Goal: Task Accomplishment & Management: Manage account settings

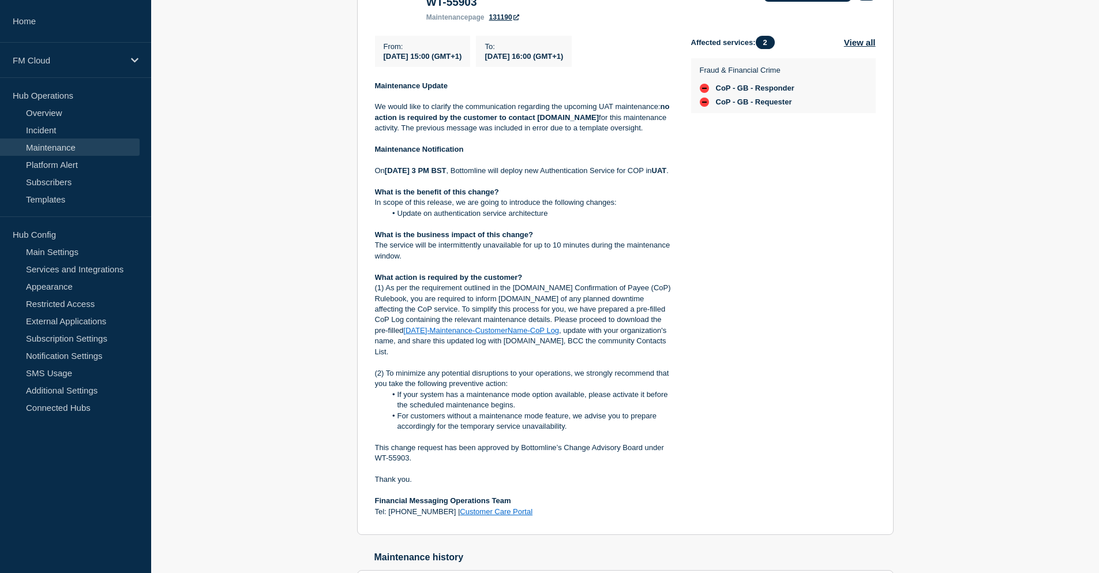
scroll to position [288, 0]
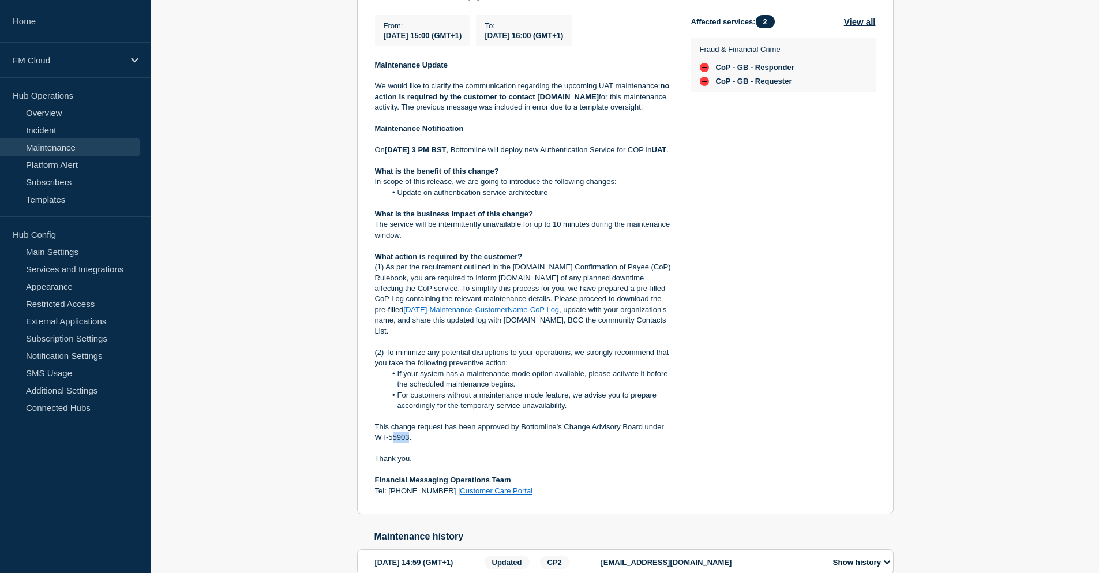
drag, startPoint x: 407, startPoint y: 443, endPoint x: 391, endPoint y: 446, distance: 17.1
click at [391, 443] on p "This change request has been approved by Bottomline’s Change Advisory Board und…" at bounding box center [524, 432] width 298 height 21
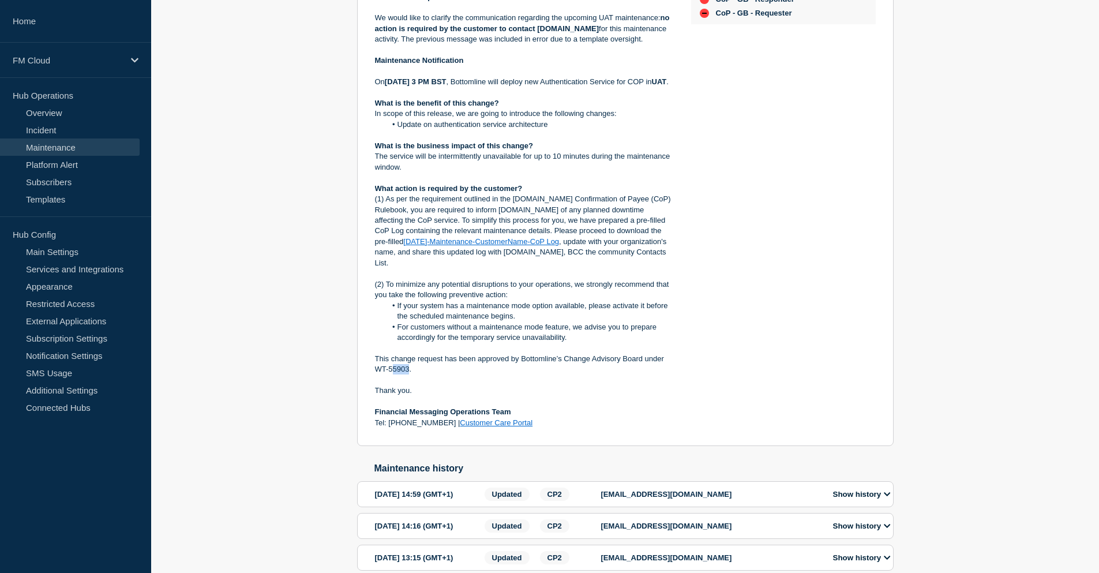
scroll to position [346, 0]
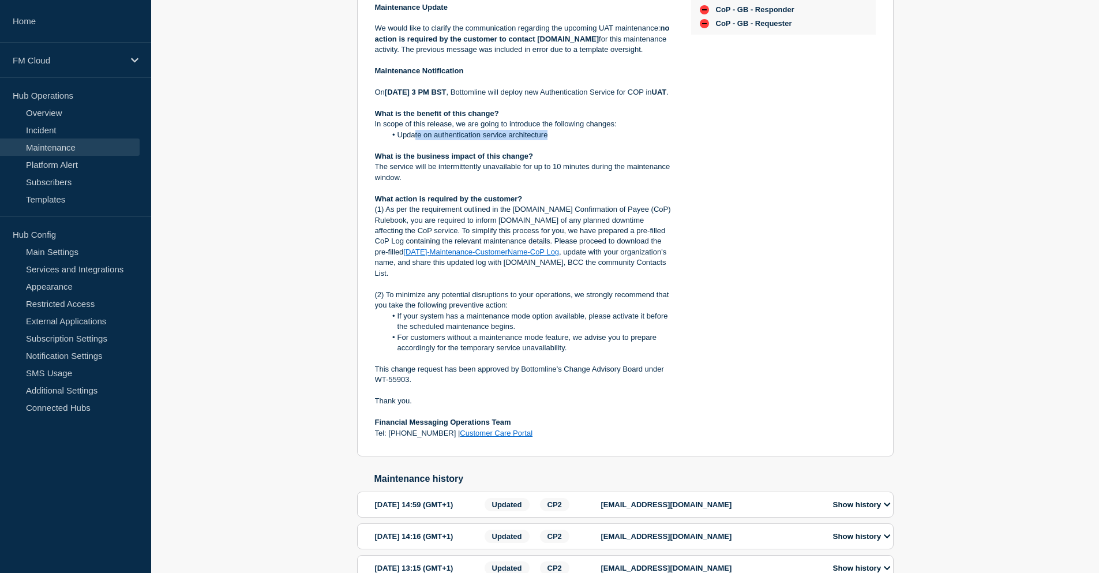
drag, startPoint x: 414, startPoint y: 152, endPoint x: 595, endPoint y: 151, distance: 181.2
click at [595, 140] on li "Update on authentication service architecture" at bounding box center [529, 135] width 287 height 10
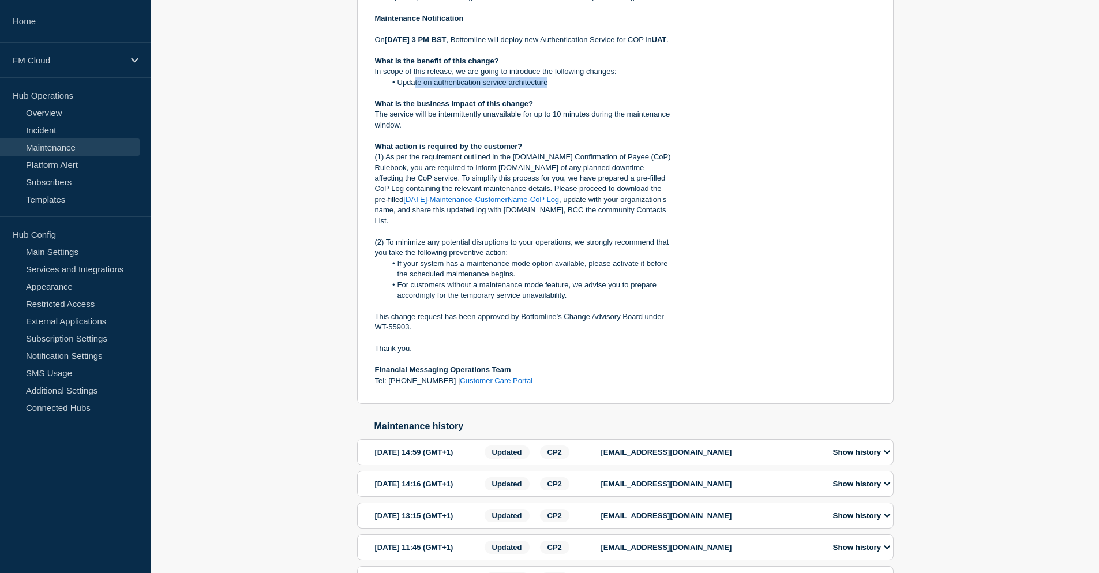
scroll to position [385, 0]
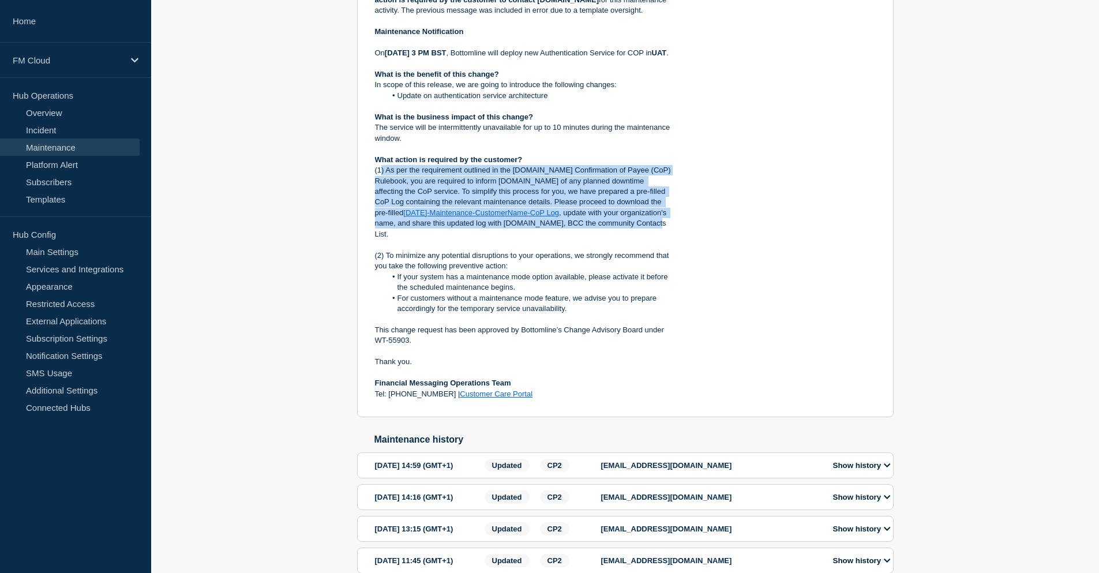
drag, startPoint x: 590, startPoint y: 238, endPoint x: 383, endPoint y: 190, distance: 213.2
click at [383, 190] on p "(1) As per the requirement outlined in the Pay.UK Confirmation of Payee (CoP) R…" at bounding box center [524, 202] width 298 height 74
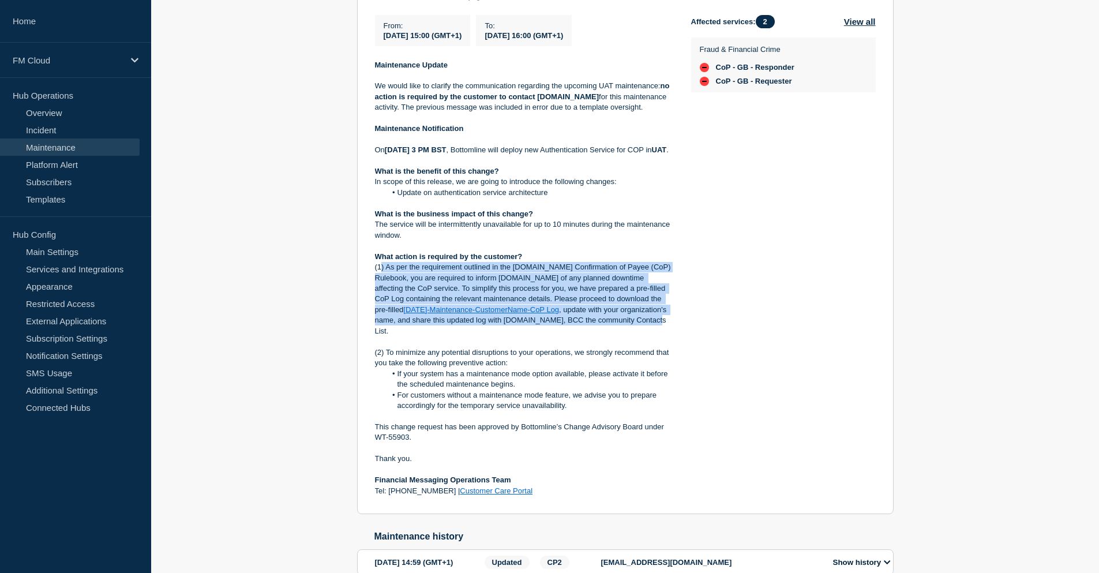
scroll to position [270, 0]
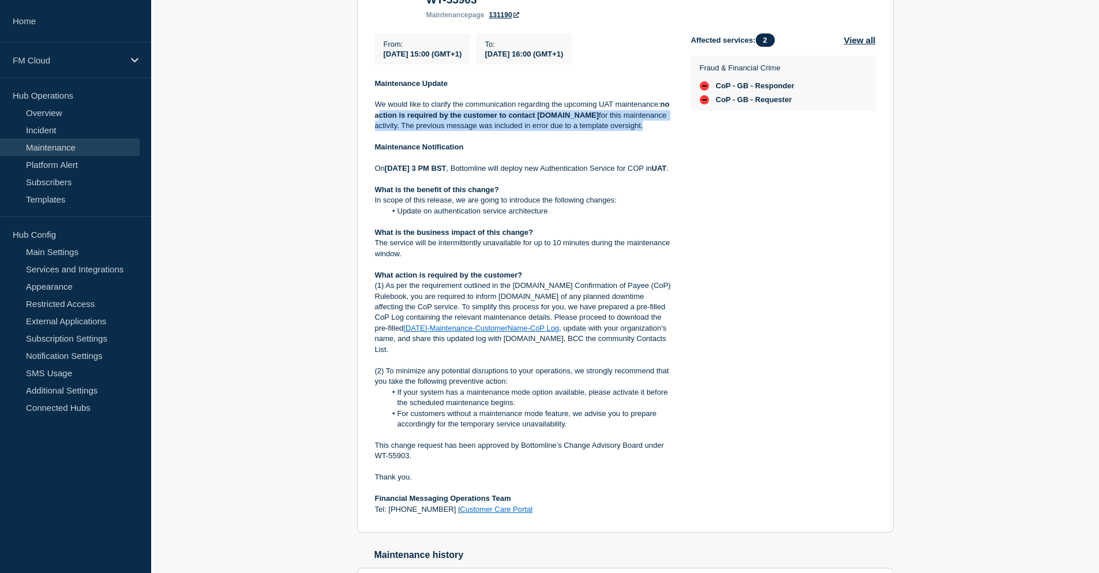
drag, startPoint x: 383, startPoint y: 119, endPoint x: 659, endPoint y: 130, distance: 276.0
click at [659, 130] on p "We would like to clarify the communication regarding the upcoming UAT maintenan…" at bounding box center [524, 115] width 298 height 32
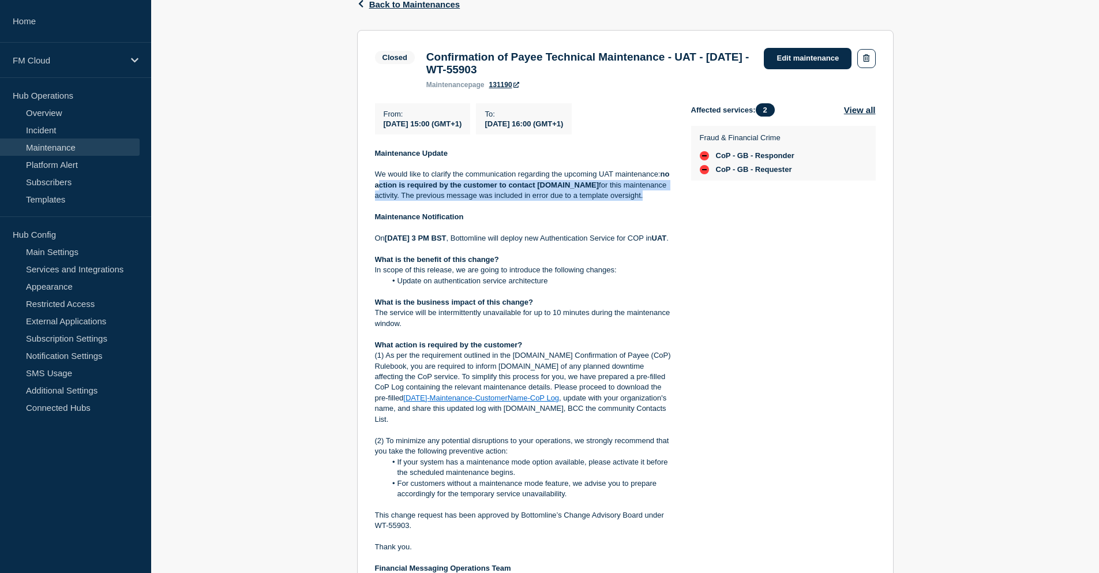
scroll to position [288, 0]
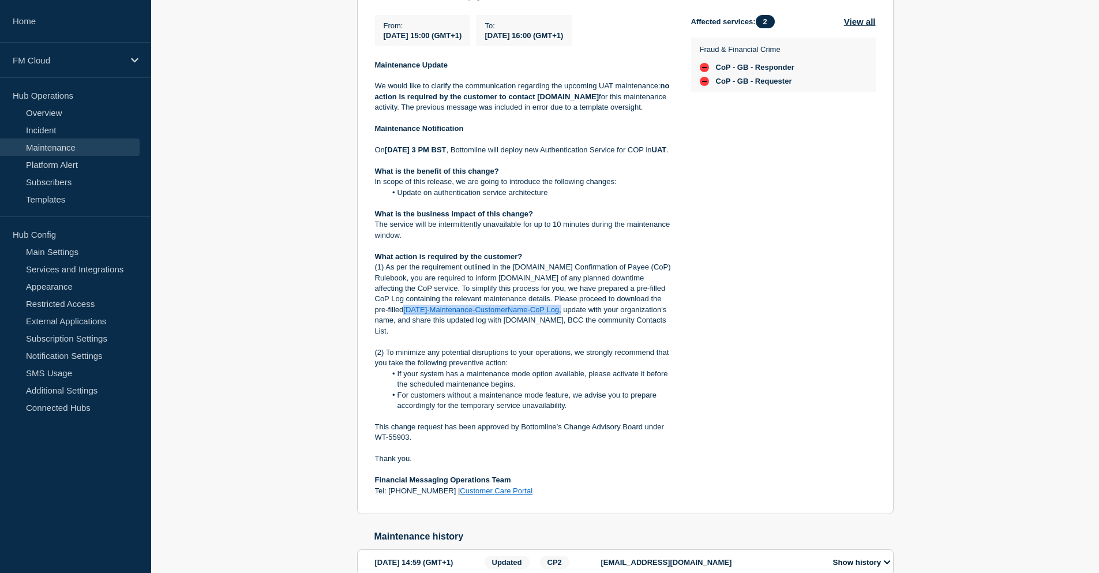
drag, startPoint x: 507, startPoint y: 325, endPoint x: 616, endPoint y: 318, distance: 109.9
click at [616, 318] on p "(1) As per the requirement outlined in the Pay.UK Confirmation of Payee (CoP) R…" at bounding box center [524, 299] width 298 height 74
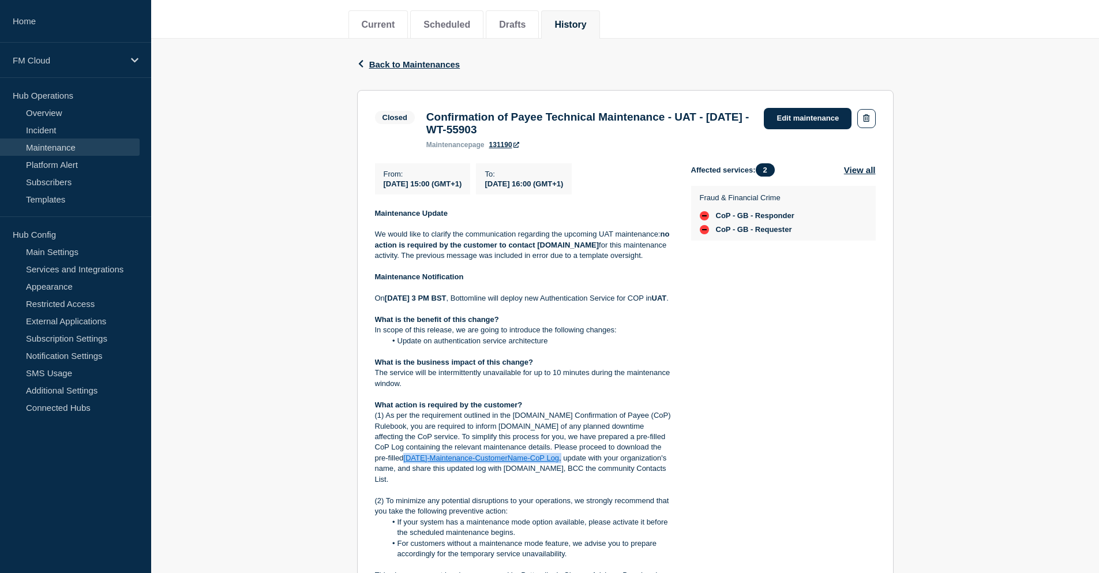
scroll to position [173, 0]
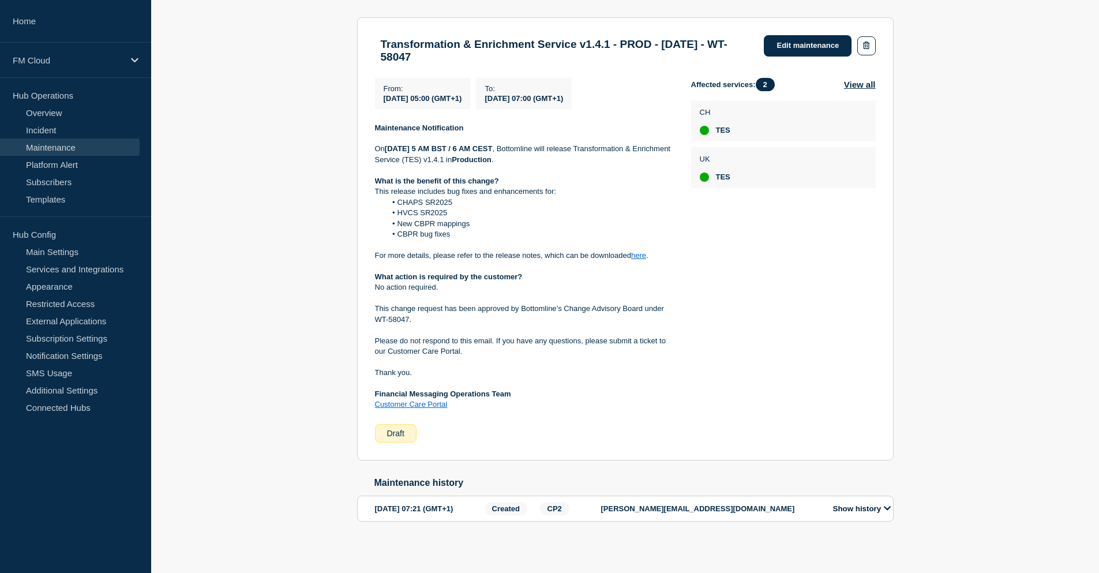
scroll to position [233, 0]
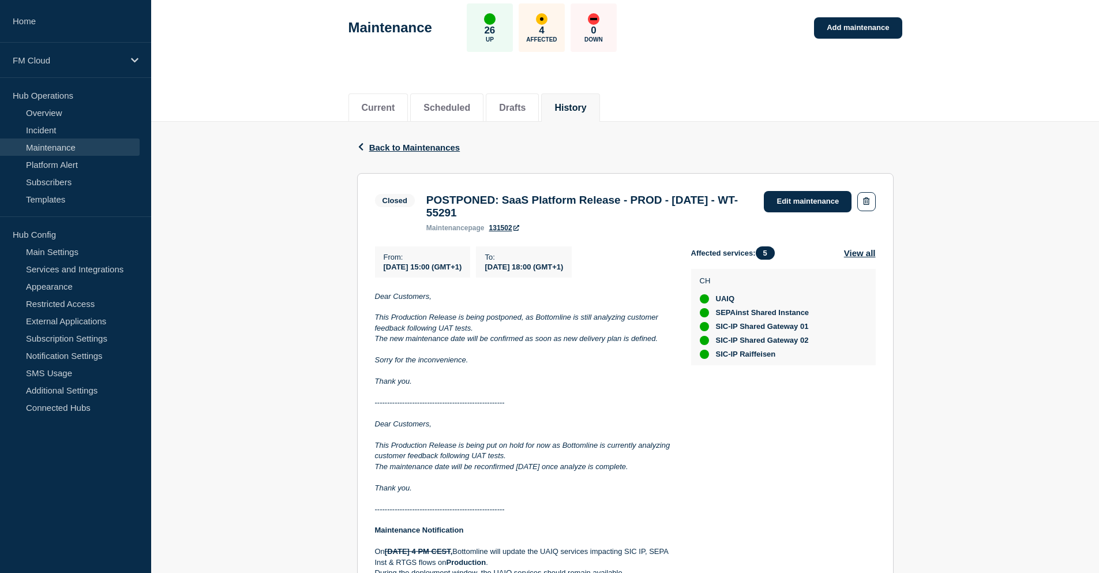
scroll to position [58, 0]
click at [799, 194] on link "Edit maintenance" at bounding box center [808, 200] width 88 height 21
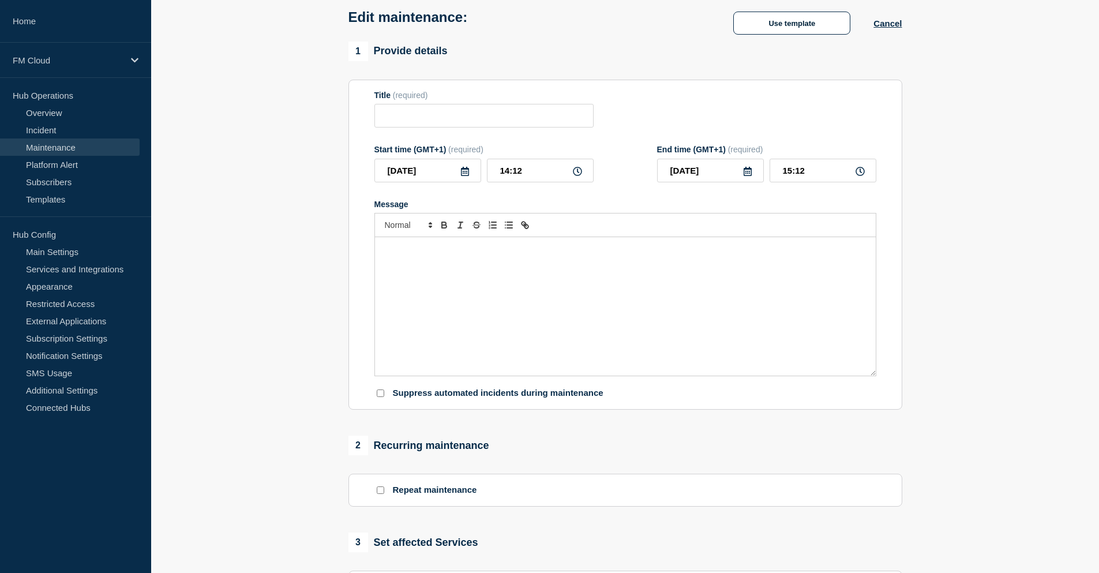
type input "POSTPONED: SaaS Platform Release - PROD - 05/AUG/2025 - WT-55291"
type input "2025-08-05"
type input "15:00"
type input "2025-08-05"
type input "18:00"
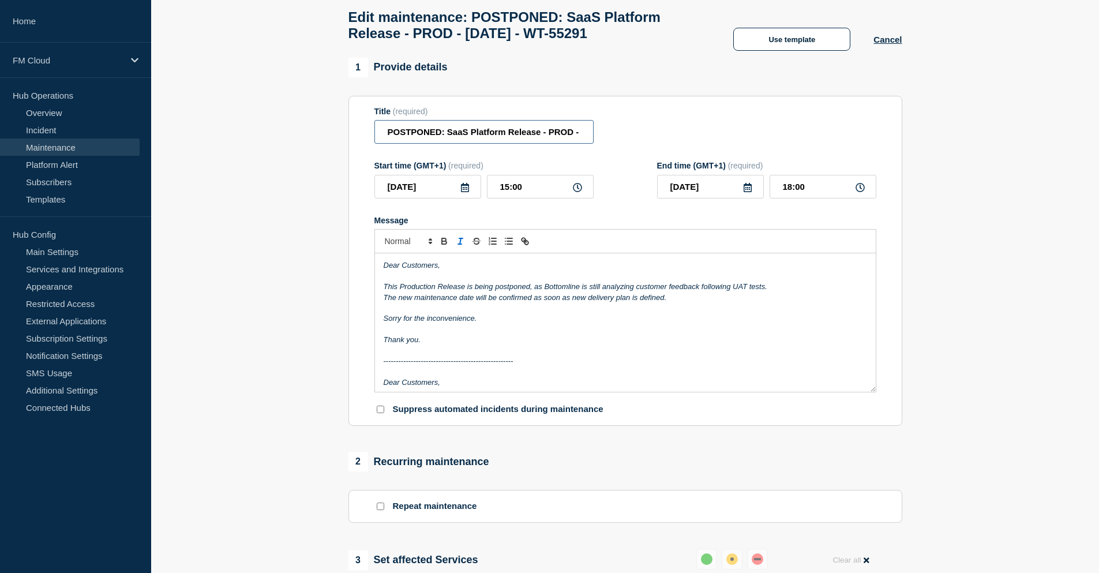
drag, startPoint x: 442, startPoint y: 137, endPoint x: 385, endPoint y: 143, distance: 57.5
click at [385, 143] on input "POSTPONED: SaaS Platform Release - PROD - 05/AUG/2025 - WT-55291" at bounding box center [483, 132] width 219 height 24
click at [550, 137] on input "UA Message & Connectivity - 2.7.0 - PROD - 05/AUG/2025 - WT-55291" at bounding box center [483, 132] width 219 height 24
click at [512, 139] on input "UA Message & Connectivity - 2.7.0 - PROD - 05/AUG/2025 - WT-55291" at bounding box center [483, 132] width 219 height 24
click at [510, 139] on input "UA Message & Connectivity - 2.7.0 - PROD - 05/AUG/2025 - WT-55291" at bounding box center [483, 132] width 219 height 24
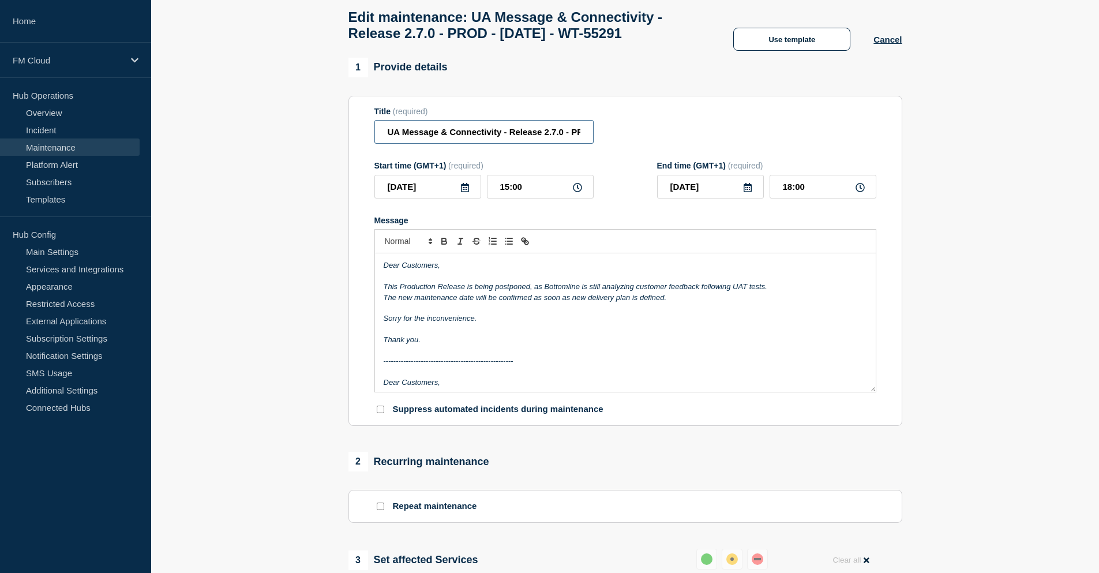
type input "UA Message & Connectivity - Release 2.7.0 - PROD - 05/AUG/2025 - WT-55291"
click at [465, 192] on icon at bounding box center [464, 187] width 9 height 9
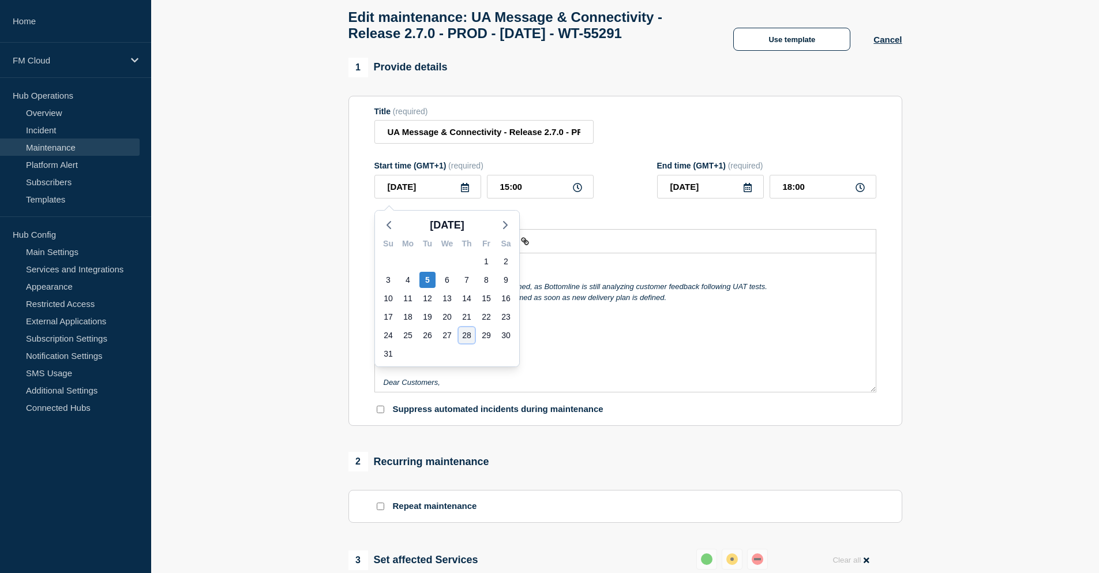
click at [466, 333] on div "28" at bounding box center [467, 335] width 16 height 16
type input "2025-08-28"
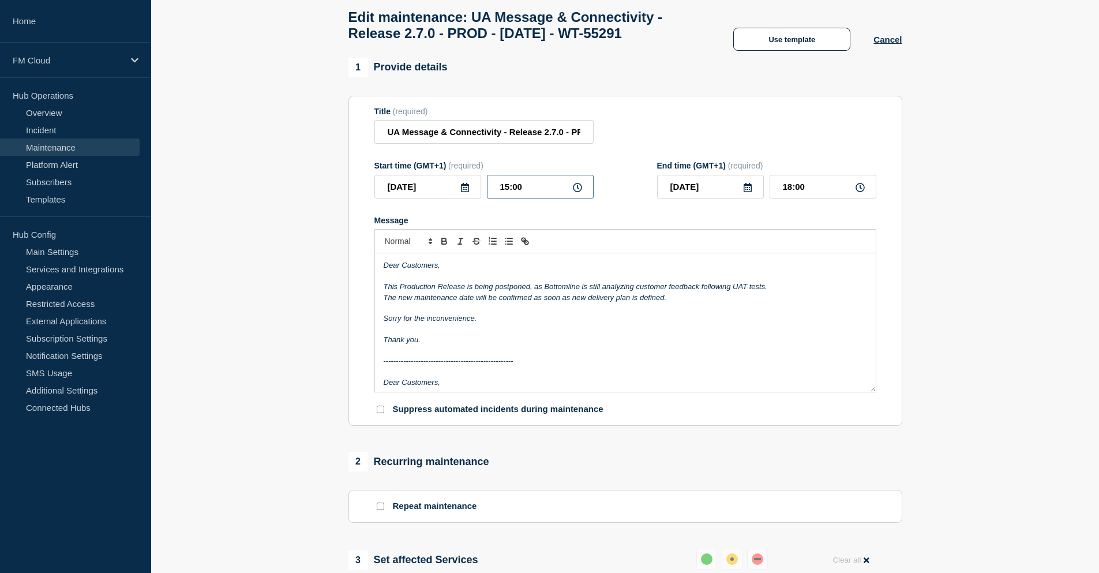
drag, startPoint x: 525, startPoint y: 195, endPoint x: 501, endPoint y: 194, distance: 23.7
click at [501, 194] on input "15:00" at bounding box center [540, 187] width 107 height 24
type input "06:00"
click at [812, 193] on input "09:00" at bounding box center [823, 187] width 107 height 24
drag, startPoint x: 812, startPoint y: 193, endPoint x: 775, endPoint y: 192, distance: 37.0
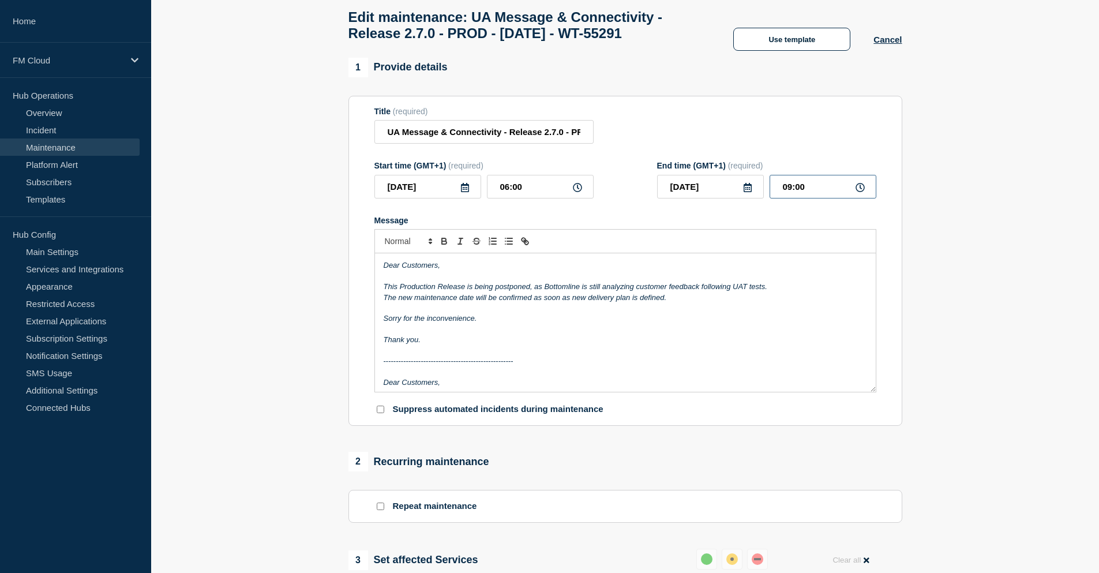
click at [775, 192] on input "09:00" at bounding box center [823, 187] width 107 height 24
click at [791, 191] on input "09:00" at bounding box center [823, 187] width 107 height 24
click at [443, 313] on p "Message" at bounding box center [625, 308] width 483 height 10
drag, startPoint x: 793, startPoint y: 192, endPoint x: 790, endPoint y: 201, distance: 9.5
click at [793, 192] on input "07:00" at bounding box center [823, 187] width 107 height 24
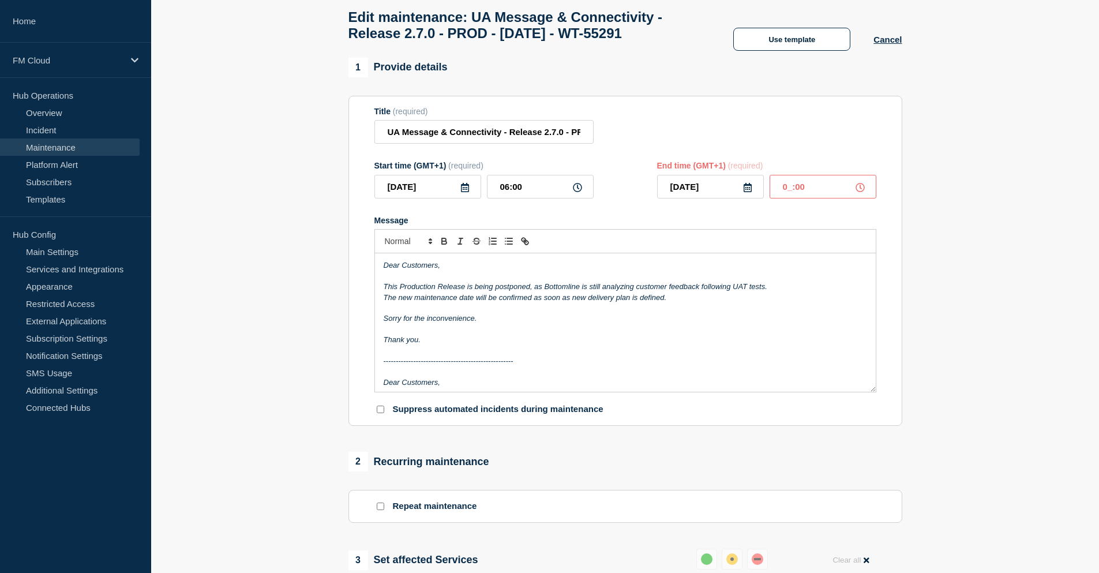
type input "08:00"
click at [437, 331] on p "Message" at bounding box center [625, 329] width 483 height 10
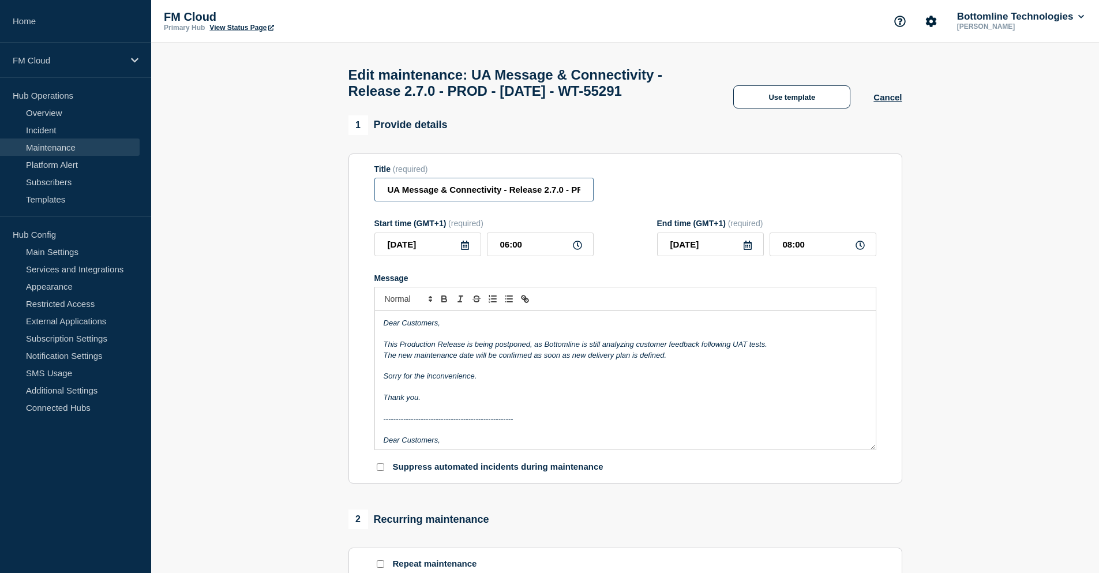
scroll to position [0, 125]
drag, startPoint x: 532, startPoint y: 196, endPoint x: 605, endPoint y: 194, distance: 72.7
click at [605, 194] on div "Title (required) UA Message & Connectivity - Release 2.7.0 - PROD - 05/AUG/2025…" at bounding box center [625, 183] width 502 height 38
click at [531, 198] on input "UA Message & Connectivity - Release 2.7.0 - PROD - 05/AUG/2025 - WT-55291" at bounding box center [483, 190] width 219 height 24
drag, startPoint x: 488, startPoint y: 194, endPoint x: 481, endPoint y: 194, distance: 6.9
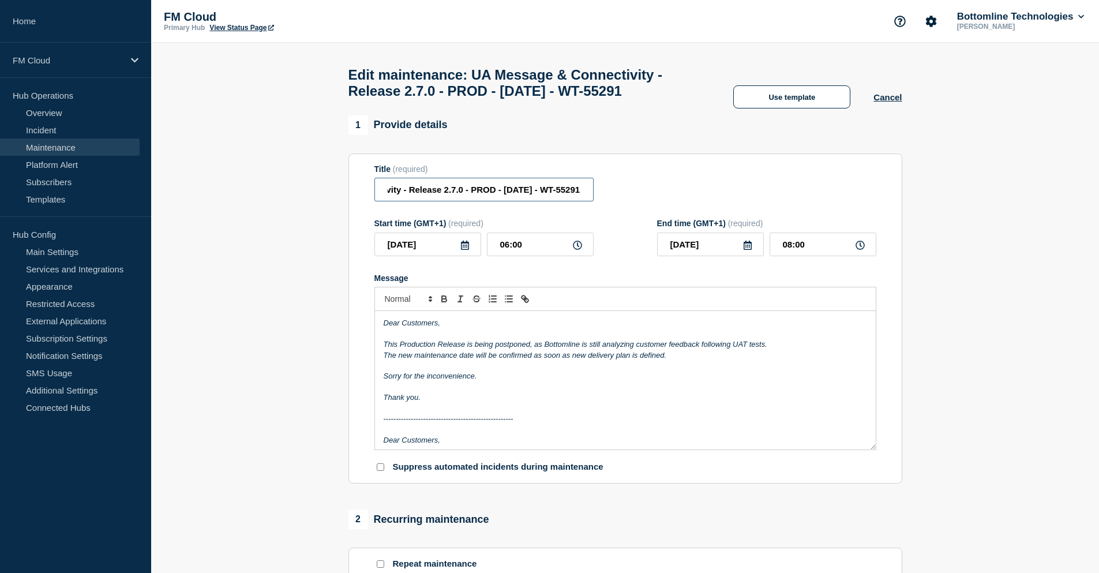
click at [481, 194] on input "UA Message & Connectivity - Release 2.7.0 - PROD - 05/AUG/2025 - WT-55291" at bounding box center [483, 190] width 219 height 24
type input "UA Message & Connectivity - Release 2.7.0 - PROD - [DATE] - WT-55291"
click at [384, 327] on em "Dear Customers," at bounding box center [412, 322] width 57 height 9
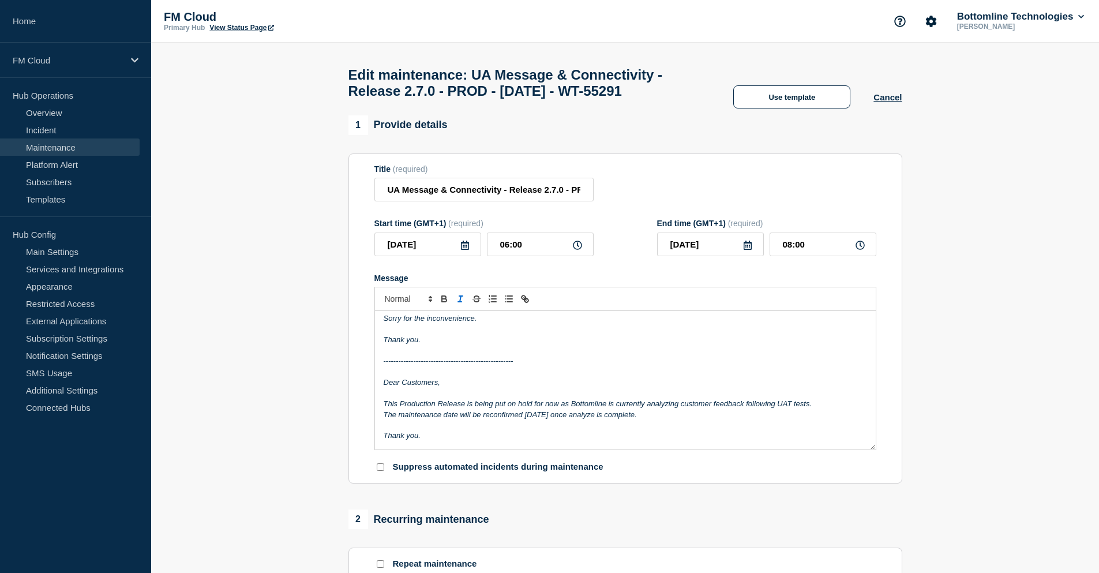
scroll to position [115, 0]
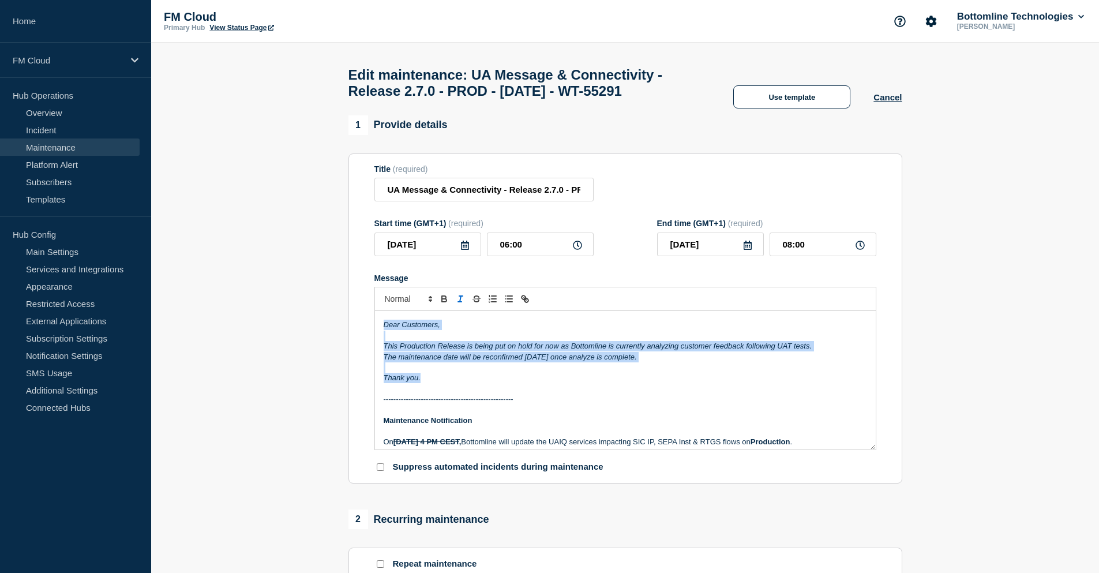
drag, startPoint x: 425, startPoint y: 384, endPoint x: 384, endPoint y: 333, distance: 65.7
click at [384, 333] on div "Dear Customers, This Production Release is being postponed, as Bottomline is st…" at bounding box center [625, 380] width 501 height 138
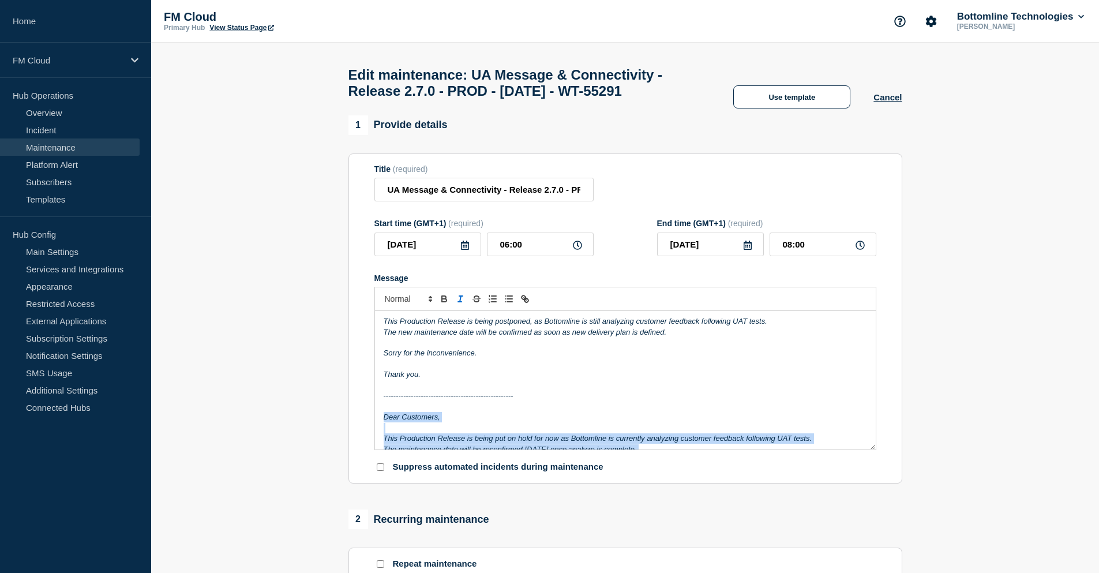
scroll to position [58, 0]
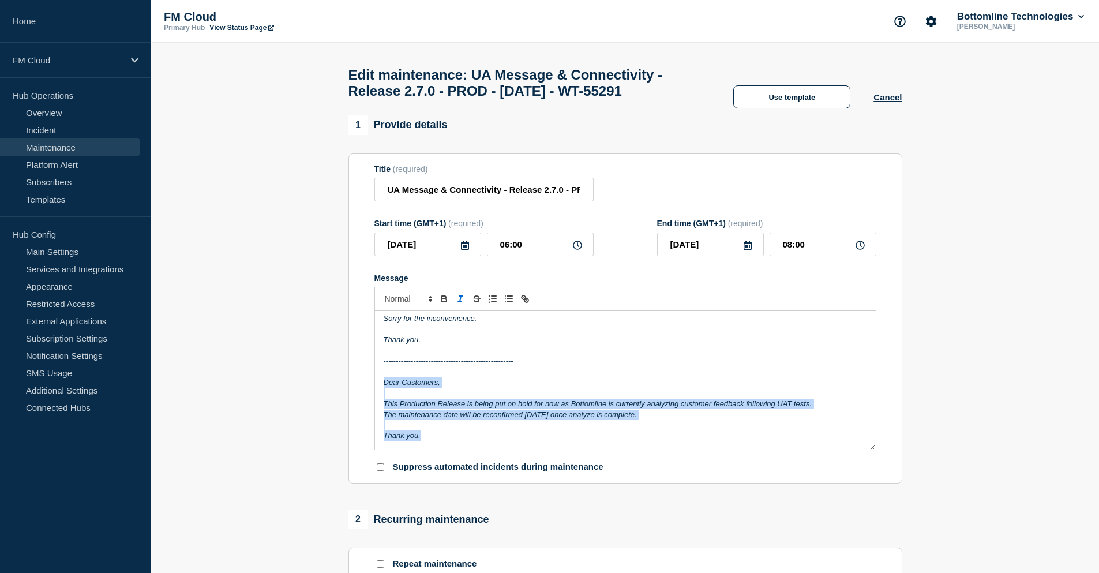
click at [451, 388] on p "Dear Customers," at bounding box center [625, 382] width 483 height 10
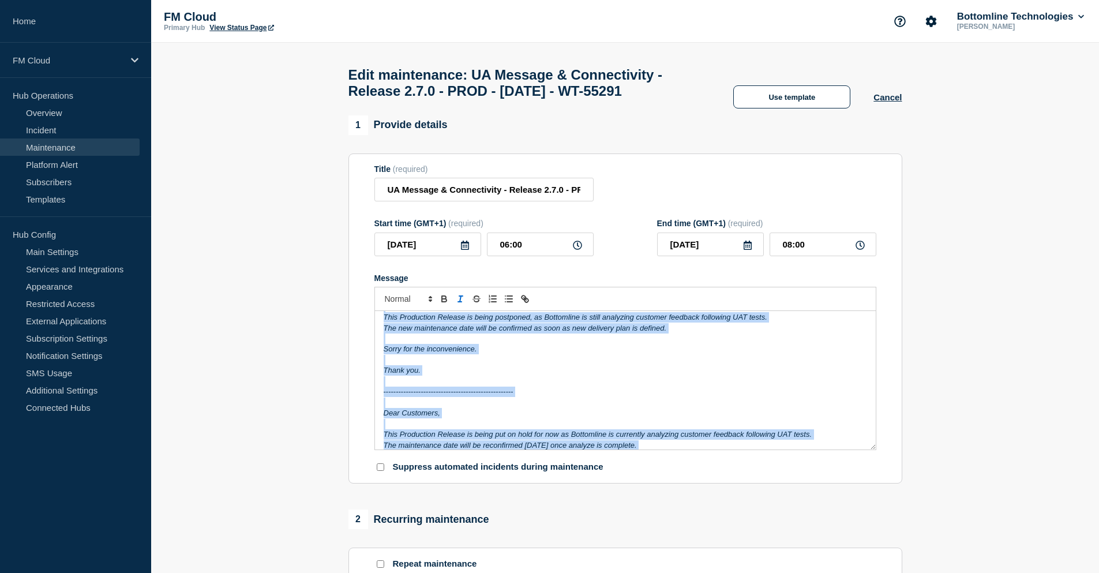
scroll to position [0, 0]
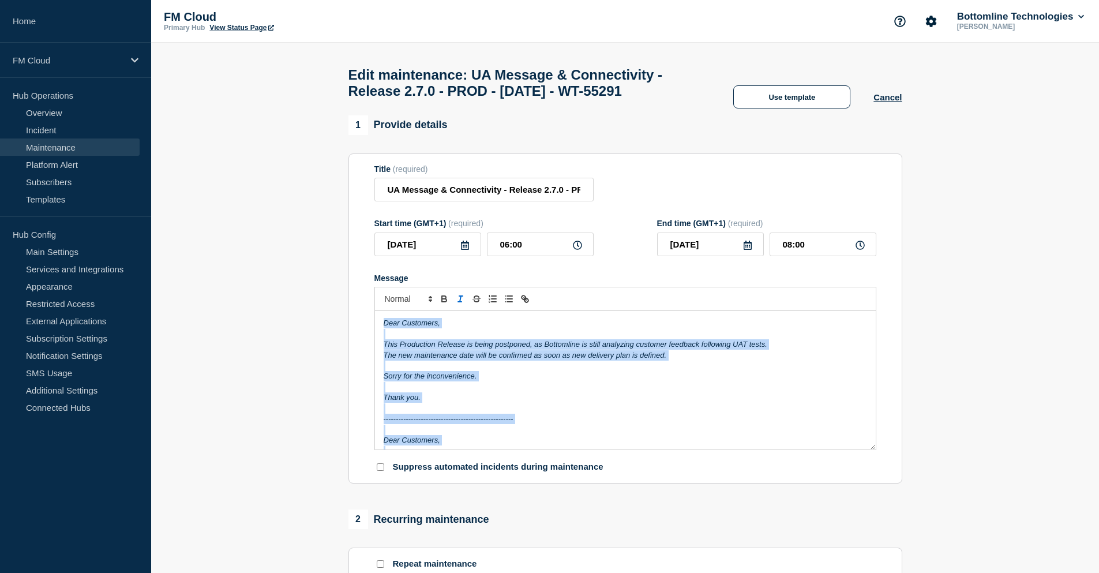
drag, startPoint x: 432, startPoint y: 438, endPoint x: 377, endPoint y: 327, distance: 124.1
click at [377, 327] on div "Dear Customers, This Production Release is being postponed, as Bottomline is st…" at bounding box center [625, 380] width 501 height 138
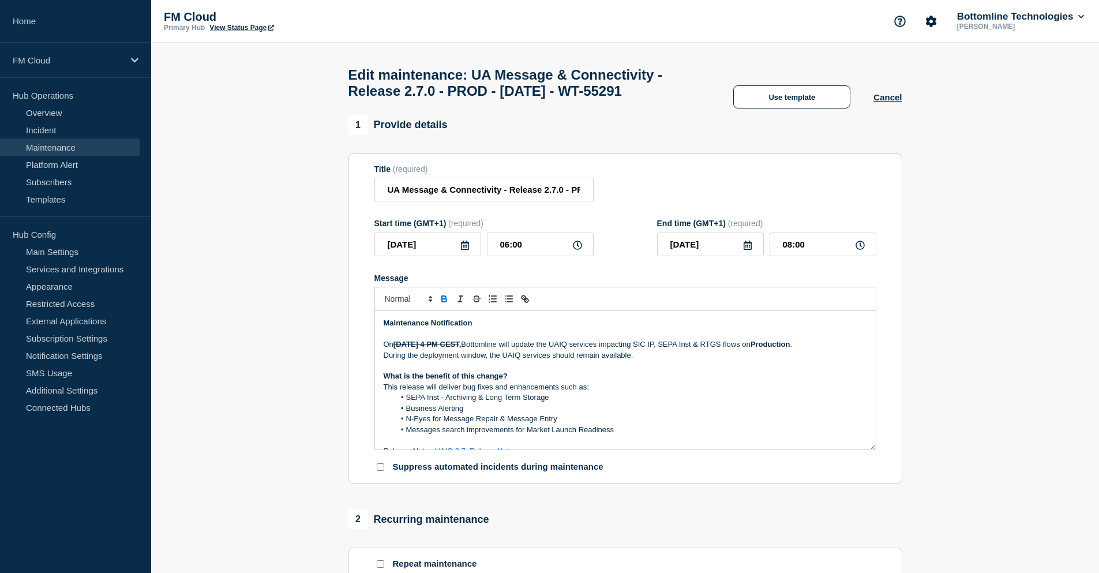
drag, startPoint x: 395, startPoint y: 349, endPoint x: 503, endPoint y: 350, distance: 108.5
click at [503, 350] on p "On August 5th 2025 at 4 PM CEST , Bottomline will update the UAIQ services impa…" at bounding box center [625, 344] width 483 height 10
click at [474, 302] on icon "Toggle strikethrough text" at bounding box center [477, 300] width 6 height 3
click at [437, 355] on p "During the deployment window, the UAIQ services should remain available." at bounding box center [625, 355] width 483 height 10
click at [425, 348] on strong "August 5th 2025 at 4 PM CEST," at bounding box center [427, 344] width 68 height 9
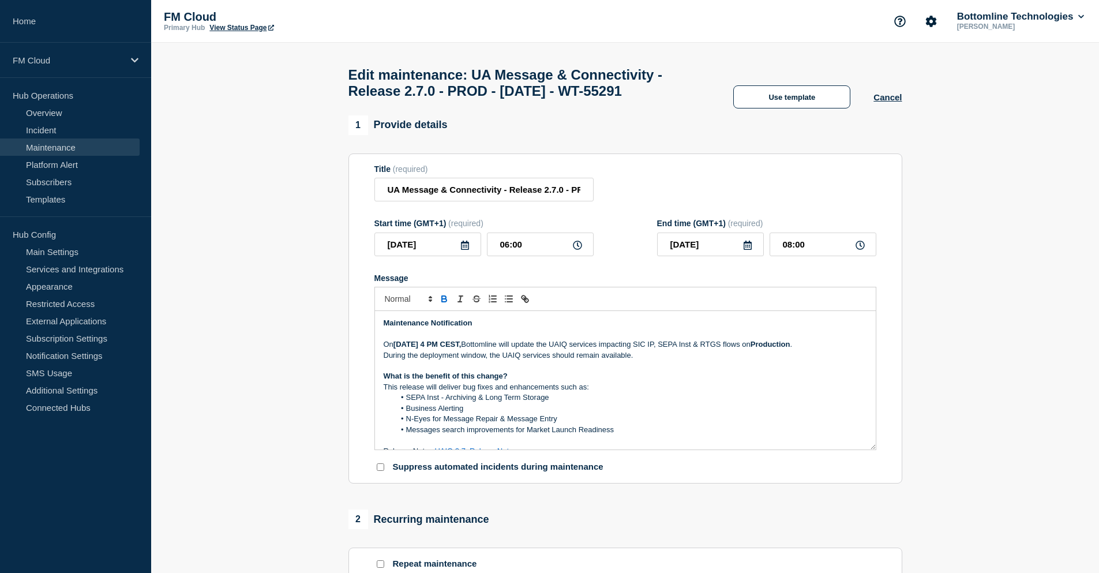
click at [428, 348] on strong "August 5th 2025 at 4 PM CEST," at bounding box center [427, 344] width 68 height 9
click at [462, 348] on strong "August 28th 2025 at 4 PM CEST," at bounding box center [427, 344] width 68 height 9
click at [688, 361] on p "During the deployment window, the UAIQ services should remain available." at bounding box center [625, 355] width 483 height 10
click at [653, 350] on p "On August 28th 2025 at 07:00 CEST, Bottomline will update the UA services impac…" at bounding box center [625, 344] width 483 height 10
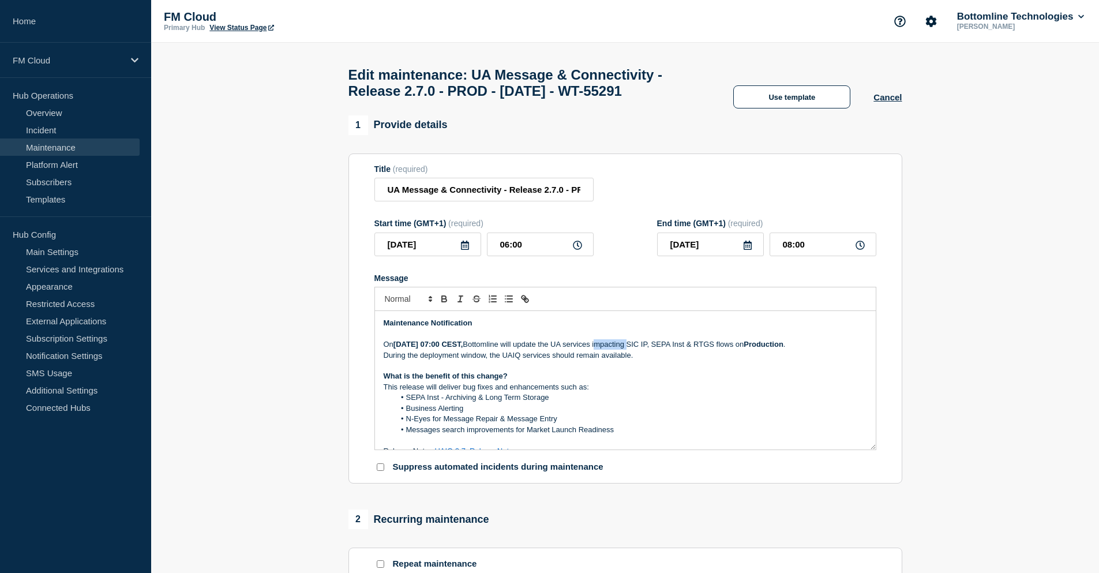
click at [653, 350] on p "On August 28th 2025 at 07:00 CEST, Bottomline will update the UA services impac…" at bounding box center [625, 344] width 483 height 10
click at [522, 358] on p "During the deployment window, the UAIQ services should remain available." at bounding box center [625, 355] width 483 height 10
click at [520, 361] on p "During the deployment window, the UAIQ services should remain available." at bounding box center [625, 355] width 483 height 10
click at [398, 193] on input "UA Message & Connectivity - Release 2.7.0 - PROD - 28/AUG/2025 - WT-55291" at bounding box center [483, 190] width 219 height 24
click at [684, 350] on p "On August 28th 2025 at 07:00 CEST, Bottomline will update the UA services impac…" at bounding box center [625, 344] width 483 height 10
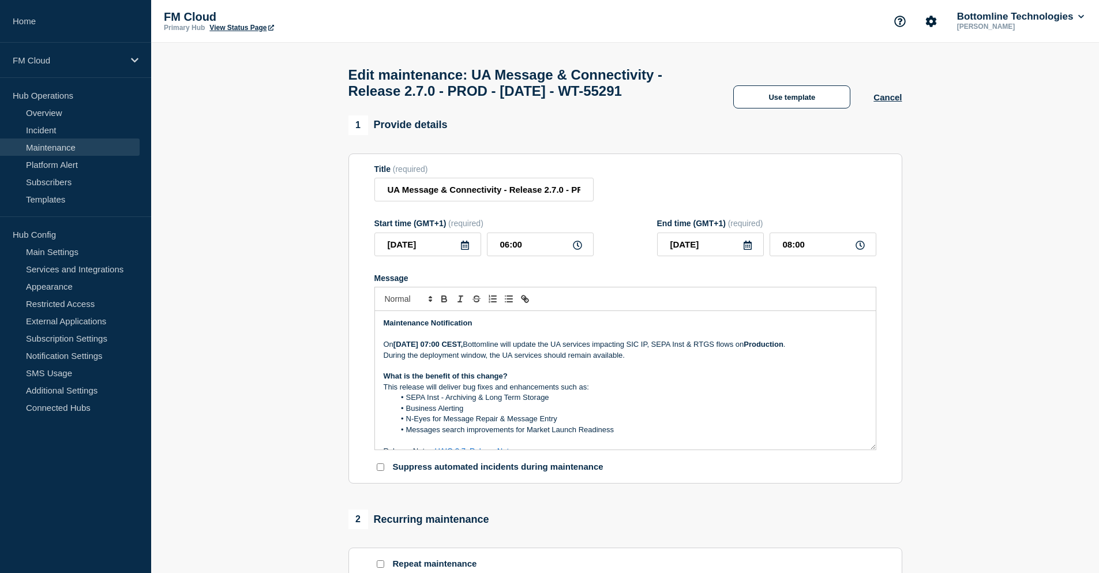
click at [673, 369] on p "Message" at bounding box center [625, 366] width 483 height 10
click at [674, 361] on p "During the deployment window, the UA services should remain available." at bounding box center [625, 355] width 483 height 10
click at [643, 349] on p "On August 28th 2025 at 07:00 CEST, Bottomline will update the UA services impac…" at bounding box center [625, 344] width 483 height 10
drag, startPoint x: 641, startPoint y: 349, endPoint x: 785, endPoint y: 352, distance: 143.7
click at [785, 350] on p "On August 28th 2025 at 07:00 CEST, Bottomline will update the UA services impac…" at bounding box center [625, 344] width 483 height 10
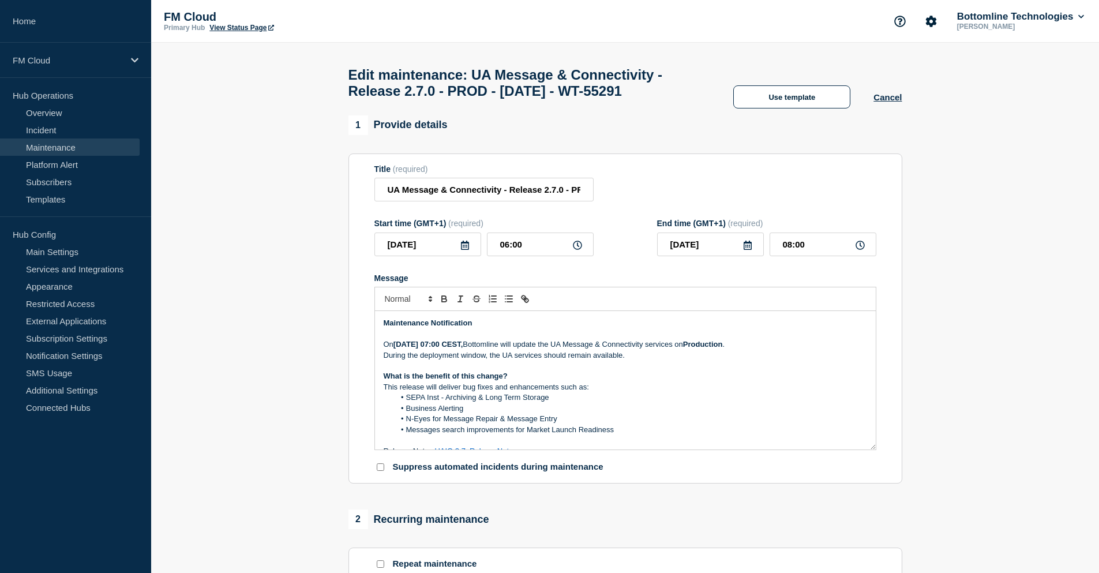
click at [643, 361] on p "During the deployment window, the UA services should remain available." at bounding box center [625, 355] width 483 height 10
click at [552, 361] on p "During the deployment window, the UA services should remain available." at bounding box center [625, 355] width 483 height 10
click at [665, 371] on p "Message" at bounding box center [625, 366] width 483 height 10
drag, startPoint x: 544, startPoint y: 360, endPoint x: 565, endPoint y: 359, distance: 21.4
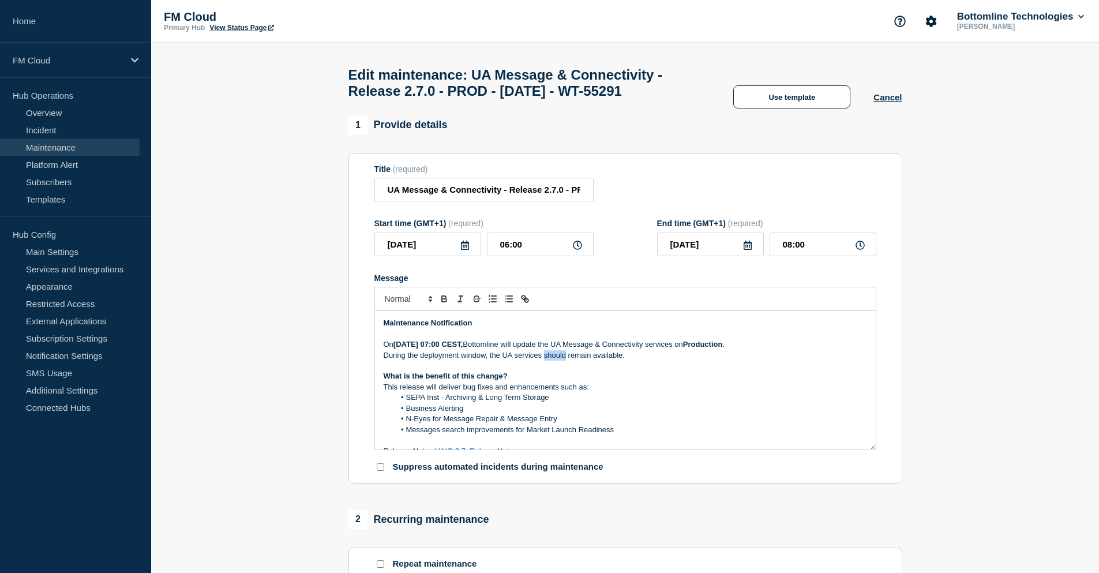
click at [565, 359] on p "During the deployment window, the UA services should remain available." at bounding box center [625, 355] width 483 height 10
click at [553, 380] on p "What is the benefit of this change?" at bounding box center [625, 376] width 483 height 10
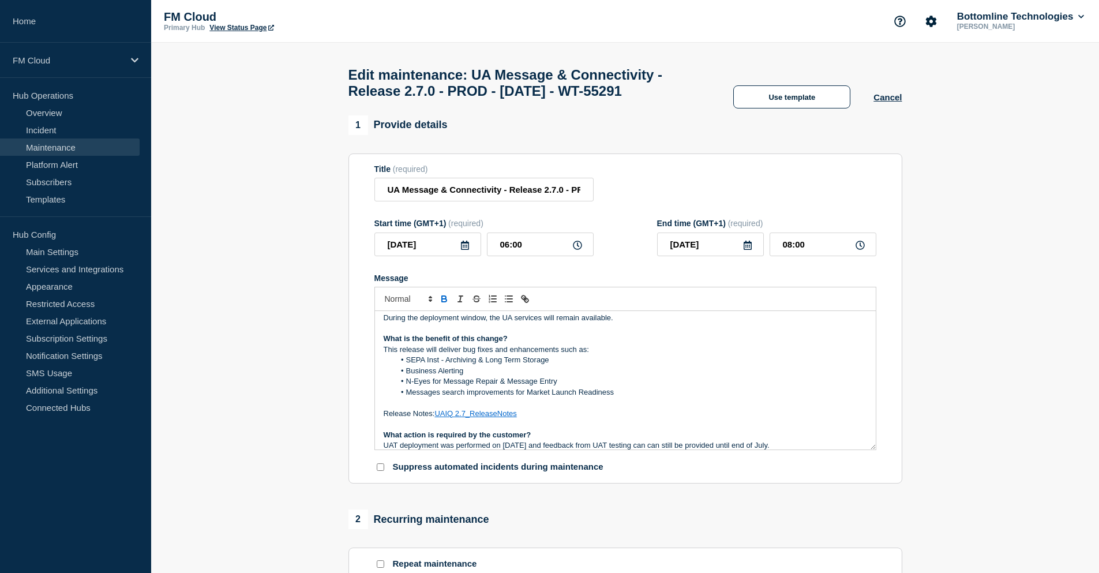
scroll to position [58, 0]
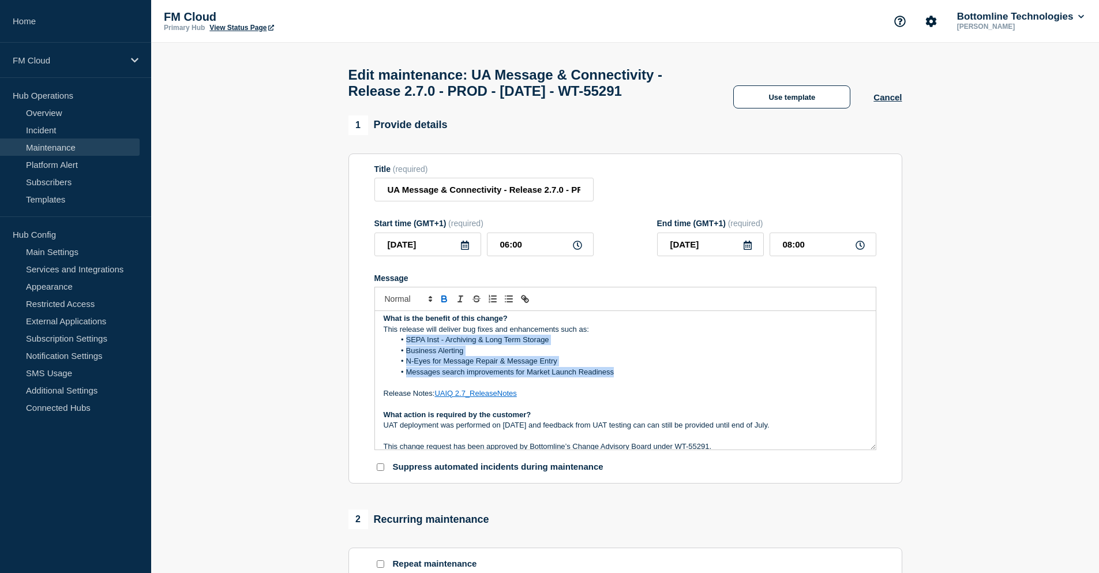
drag, startPoint x: 407, startPoint y: 346, endPoint x: 624, endPoint y: 377, distance: 219.1
click at [624, 377] on ol "SEPA Inst - Archiving & Long Term Storage Business Alerting N-Eyes for Message …" at bounding box center [625, 356] width 483 height 43
click at [527, 399] on p "Release Notes: UAIQ 2.7_ReleaseNotes" at bounding box center [625, 393] width 483 height 10
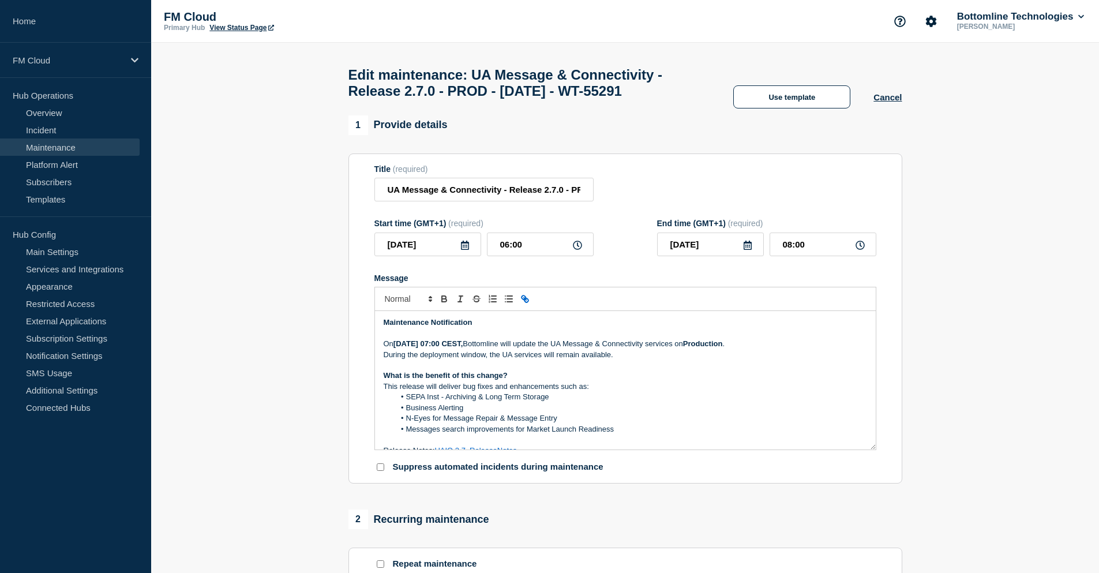
scroll to position [0, 0]
click at [56, 197] on link "Templates" at bounding box center [70, 198] width 140 height 17
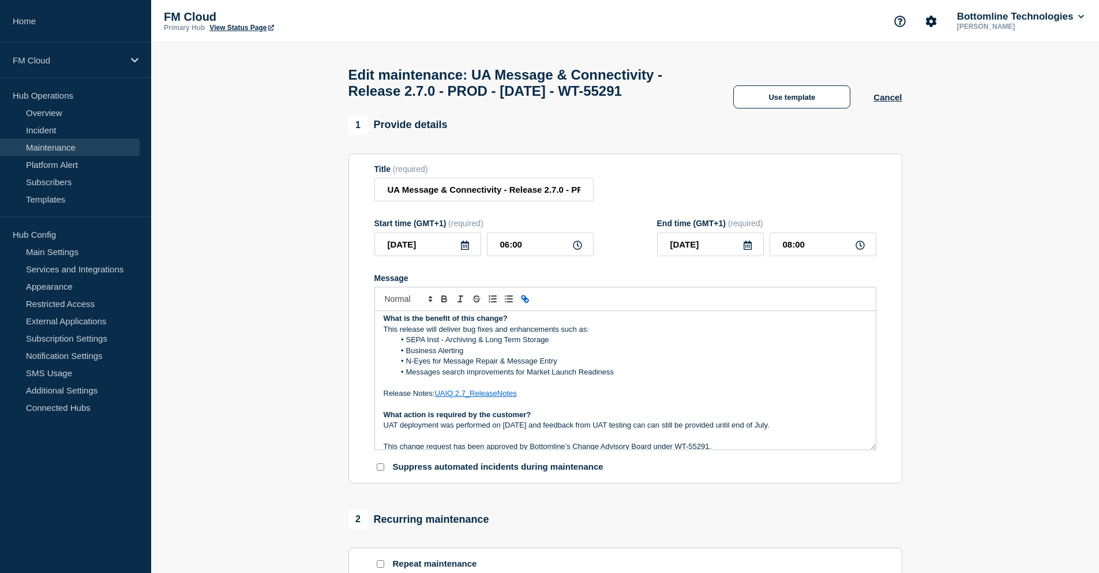
click at [533, 399] on p "Release Notes: UAIQ 2.7_ReleaseNotes" at bounding box center [625, 393] width 483 height 10
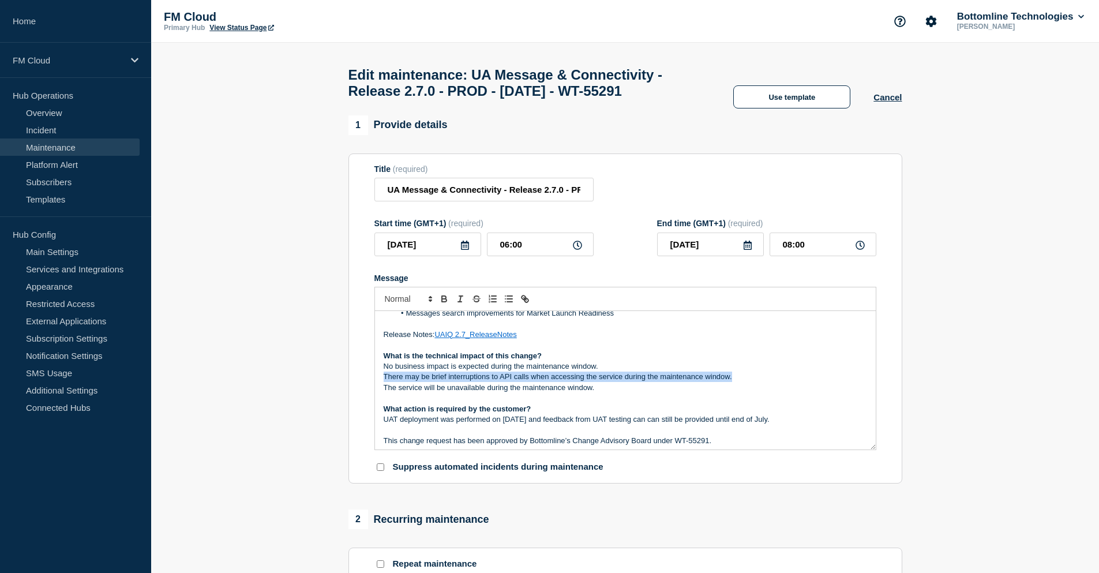
drag, startPoint x: 381, startPoint y: 381, endPoint x: 745, endPoint y: 377, distance: 363.5
click at [745, 377] on div "Maintenance Notification On August 28th 2025 at 07:00 CEST, Bottomline will upd…" at bounding box center [625, 380] width 501 height 138
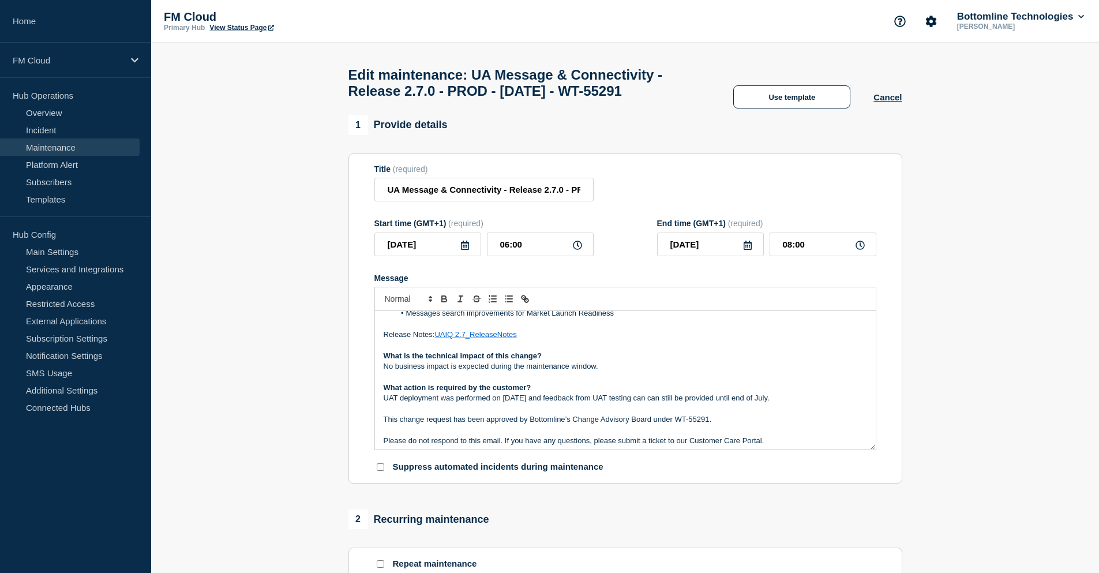
click at [479, 378] on p "Message" at bounding box center [625, 377] width 483 height 10
click at [384, 400] on p "UAT deployment was performed on 8th of July and feedback from UAT testing can c…" at bounding box center [625, 398] width 483 height 10
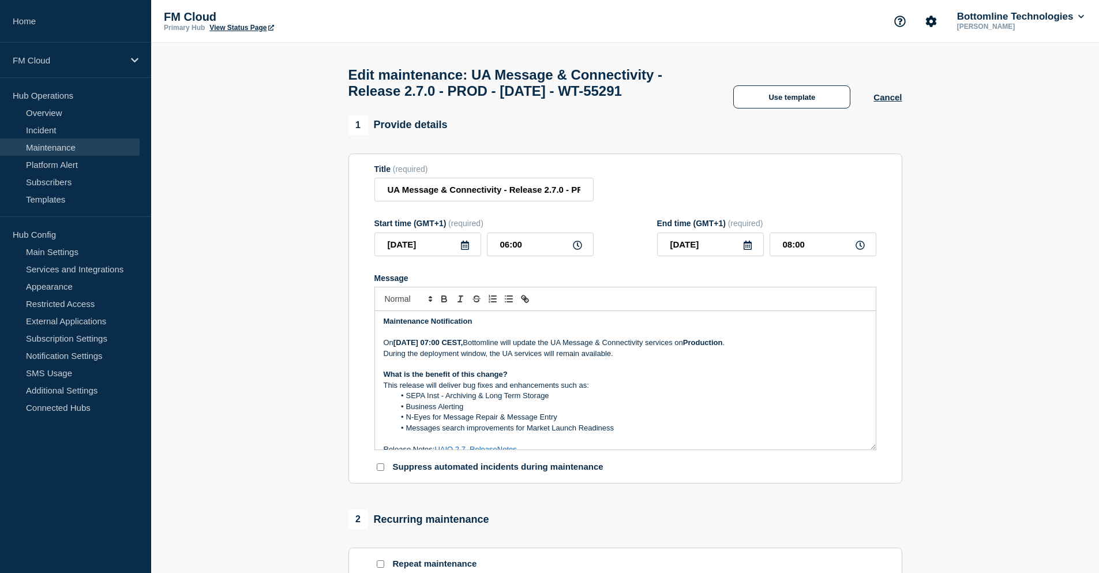
scroll to position [1, 0]
drag, startPoint x: 620, startPoint y: 360, endPoint x: 384, endPoint y: 362, distance: 235.4
click at [384, 359] on p "During the deployment window, the UA services will remain available." at bounding box center [625, 354] width 483 height 10
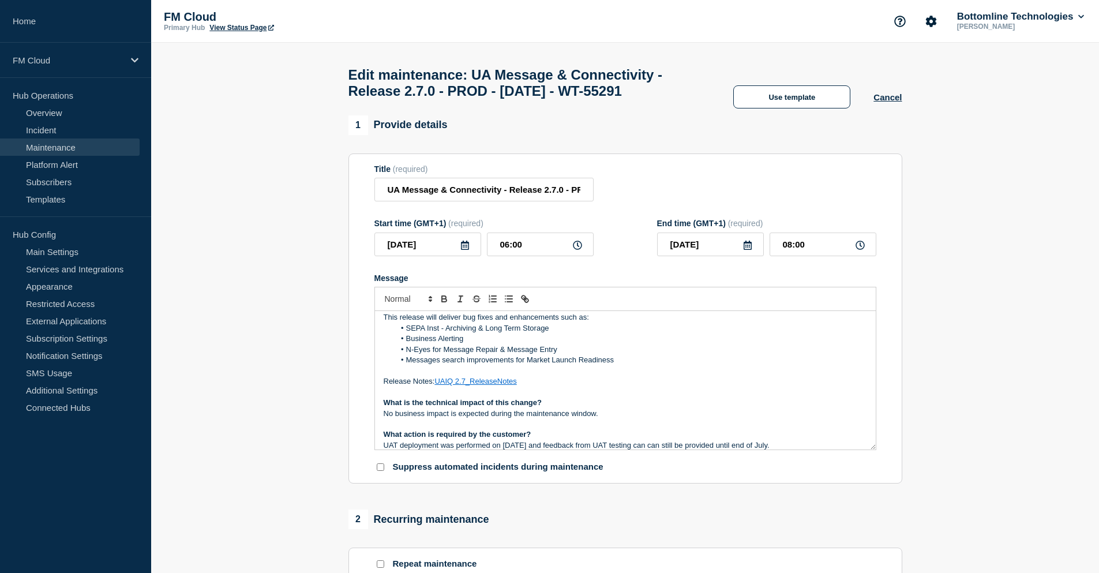
scroll to position [117, 0]
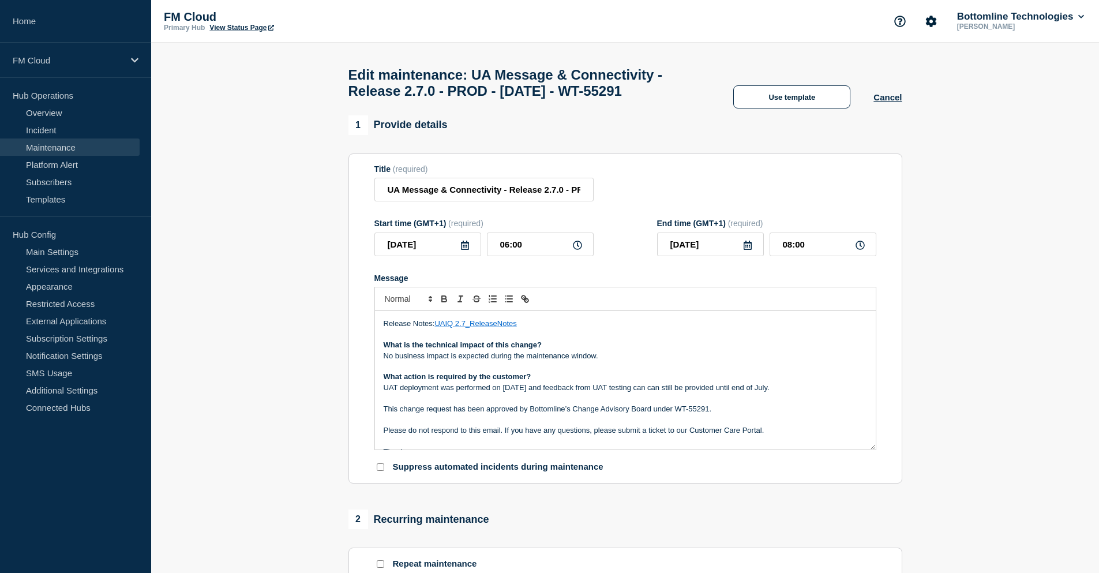
click at [481, 403] on p "Message" at bounding box center [625, 398] width 483 height 10
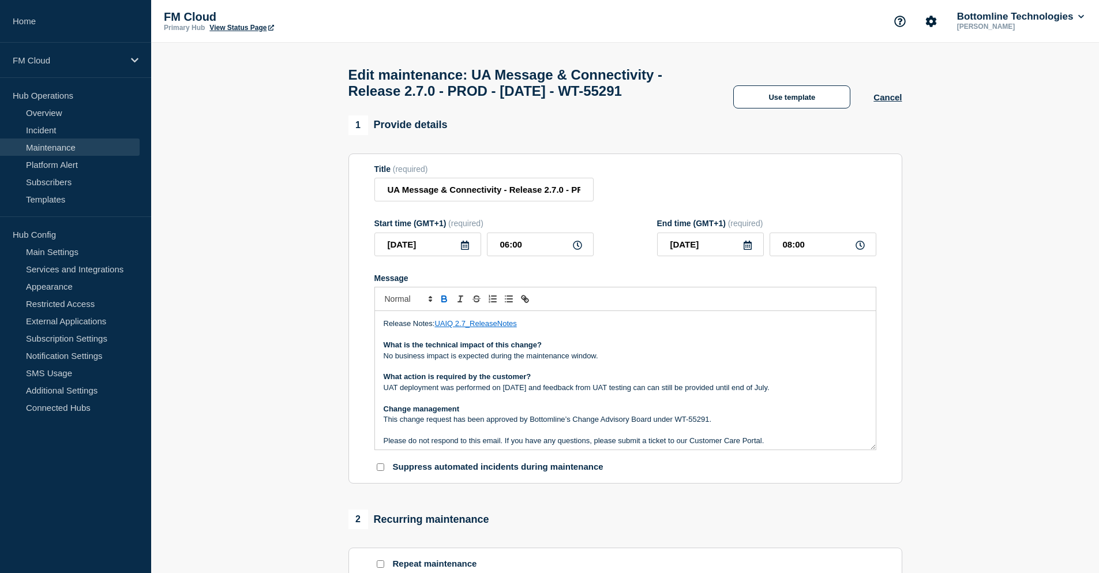
click at [730, 425] on p "This change request has been approved by Bottomline’s Change Advisory Board und…" at bounding box center [625, 419] width 483 height 10
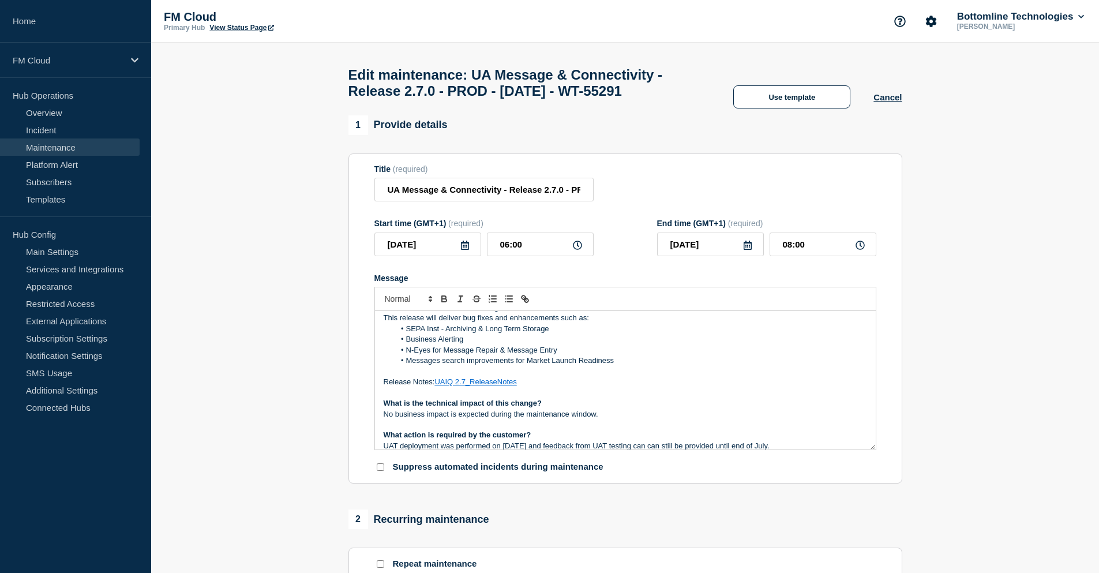
scroll to position [1, 0]
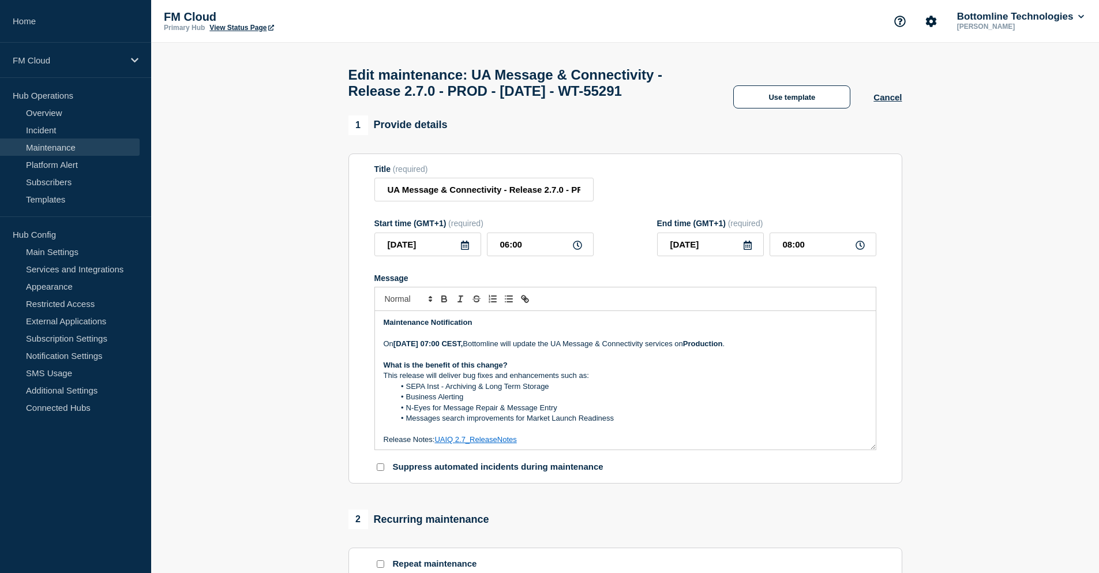
click at [755, 392] on li "SEPA Inst - Archiving & Long Term Storage" at bounding box center [631, 386] width 473 height 10
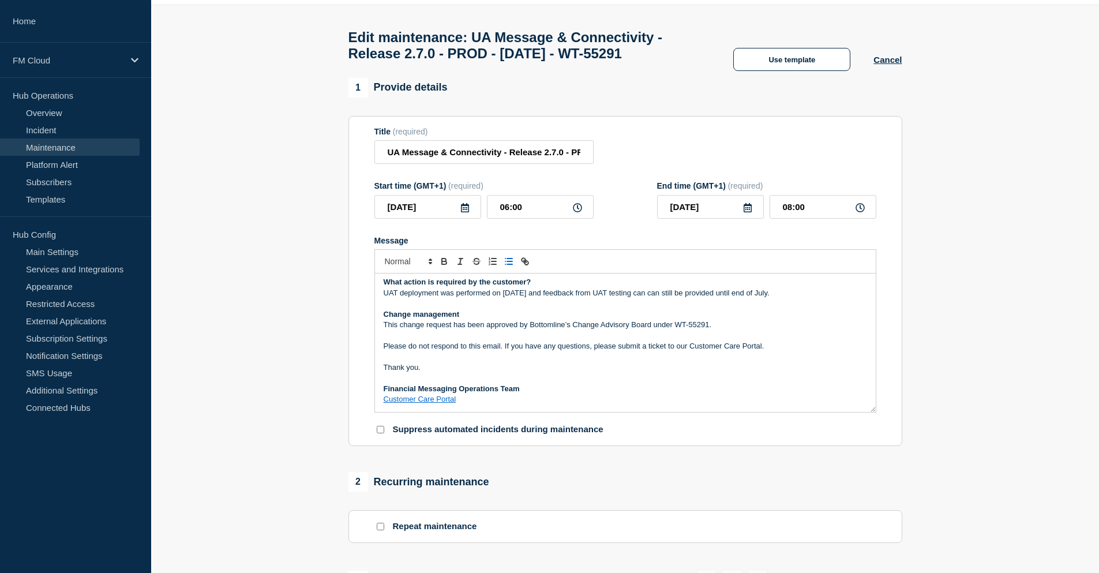
scroll to position [58, 0]
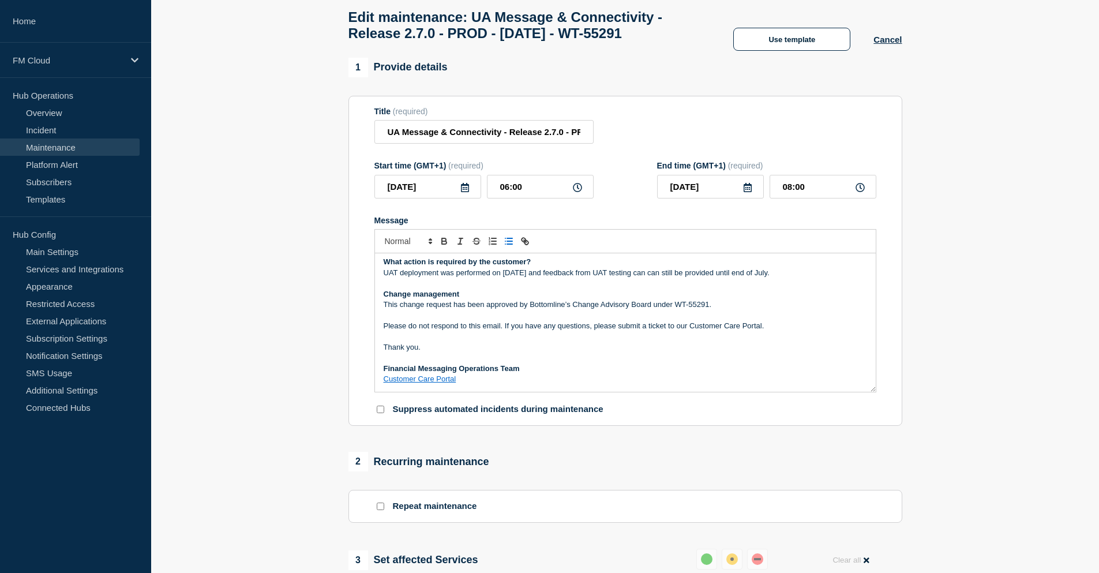
drag, startPoint x: 792, startPoint y: 279, endPoint x: 381, endPoint y: 273, distance: 410.8
click at [381, 273] on div "Maintenance Notification On August 28th 2025 at 07:00 CEST, Bottomline will upd…" at bounding box center [625, 322] width 501 height 138
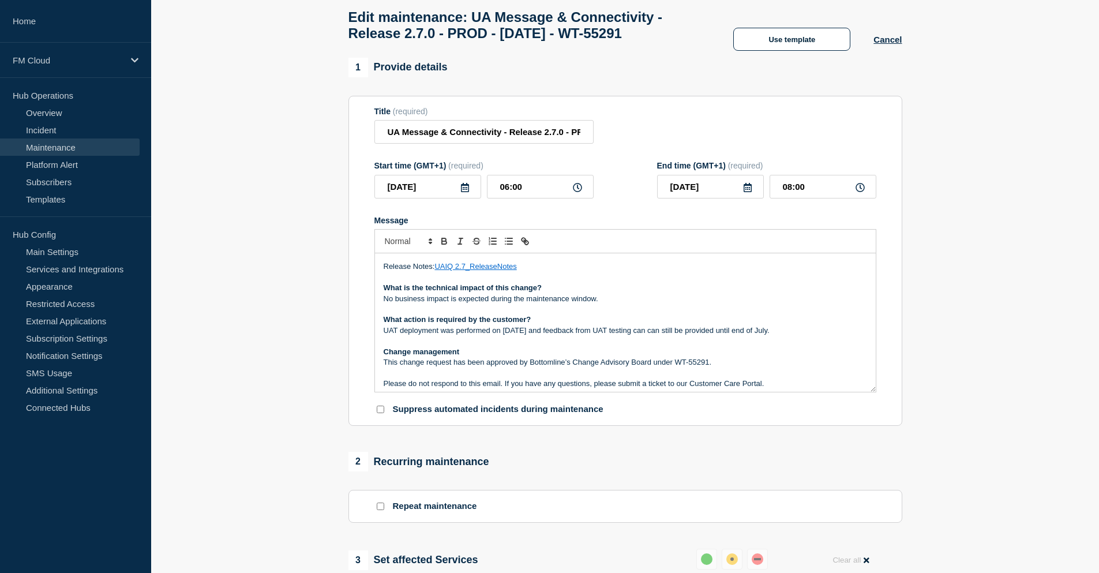
click at [785, 332] on p "UAT deployment was performed on 8th of July and feedback from UAT testing can c…" at bounding box center [625, 330] width 483 height 10
drag, startPoint x: 791, startPoint y: 338, endPoint x: 373, endPoint y: 339, distance: 417.7
click at [373, 339] on section "Title (required) UA Message & Connectivity - Release 2.7.0 - PROD - 28/AUG/2025…" at bounding box center [625, 261] width 554 height 331
click at [621, 321] on p "What action is required by the customer?" at bounding box center [625, 319] width 483 height 10
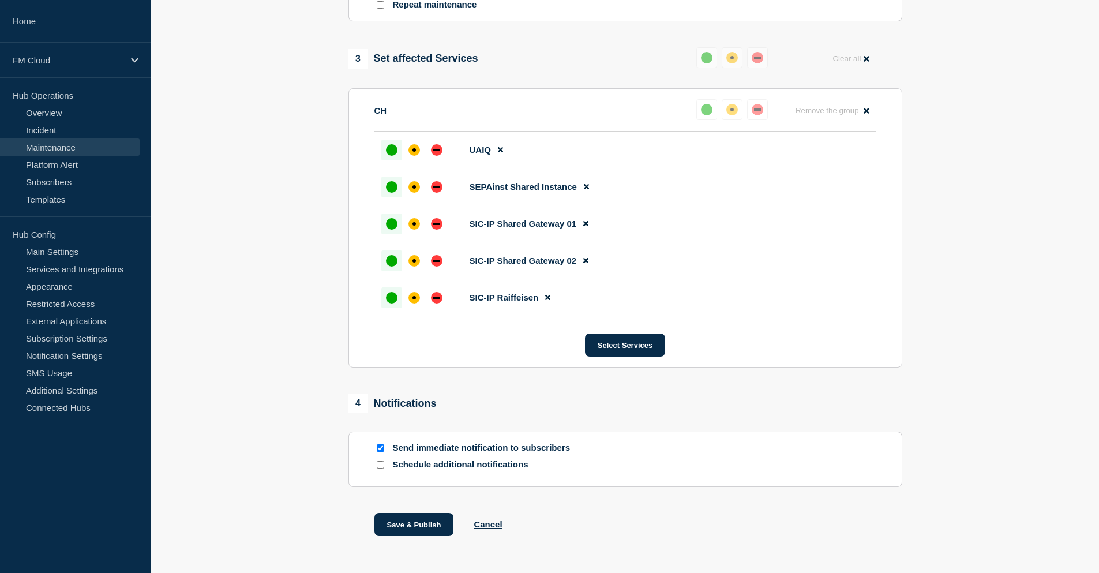
scroll to position [603, 0]
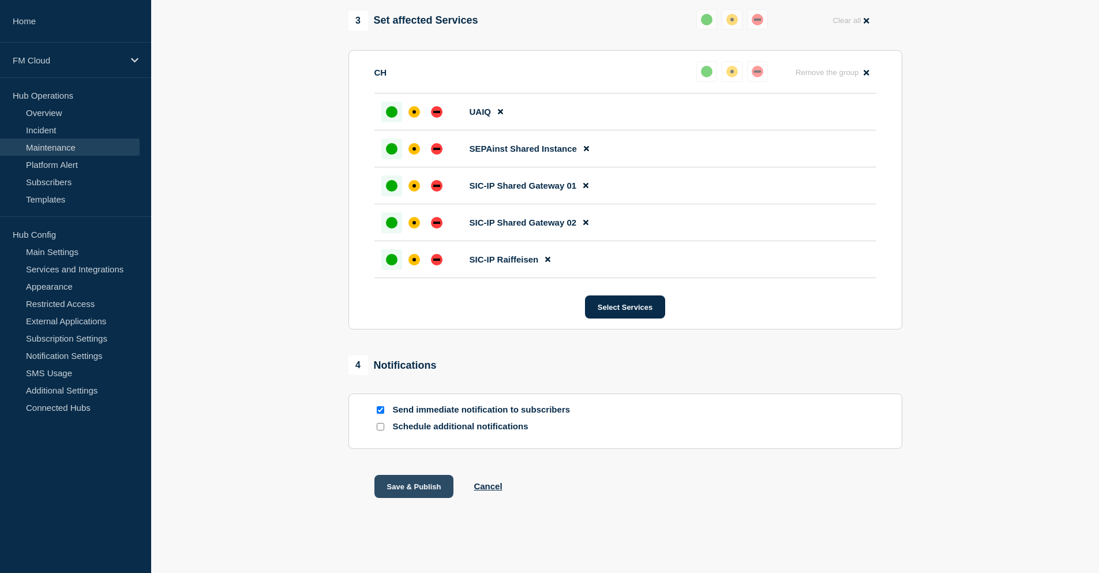
click at [421, 489] on button "Save & Publish" at bounding box center [414, 486] width 80 height 23
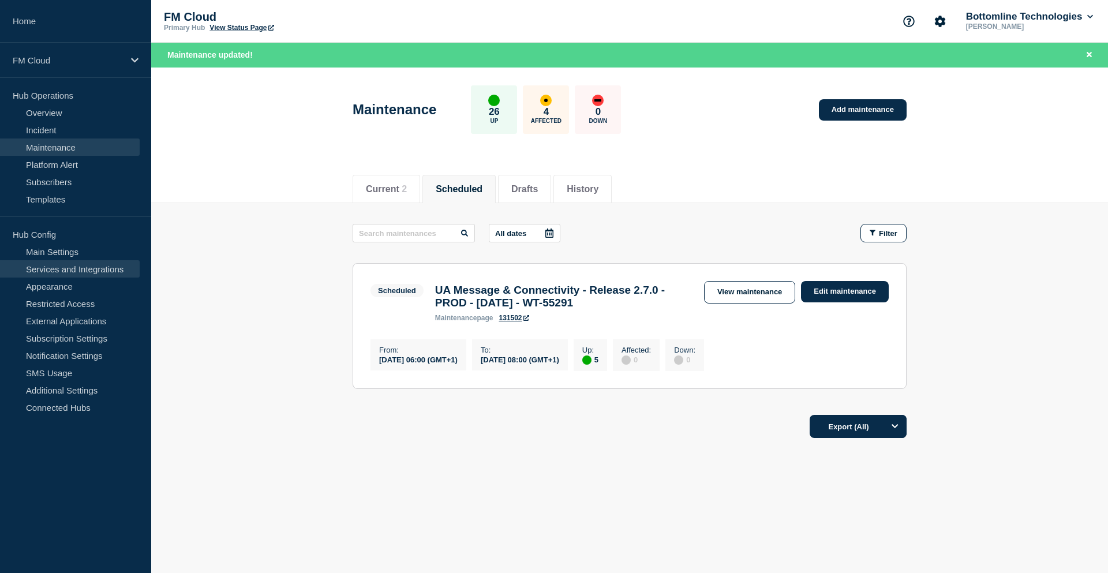
click at [74, 271] on link "Services and Integrations" at bounding box center [70, 268] width 140 height 17
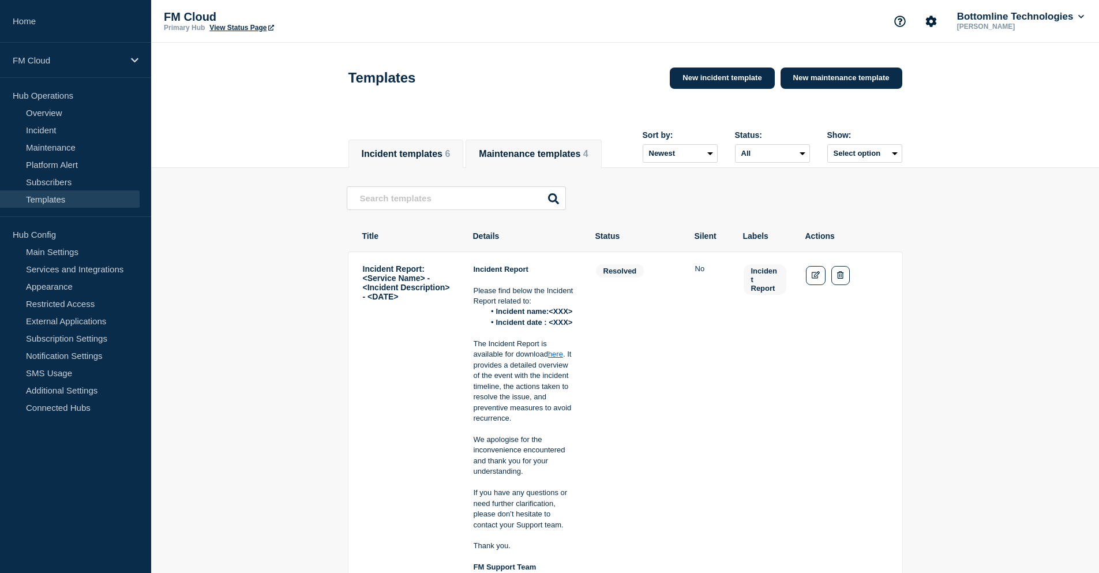
click at [530, 149] on button "Maintenance templates 4" at bounding box center [533, 154] width 109 height 10
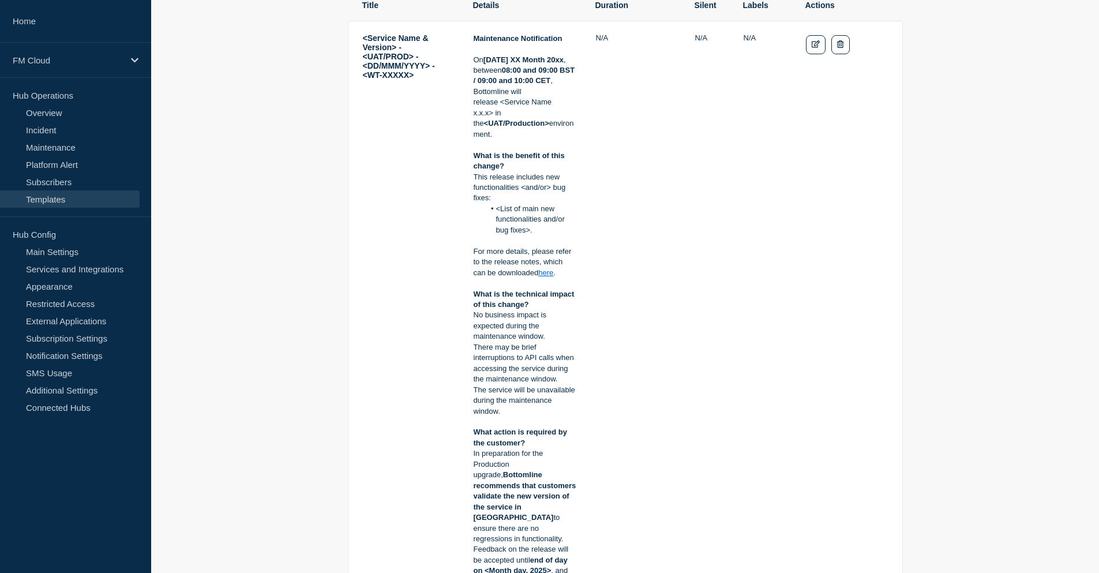
scroll to position [288, 0]
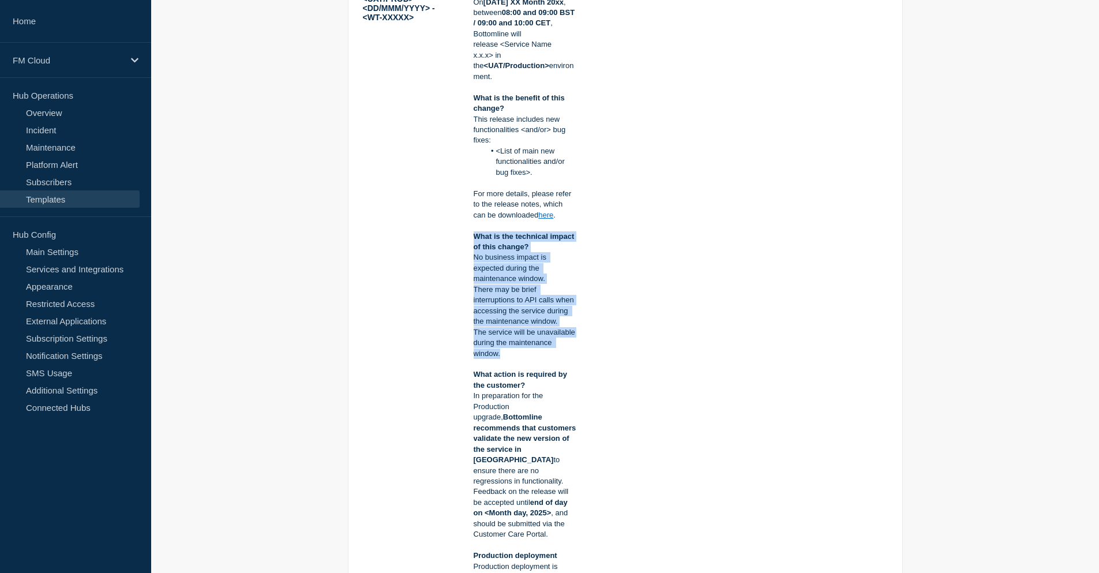
drag, startPoint x: 474, startPoint y: 238, endPoint x: 509, endPoint y: 357, distance: 124.3
click at [509, 357] on div "Maintenance Notification On Tuesday XX Month 20xx , between 08:00 and 09:00 BST…" at bounding box center [525, 402] width 103 height 852
copy div "What is the technical impact of this change? No business impact is expected dur…"
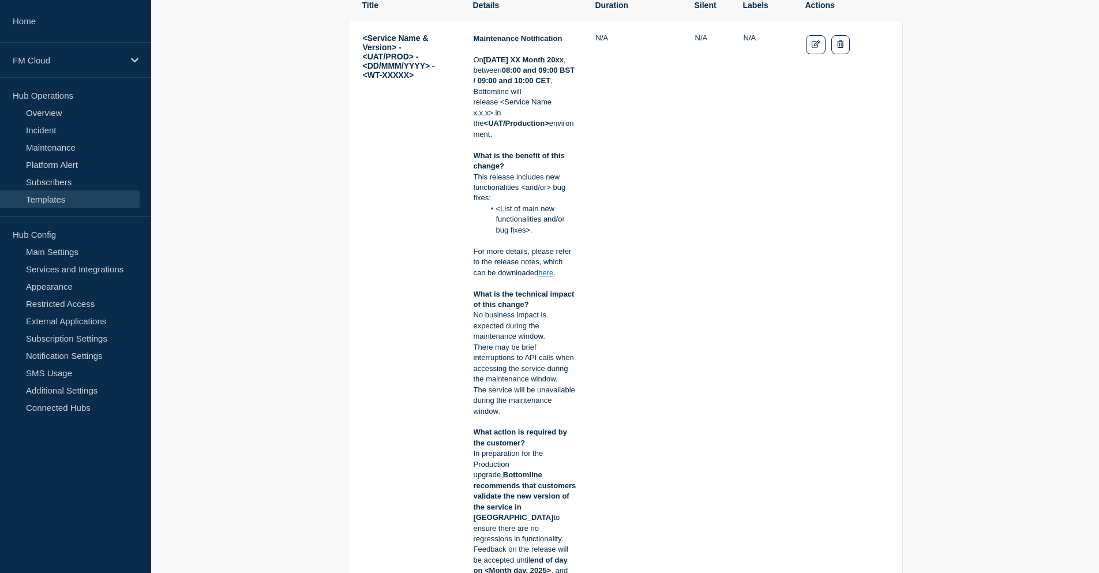
click at [632, 411] on td "N/A" at bounding box center [635, 459] width 81 height 853
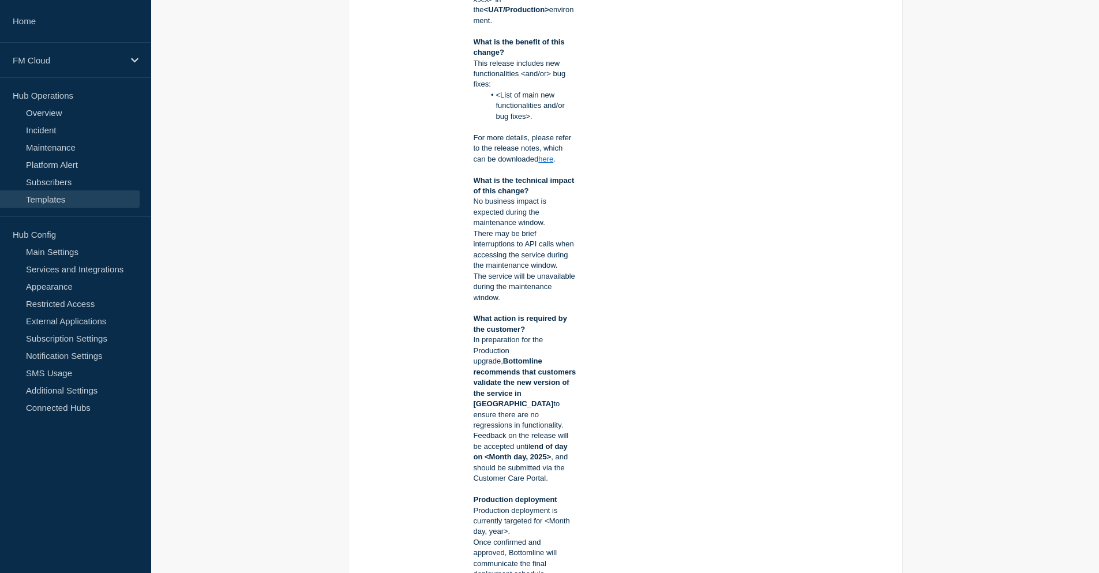
scroll to position [346, 0]
drag, startPoint x: 473, startPoint y: 318, endPoint x: 530, endPoint y: 331, distance: 58.6
click at [530, 331] on p "What action is required by the customer?" at bounding box center [525, 322] width 103 height 21
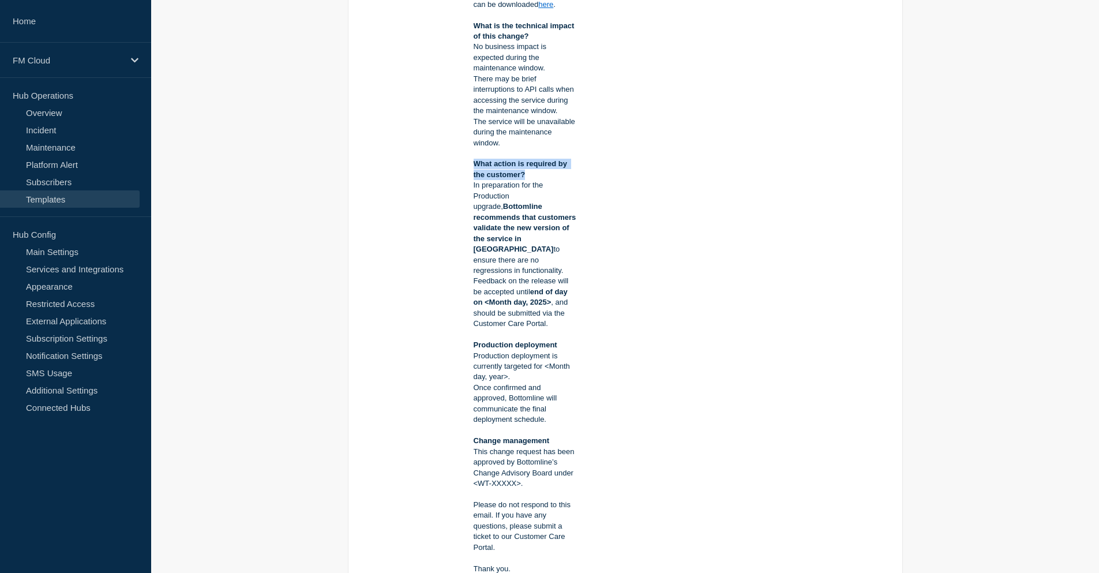
scroll to position [519, 0]
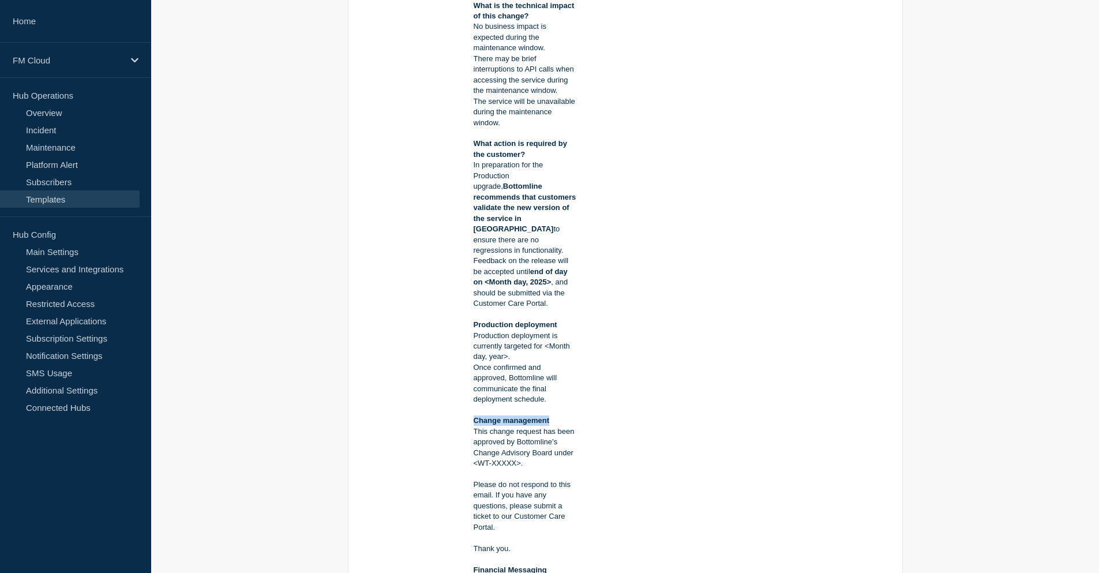
drag, startPoint x: 474, startPoint y: 412, endPoint x: 553, endPoint y: 414, distance: 79.1
click at [553, 415] on p "Change management" at bounding box center [525, 420] width 103 height 10
copy strong "Change management"
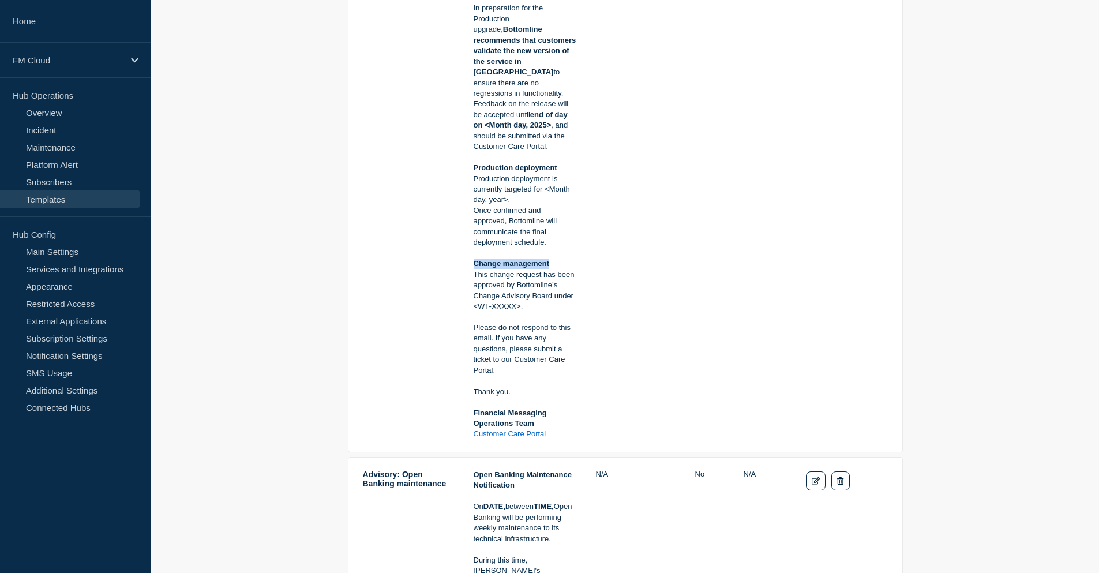
scroll to position [692, 0]
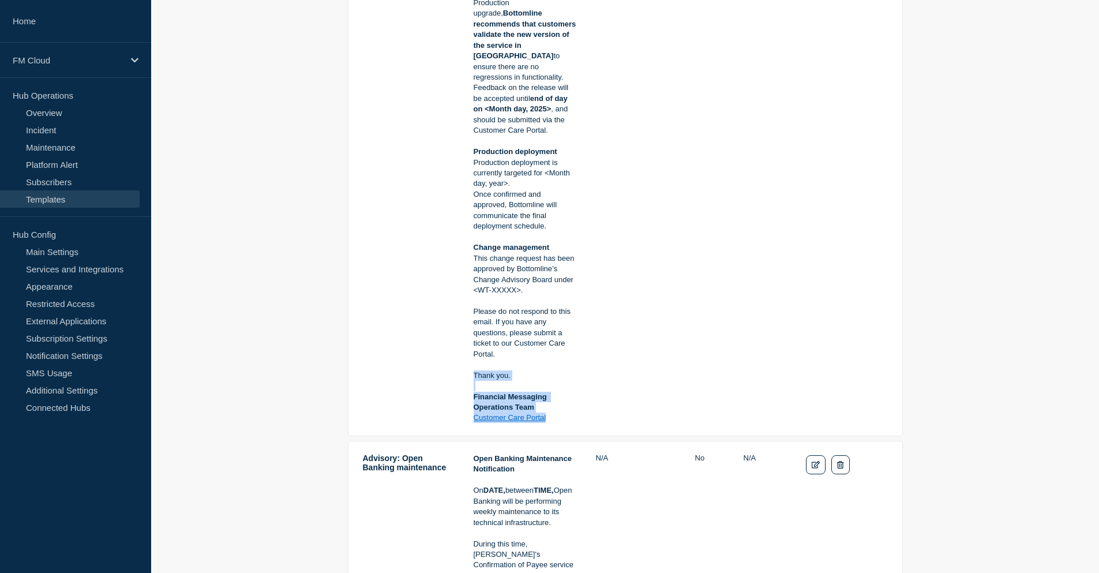
drag, startPoint x: 559, startPoint y: 410, endPoint x: 470, endPoint y: 366, distance: 99.6
click at [470, 441] on tr "<Service Name & Version> - <UAT/PROD> - <DD/MMM/YYYY> - <WT-XXXXX> Maintenance …" at bounding box center [625, 565] width 555 height 249
copy div "Thank you. Financial Messaging Operations Team Customer Care Portal"
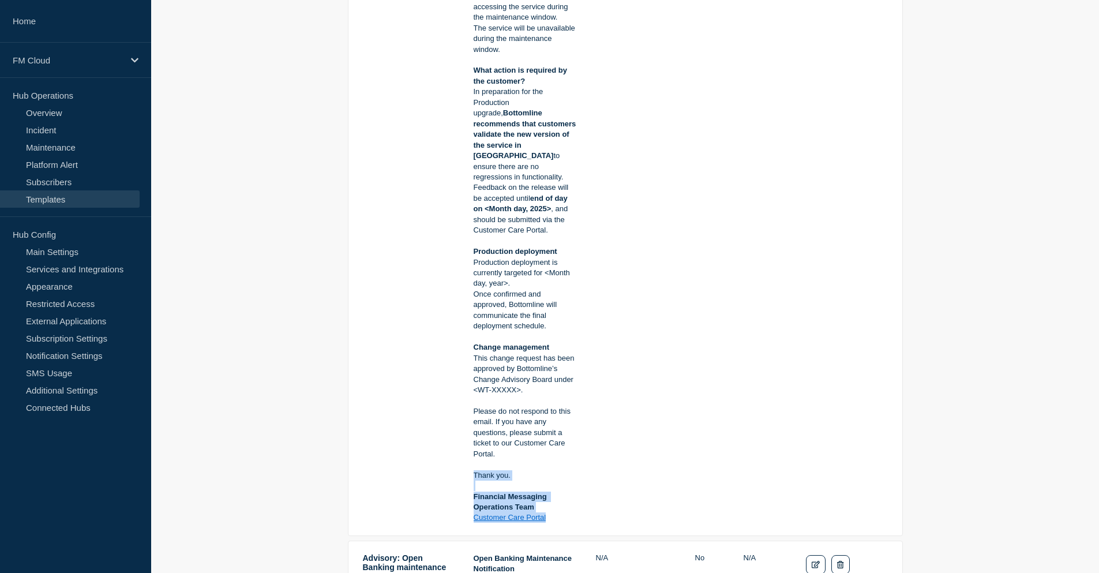
scroll to position [577, 0]
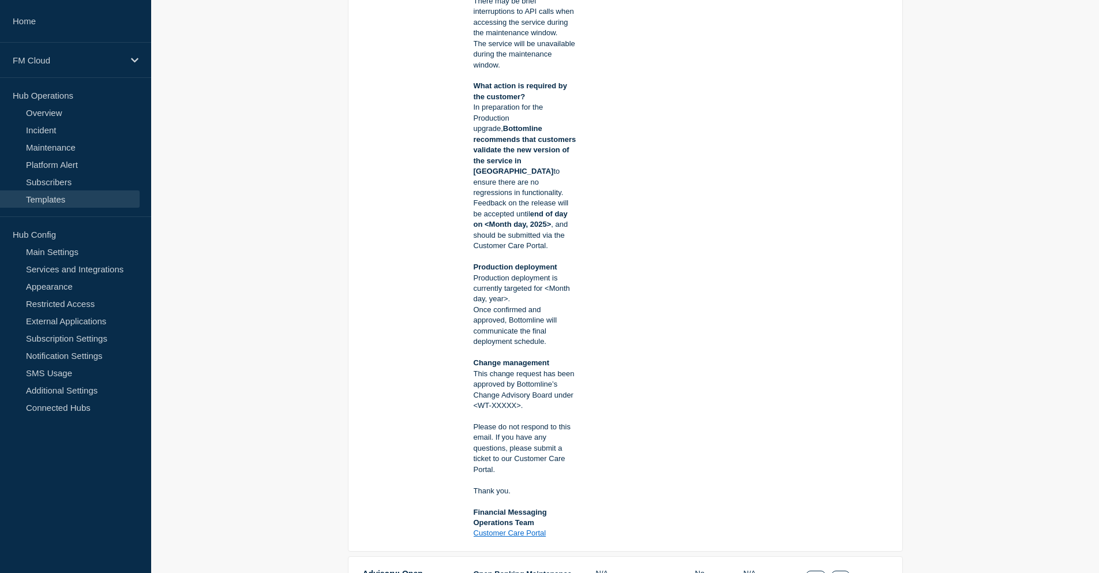
click at [498, 339] on p "Once confirmed and approved, Bottomline will communicate the final deployment s…" at bounding box center [525, 326] width 103 height 43
drag, startPoint x: 555, startPoint y: 355, endPoint x: 471, endPoint y: 351, distance: 83.7
copy strong "Change management"
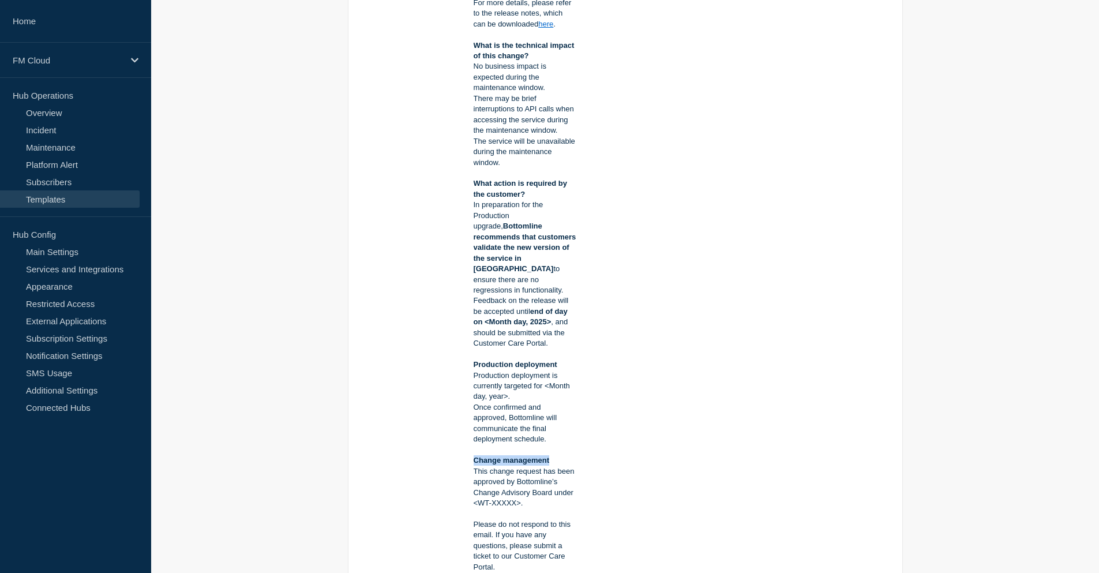
scroll to position [462, 0]
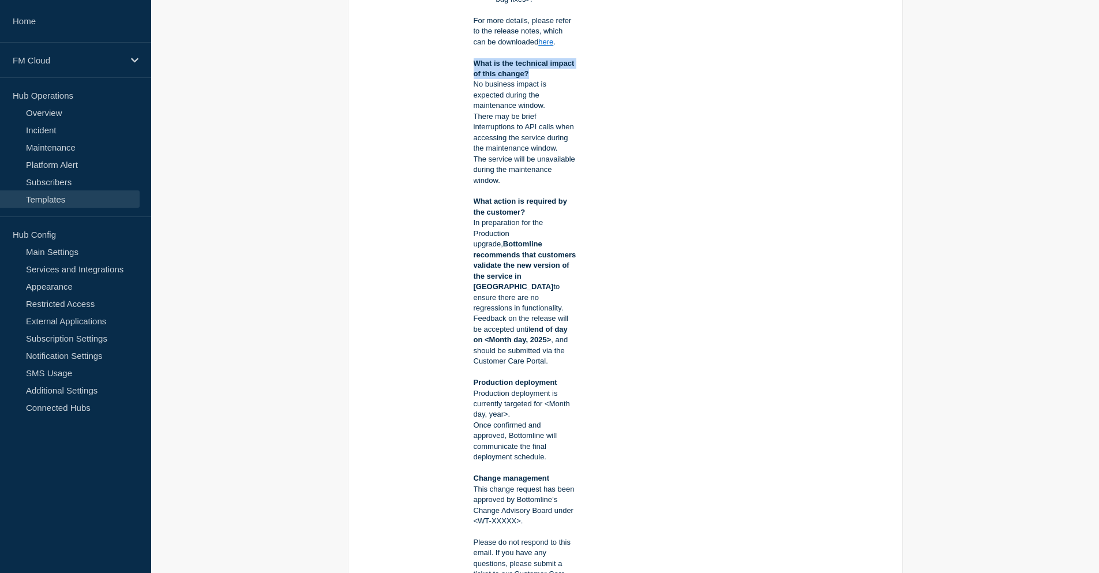
drag, startPoint x: 534, startPoint y: 74, endPoint x: 474, endPoint y: 67, distance: 60.5
click at [474, 67] on p "What is the technical impact of this change?" at bounding box center [525, 68] width 103 height 21
copy strong "What is the technical impact of this change?"
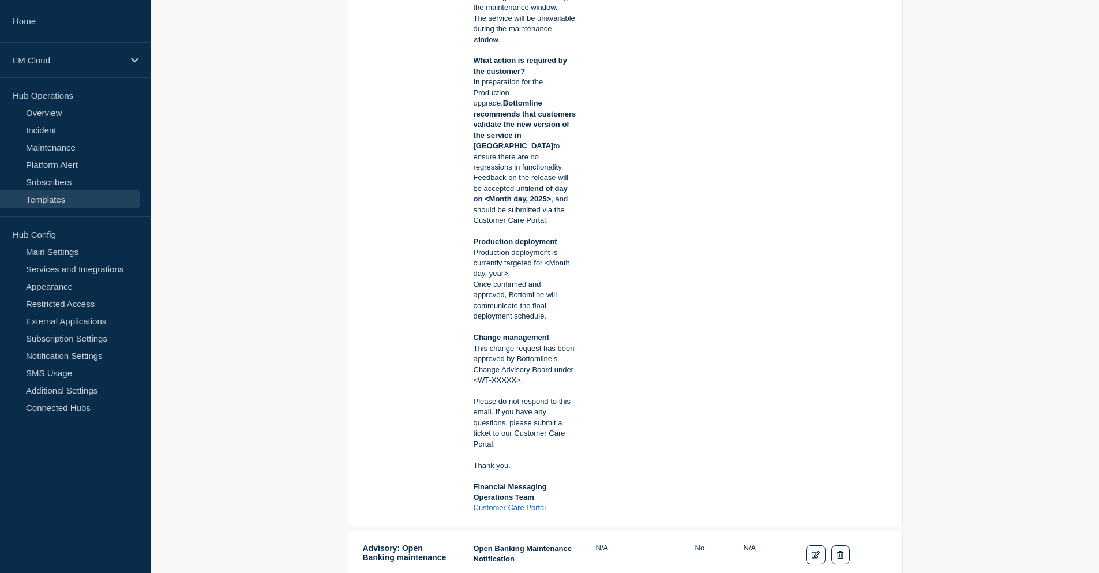
scroll to position [635, 0]
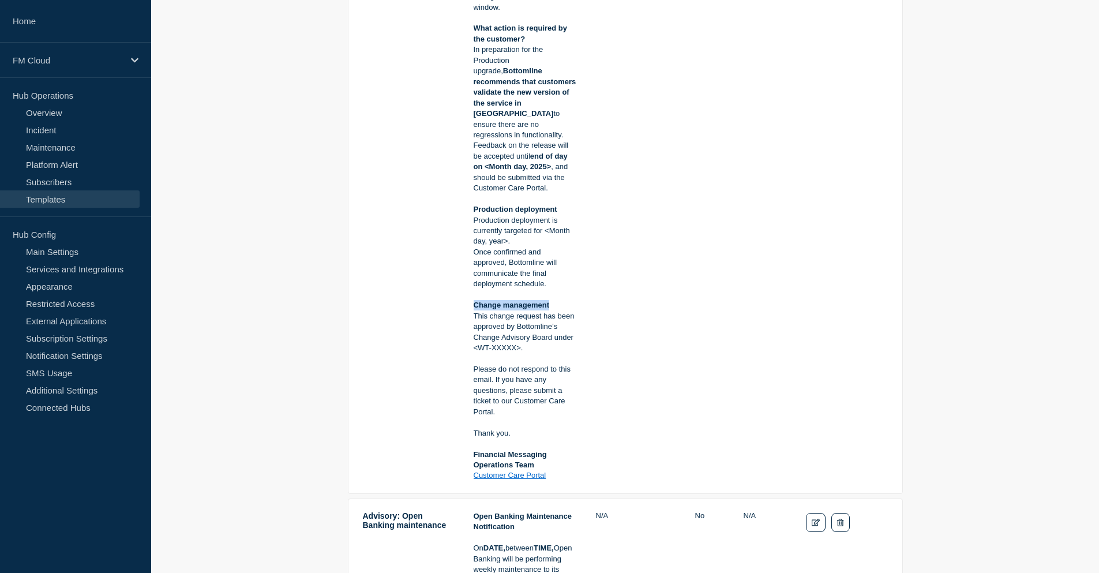
drag, startPoint x: 560, startPoint y: 301, endPoint x: 473, endPoint y: 297, distance: 87.8
click at [473, 297] on td "Maintenance Notification On Tuesday XX Month 20xx , between 08:00 and 09:00 BST…" at bounding box center [525, 55] width 104 height 853
copy strong "Change management"
click at [628, 323] on td "N/A" at bounding box center [635, 55] width 81 height 853
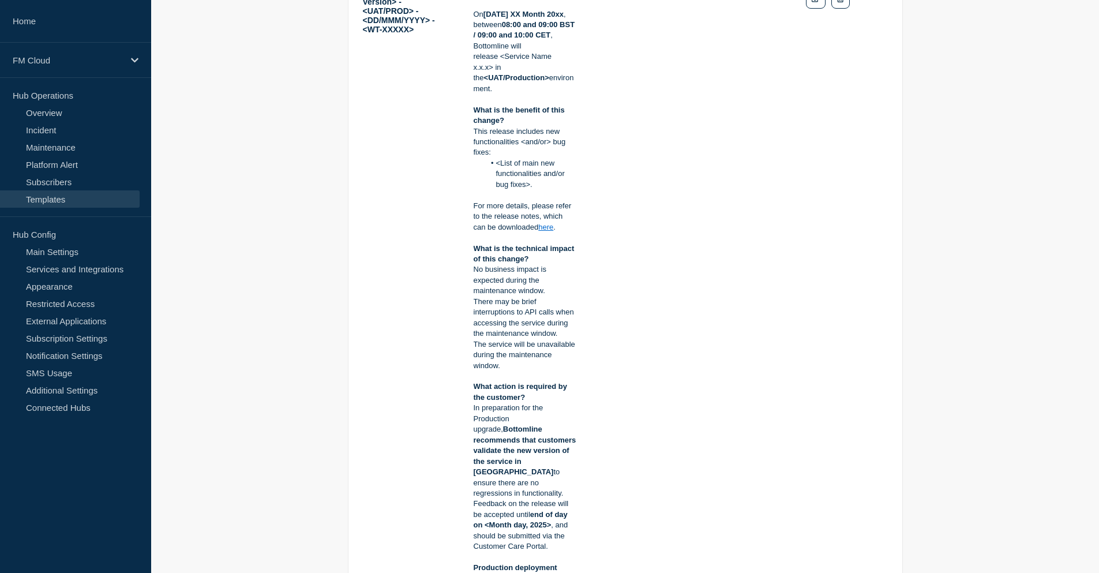
scroll to position [115, 0]
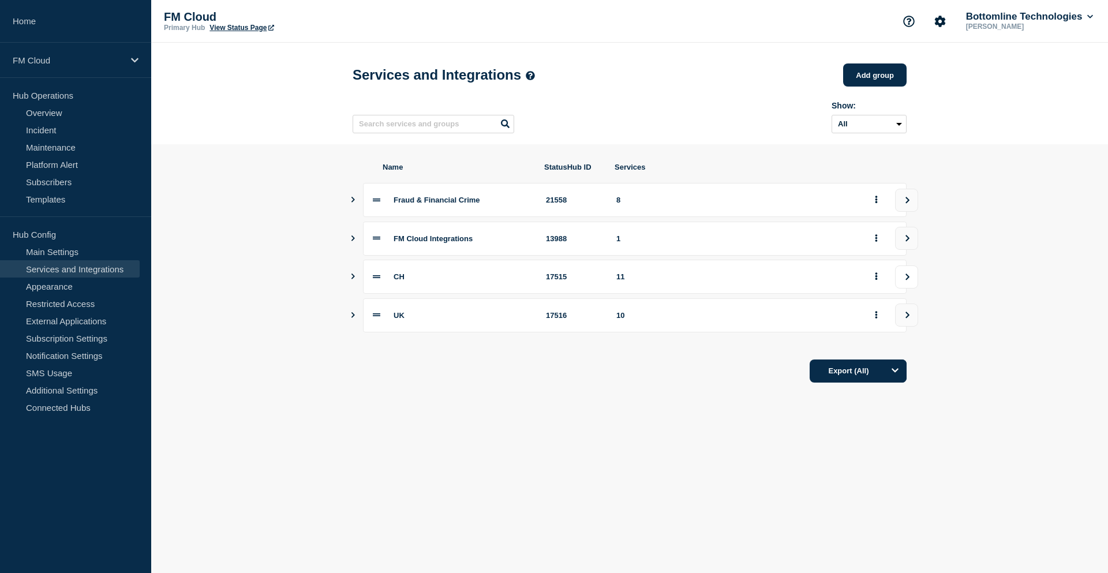
click at [906, 280] on icon "view group" at bounding box center [908, 276] width 8 height 7
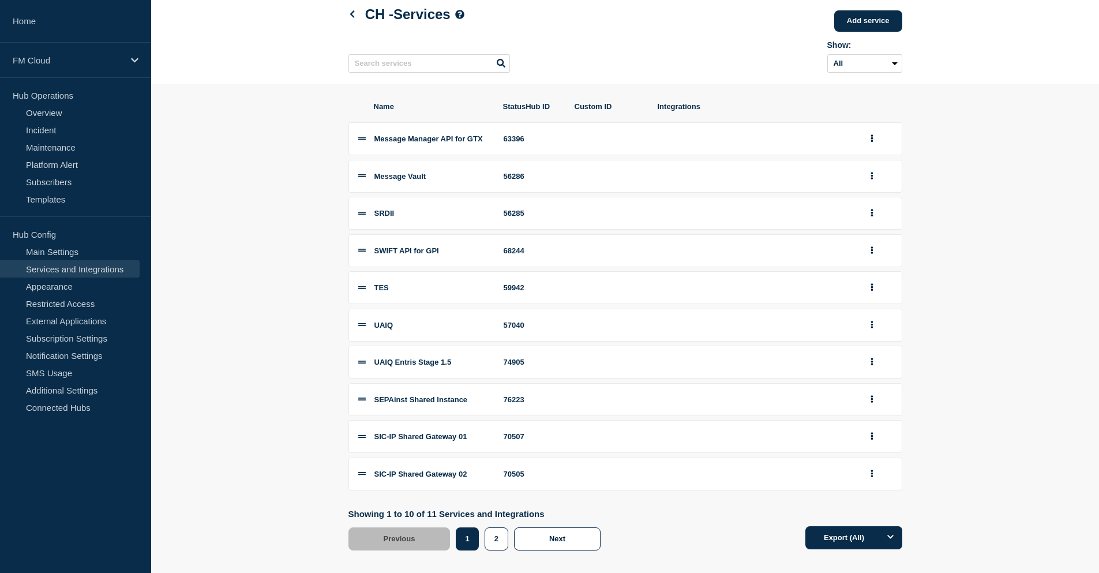
scroll to position [80, 0]
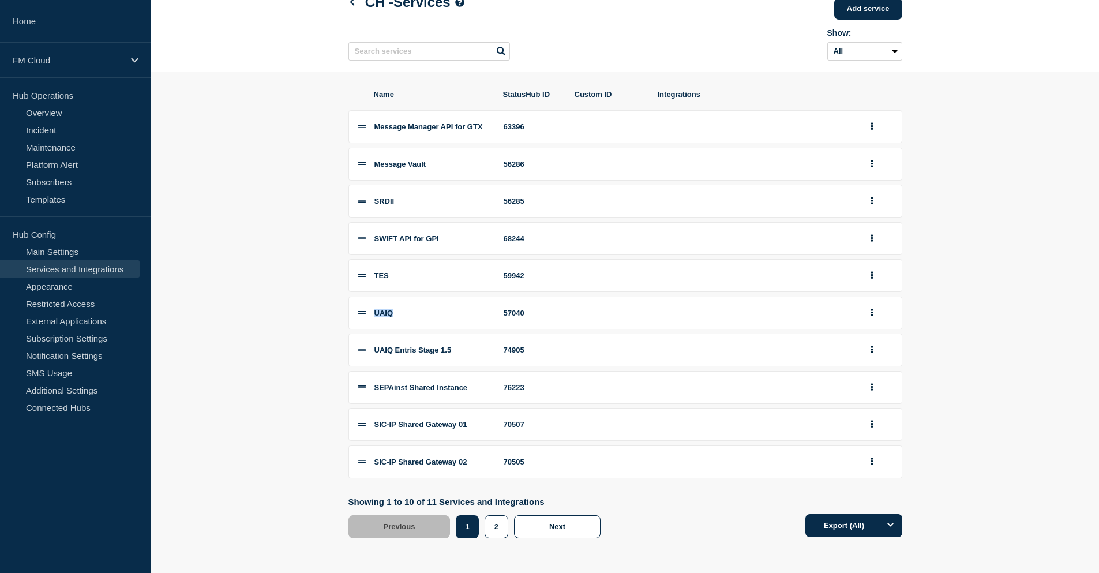
drag, startPoint x: 398, startPoint y: 314, endPoint x: 373, endPoint y: 315, distance: 24.8
click at [373, 315] on li "UAIQ 57040" at bounding box center [625, 313] width 554 height 33
click at [871, 314] on icon "group actions" at bounding box center [872, 313] width 3 height 8
click at [875, 334] on button "Edit" at bounding box center [879, 334] width 58 height 18
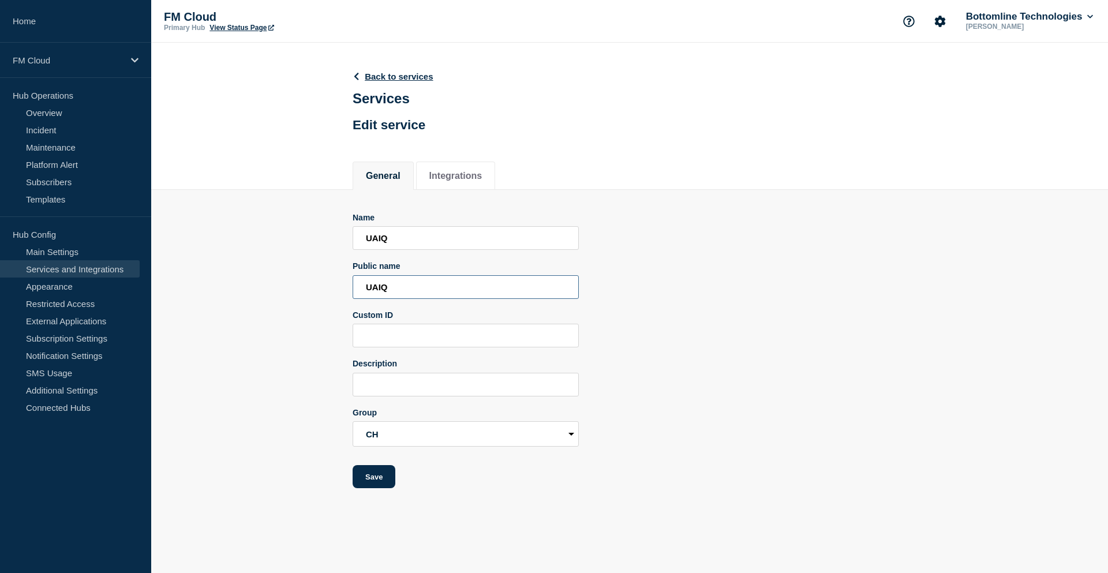
click at [413, 296] on input "UAIQ" at bounding box center [466, 287] width 226 height 24
drag, startPoint x: 415, startPoint y: 290, endPoint x: 362, endPoint y: 295, distance: 52.8
click at [362, 295] on input "UAIQ" at bounding box center [466, 287] width 226 height 24
type input "UA Message & Connectivity"
click at [376, 479] on button "Save" at bounding box center [374, 476] width 43 height 23
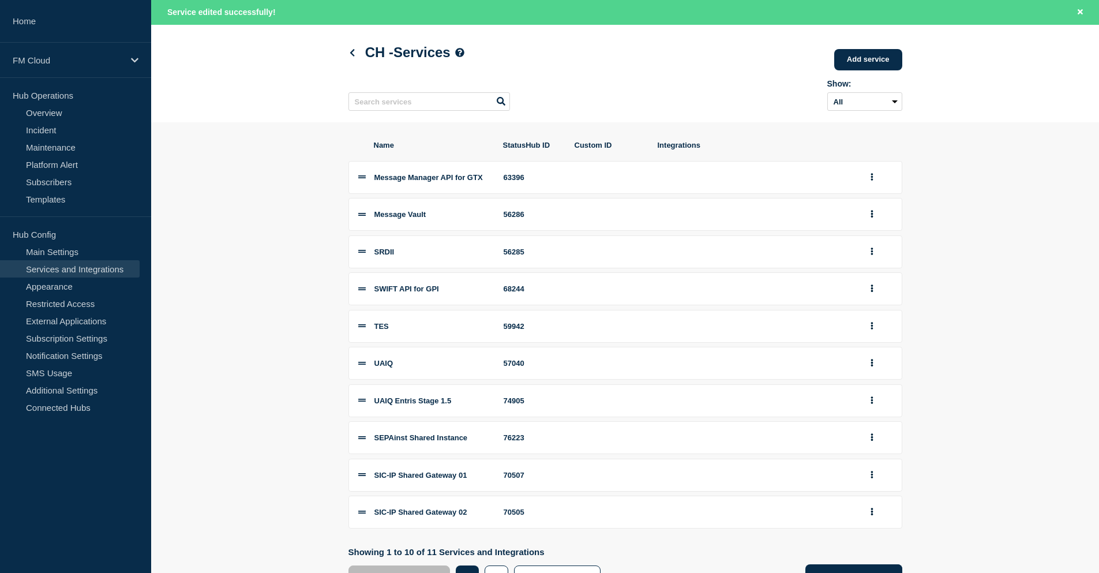
scroll to position [104, 0]
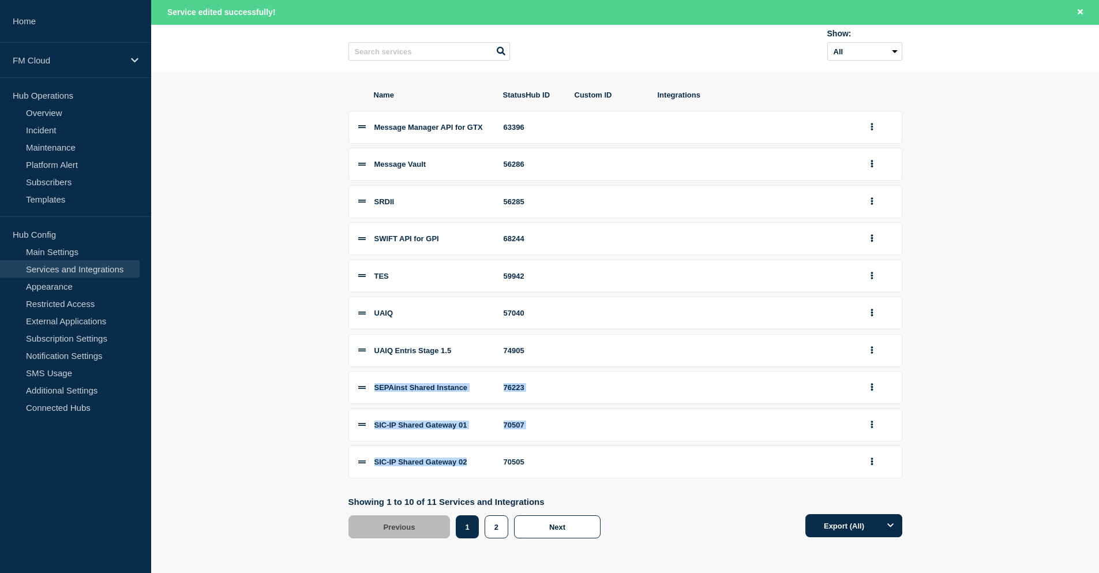
drag, startPoint x: 377, startPoint y: 387, endPoint x: 487, endPoint y: 455, distance: 129.5
click at [487, 455] on div "Message Manager API for GTX 63396 Message Vault 56286 SRDII 56285 SWIFT API for…" at bounding box center [625, 295] width 554 height 368
click at [874, 388] on button "group actions" at bounding box center [872, 387] width 14 height 18
click at [977, 403] on section "Name StatusHub ID Custom ID Integrations Message Manager API for GTX 63396 Mess…" at bounding box center [625, 314] width 948 height 484
click at [874, 386] on button "group actions" at bounding box center [872, 387] width 14 height 18
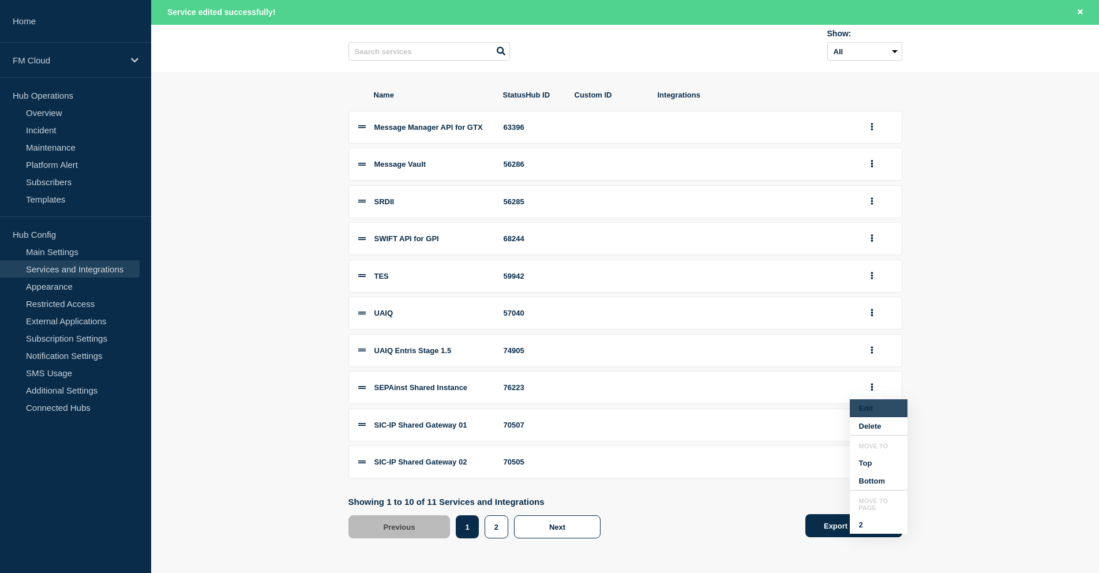
click at [867, 407] on button "Edit" at bounding box center [879, 408] width 58 height 18
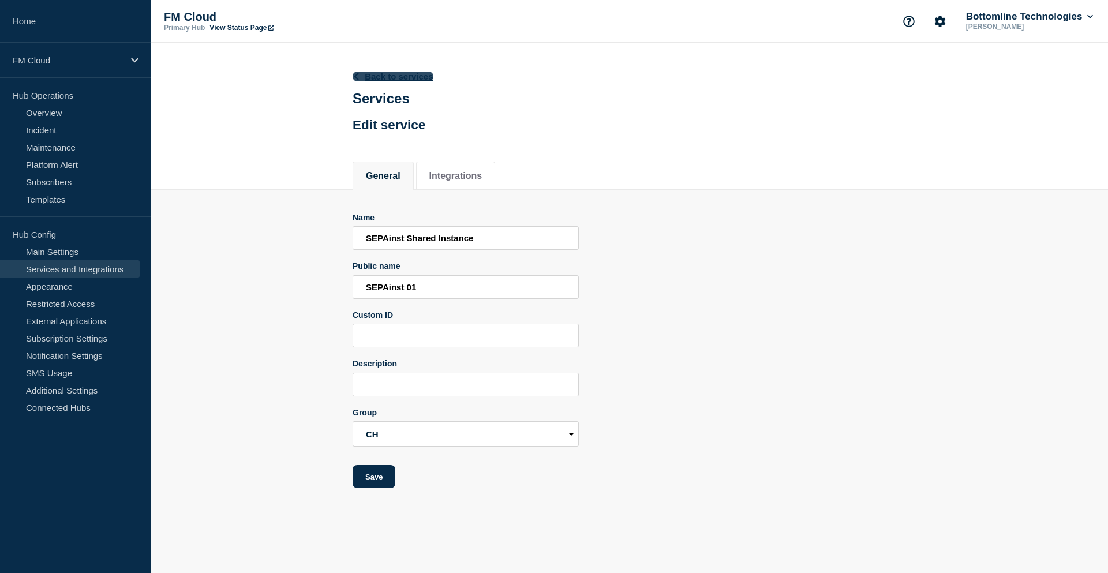
click at [398, 74] on link "Back to services" at bounding box center [393, 77] width 81 height 10
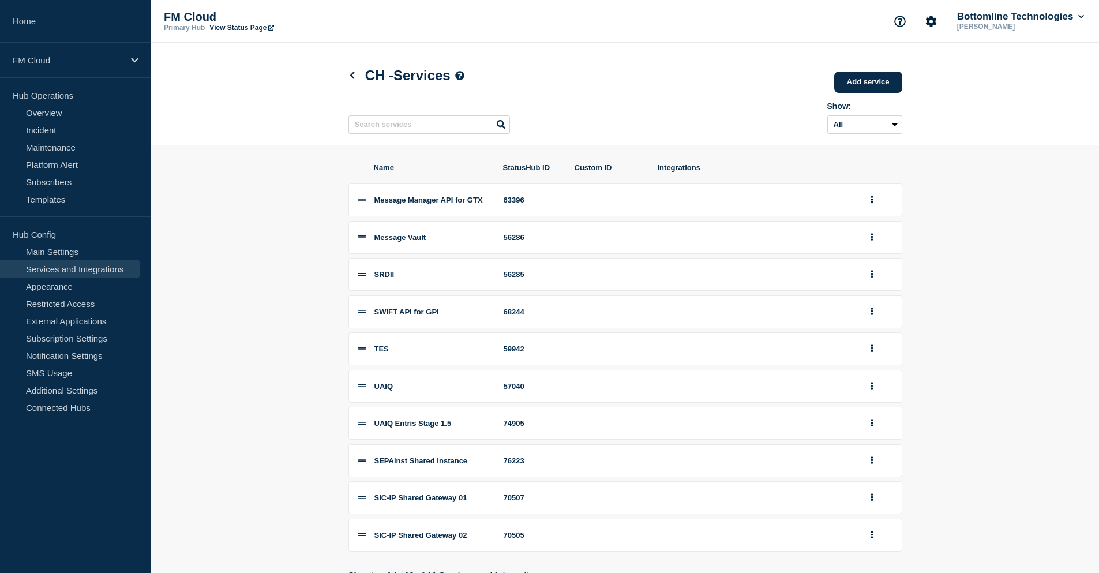
click at [682, 53] on div "CH - Services Add service Here you can create & manage services that will be di…" at bounding box center [625, 94] width 580 height 102
click at [356, 77] on icon at bounding box center [352, 76] width 9 height 8
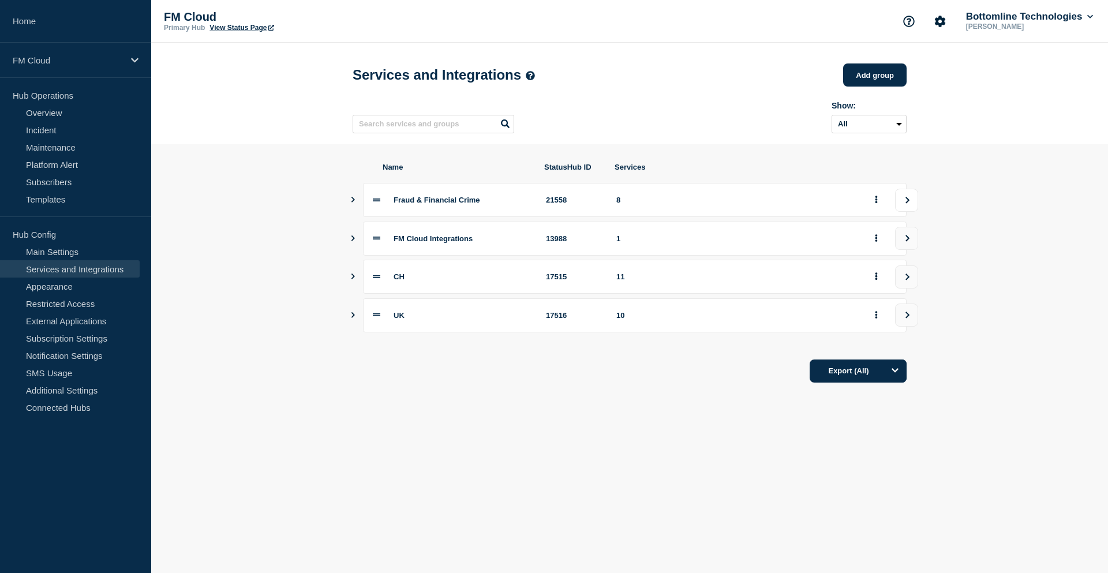
click at [906, 209] on button "view group" at bounding box center [906, 200] width 23 height 23
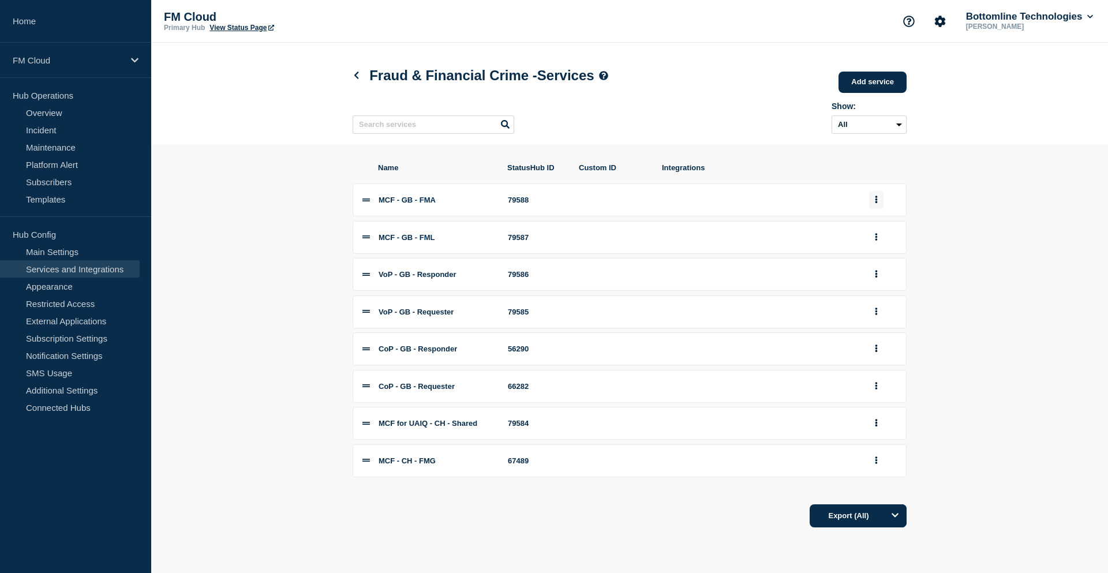
click at [880, 204] on button "group actions" at bounding box center [876, 200] width 14 height 18
click at [872, 226] on button "Edit" at bounding box center [883, 221] width 58 height 18
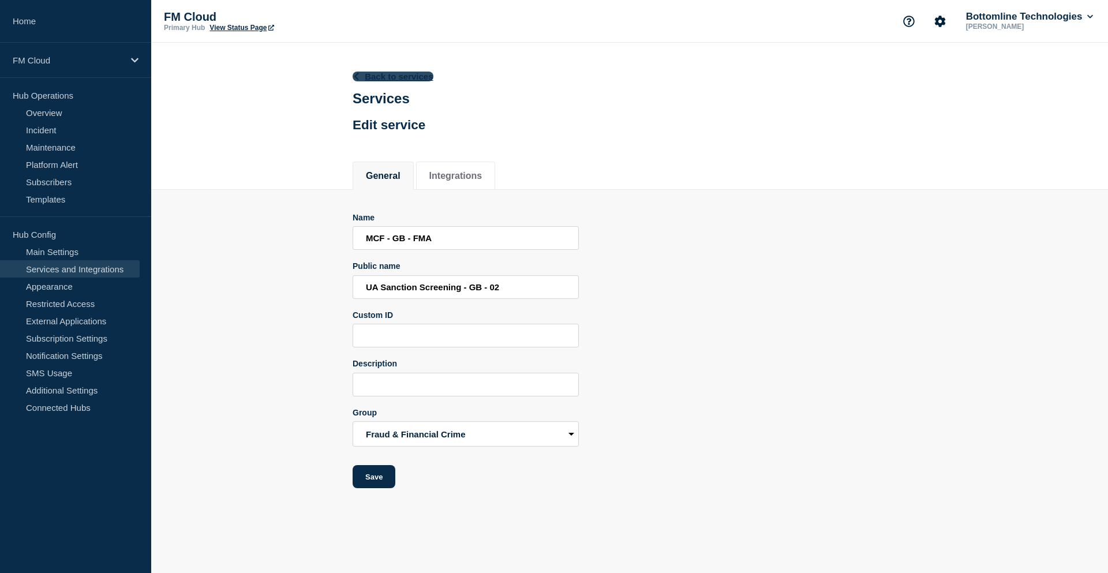
click at [383, 78] on link "Back to services" at bounding box center [393, 77] width 81 height 10
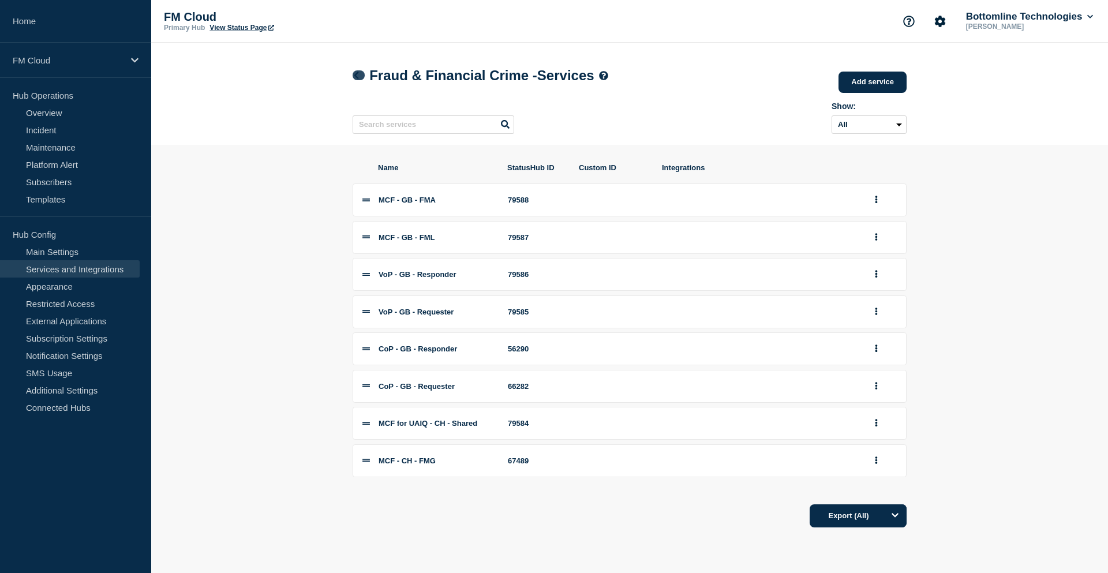
click at [359, 79] on icon at bounding box center [356, 76] width 9 height 8
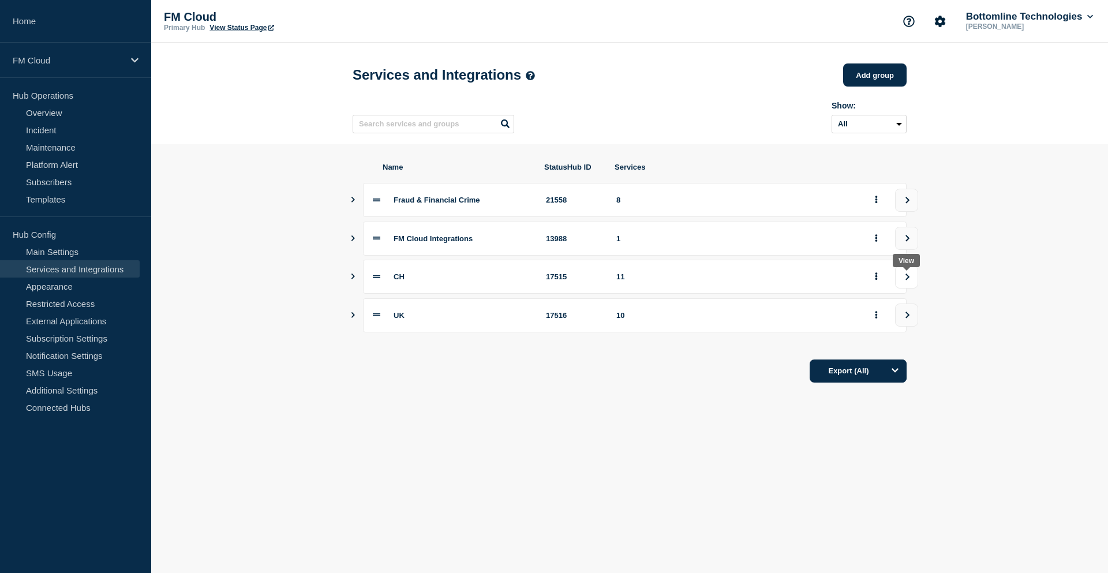
click at [908, 280] on icon "view group" at bounding box center [908, 276] width 4 height 6
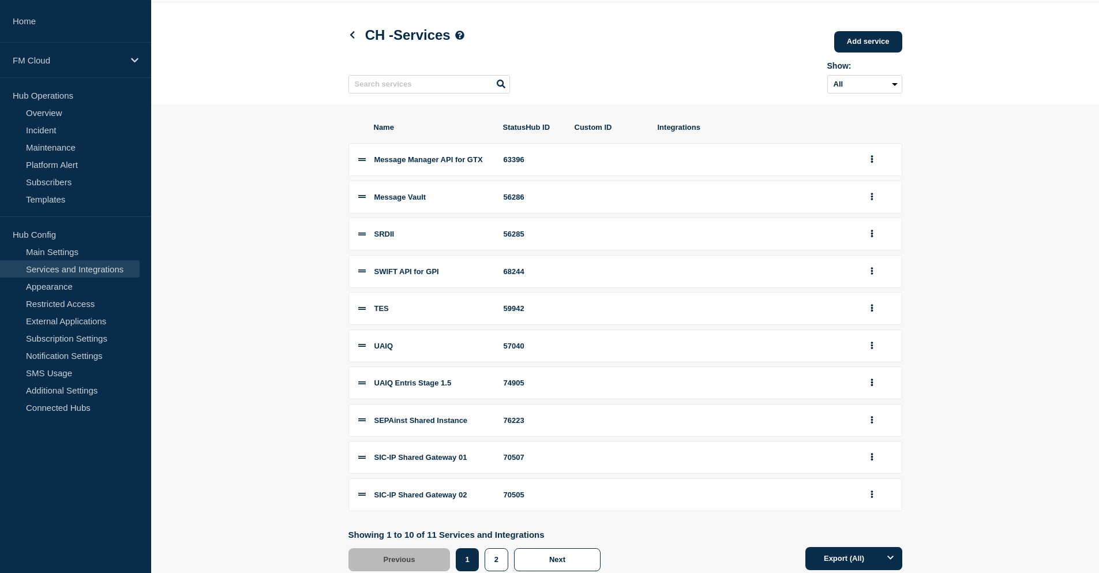
scroll to position [80, 0]
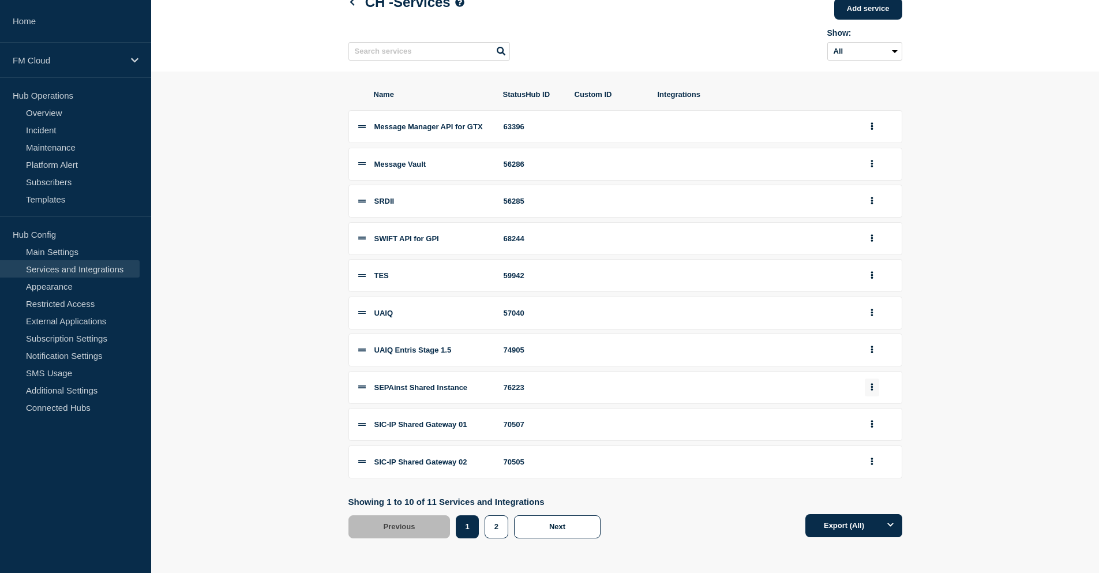
click at [869, 389] on button "group actions" at bounding box center [872, 387] width 14 height 18
click at [874, 411] on button "Edit" at bounding box center [879, 408] width 58 height 18
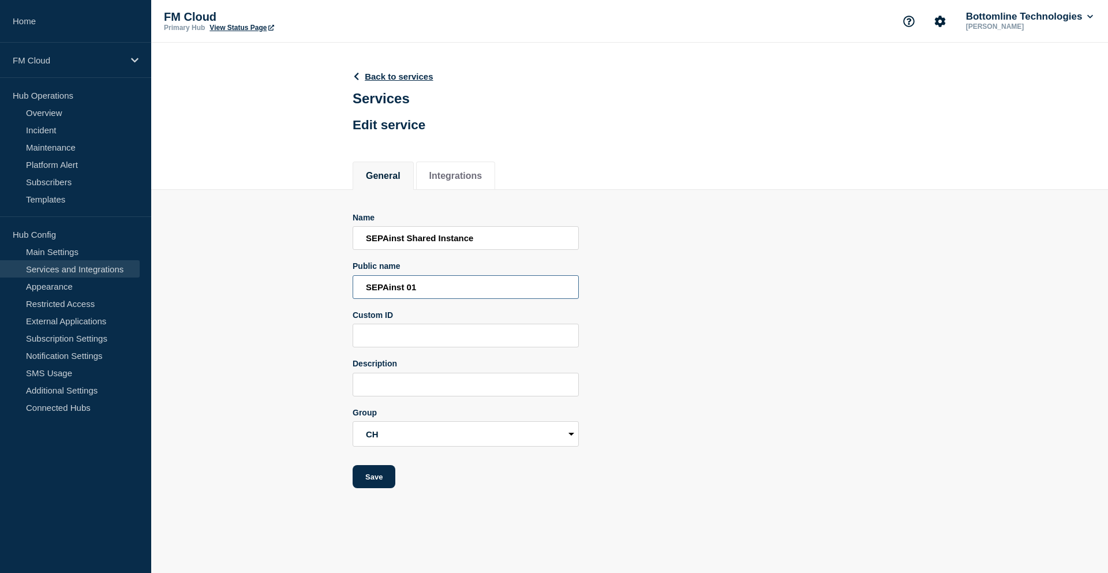
drag, startPoint x: 366, startPoint y: 290, endPoint x: 368, endPoint y: 297, distance: 7.1
click at [366, 290] on input "SEPAinst 01" at bounding box center [466, 287] width 226 height 24
type input "UA SEPA Inst - 01"
click at [374, 480] on button "Save" at bounding box center [374, 476] width 43 height 23
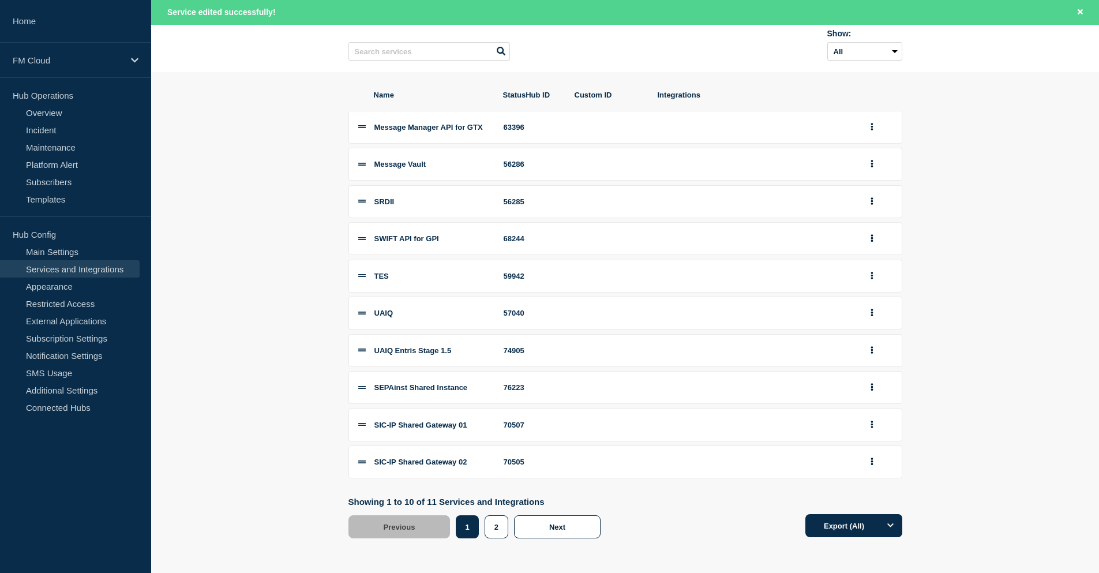
scroll to position [104, 0]
click at [878, 425] on button "group actions" at bounding box center [872, 425] width 14 height 18
click at [872, 271] on button "Edit" at bounding box center [879, 274] width 58 height 18
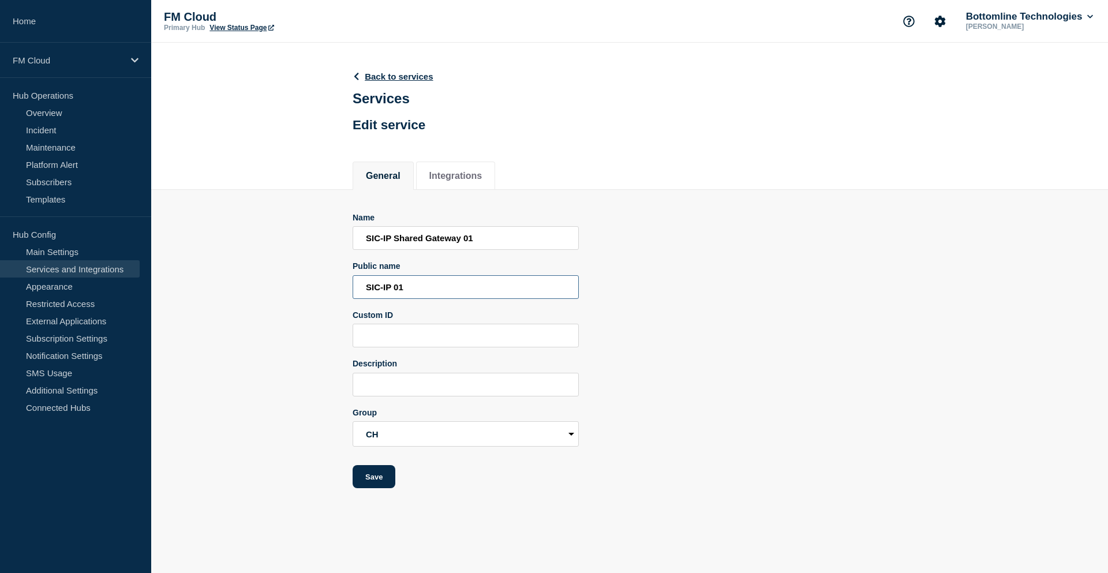
click at [365, 282] on input "SIC-IP 01" at bounding box center [466, 287] width 226 height 24
type input "UA SIC IP - 01"
click at [386, 482] on button "Save" at bounding box center [374, 476] width 43 height 23
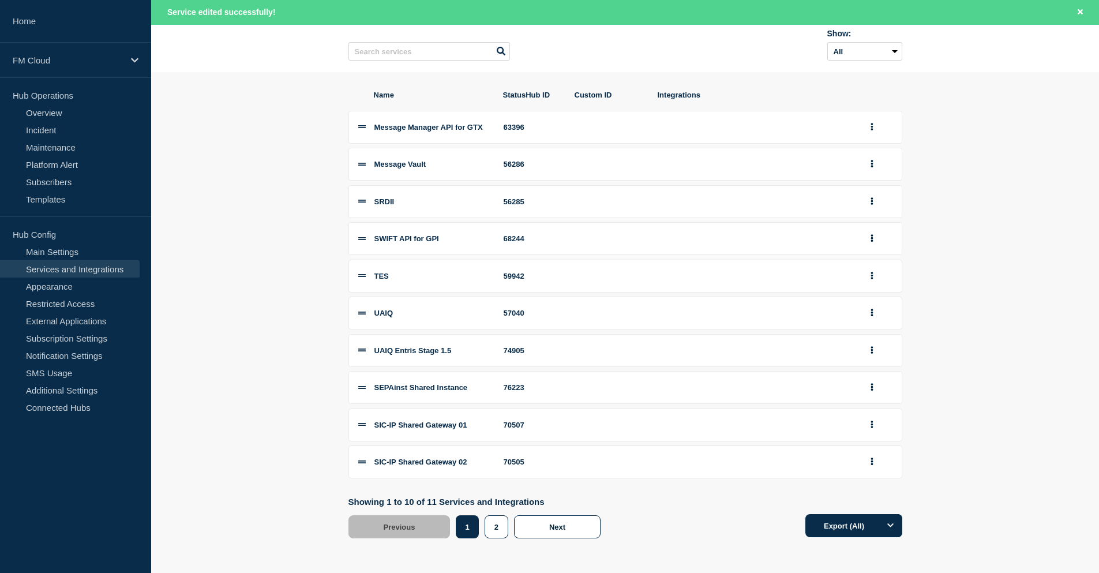
scroll to position [104, 0]
click at [874, 461] on button "group actions" at bounding box center [872, 462] width 14 height 18
click at [874, 311] on button "Edit" at bounding box center [879, 311] width 58 height 18
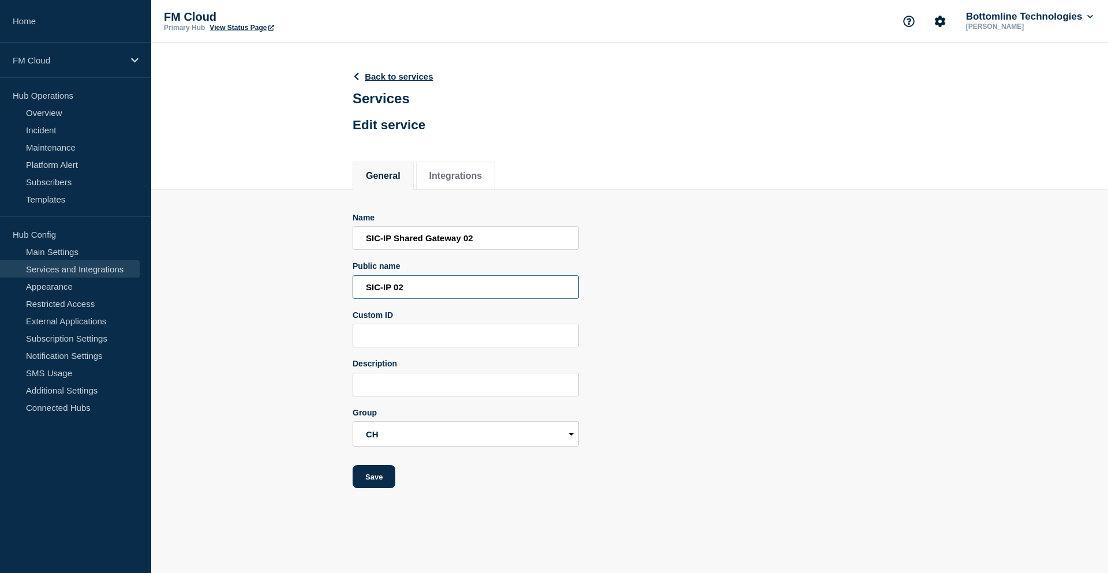
click at [365, 290] on input "SIC-IP 02" at bounding box center [466, 287] width 226 height 24
type input "UA SIC IP - 02"
click at [372, 483] on button "Save" at bounding box center [374, 476] width 43 height 23
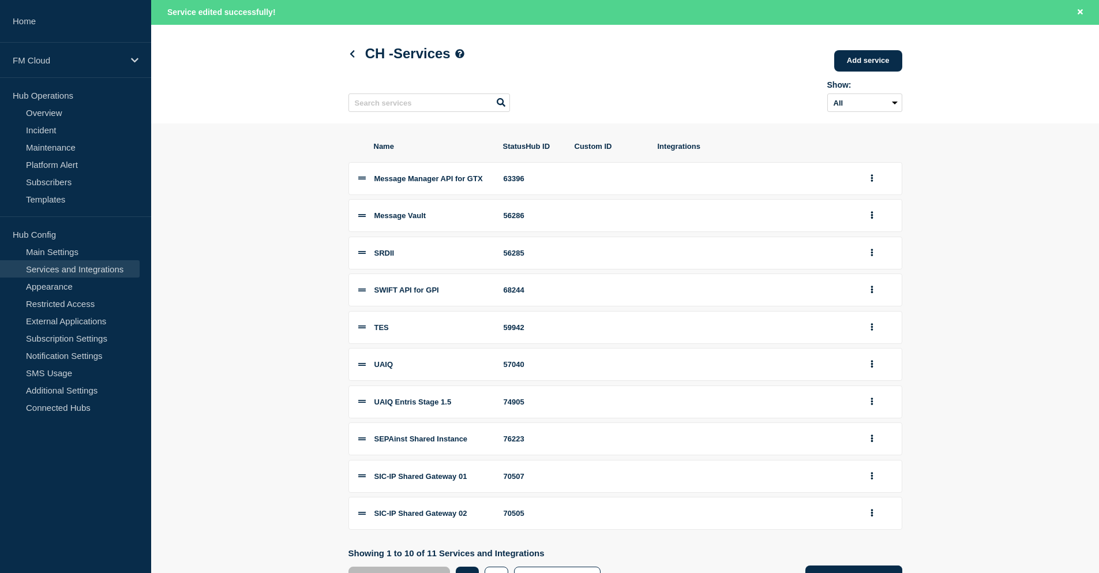
scroll to position [104, 0]
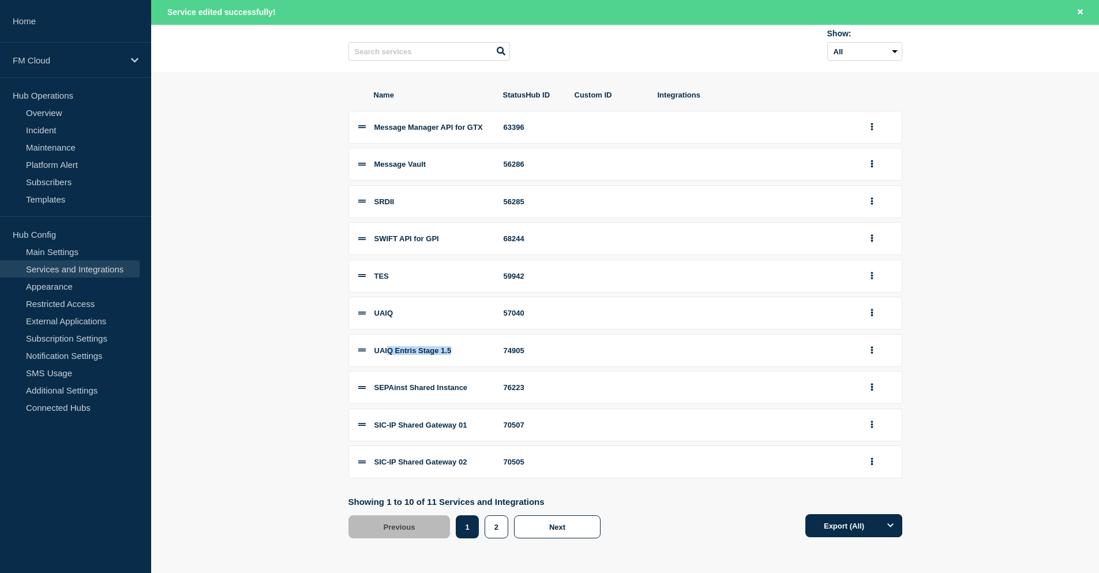
drag, startPoint x: 392, startPoint y: 346, endPoint x: 470, endPoint y: 348, distance: 77.9
click at [470, 348] on div "UAIQ Entris Stage 1.5" at bounding box center [431, 350] width 115 height 9
click at [874, 348] on button "group actions" at bounding box center [872, 351] width 14 height 18
click at [872, 368] on button "Edit" at bounding box center [879, 371] width 58 height 18
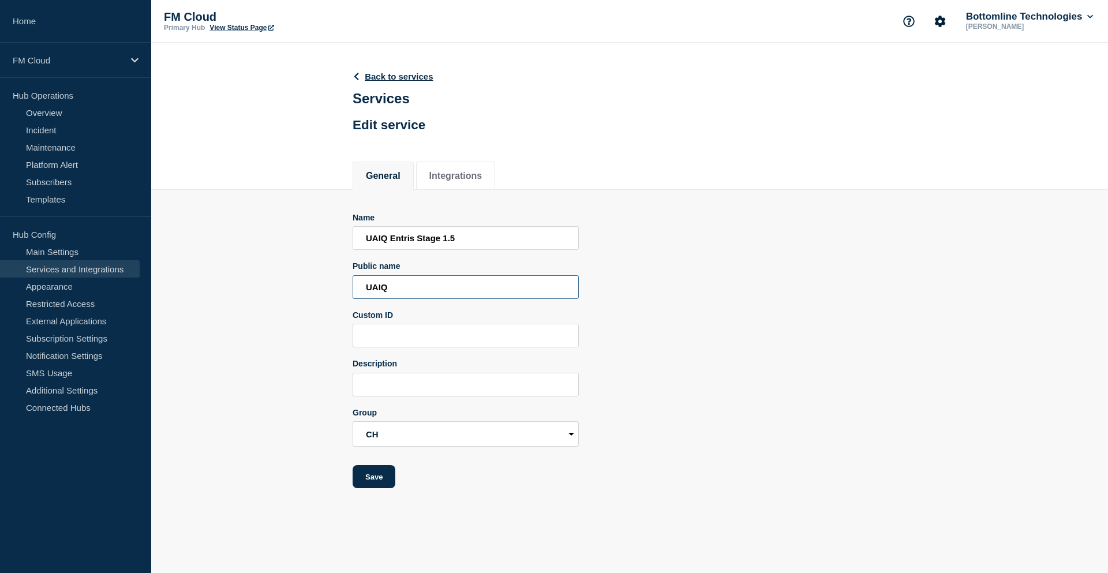
click at [366, 288] on input "UAIQ" at bounding box center [466, 287] width 226 height 24
click at [407, 288] on input "UA Stage 1.5" at bounding box center [466, 287] width 226 height 24
click at [382, 290] on input "UA Stage 1.5" at bounding box center [466, 287] width 226 height 24
type input "UA Stage 1.5"
click at [374, 478] on button "Save" at bounding box center [374, 476] width 43 height 23
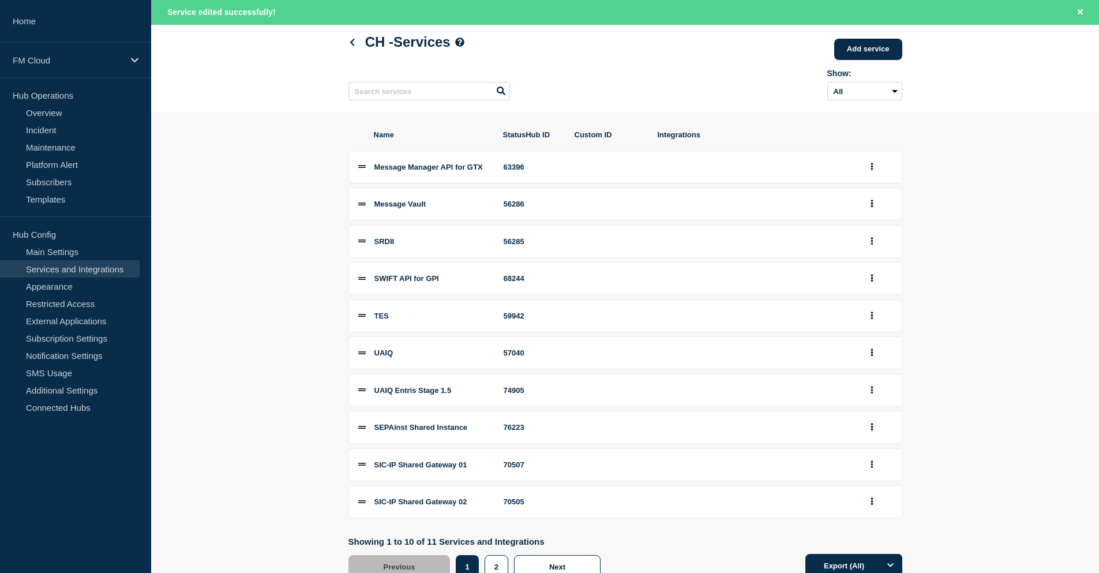
scroll to position [104, 0]
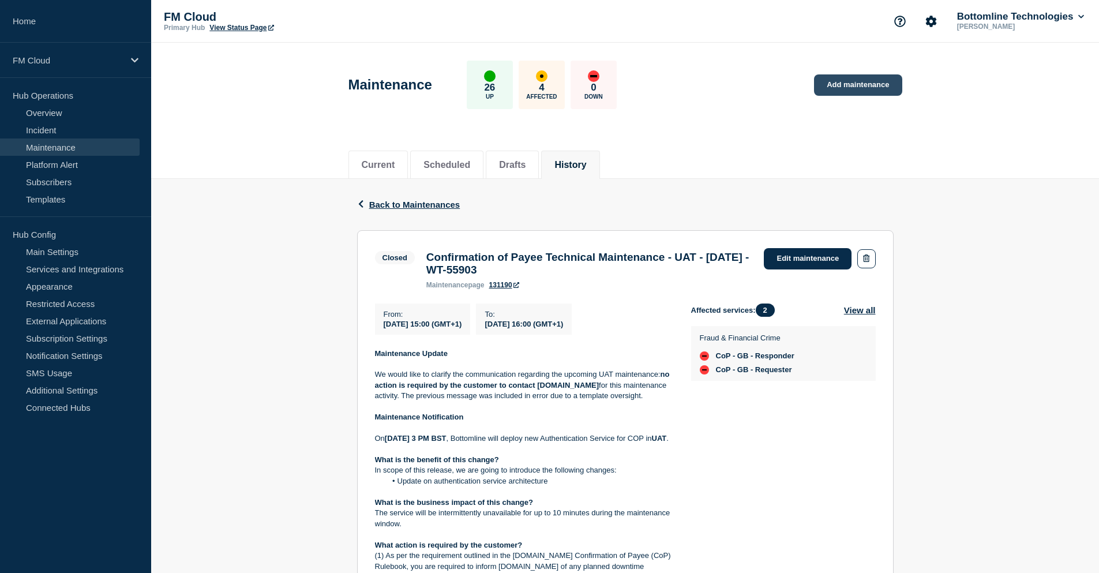
click at [853, 84] on link "Add maintenance" at bounding box center [858, 84] width 88 height 21
drag, startPoint x: 427, startPoint y: 258, endPoint x: 581, endPoint y: 275, distance: 155.0
click at [581, 275] on h3 "Confirmation of Payee Technical Maintenance - UAT - [DATE] - WT-55903" at bounding box center [589, 263] width 327 height 25
copy h3 "Confirmation of Payee Technical Maintenance - UAT - [DATE] - WT-55903"
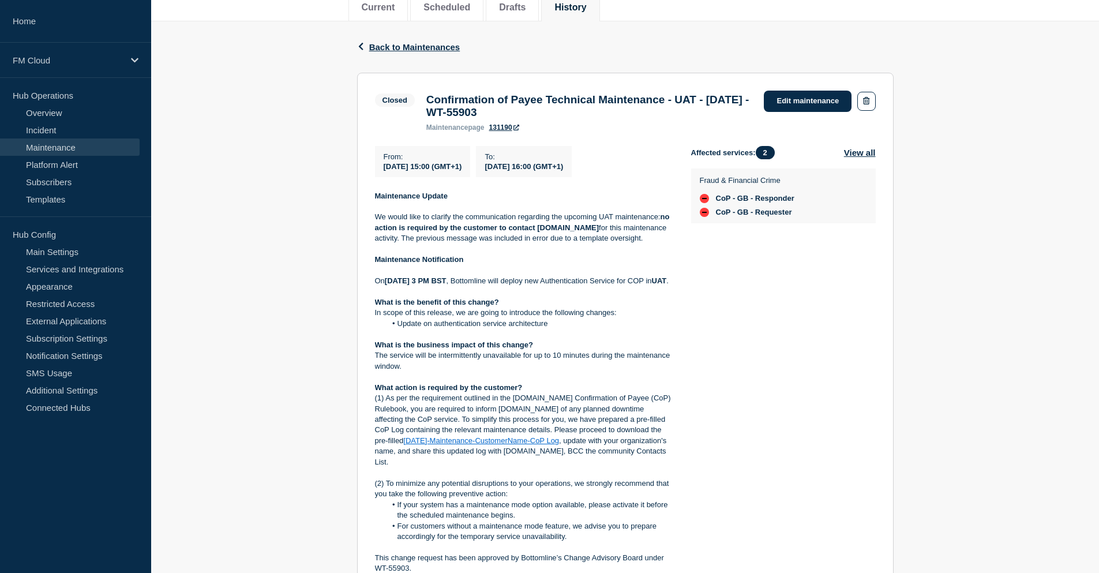
scroll to position [173, 0]
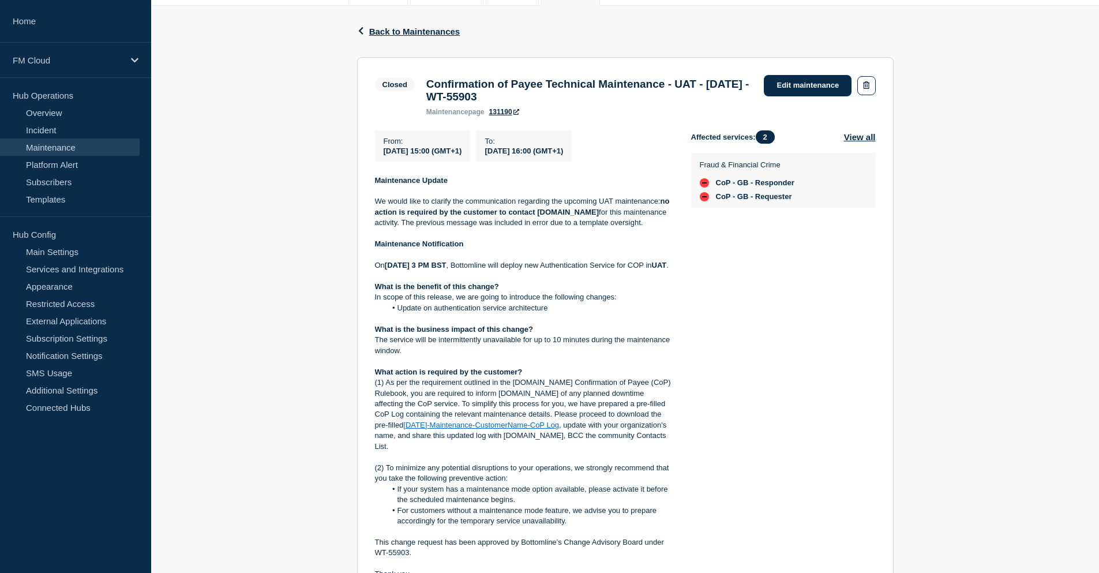
click at [391, 237] on p at bounding box center [524, 233] width 298 height 10
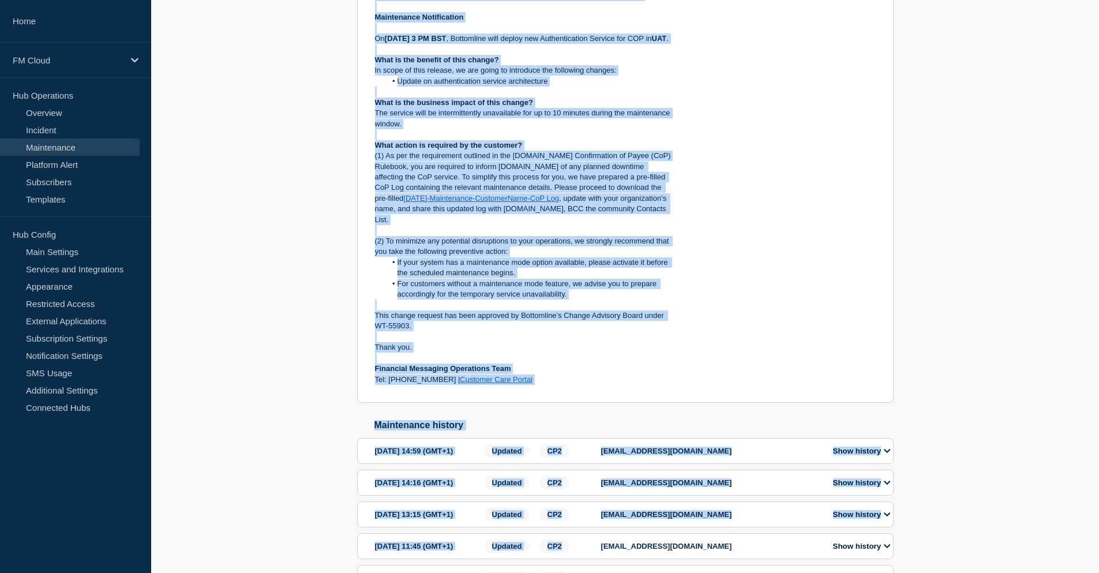
scroll to position [436, 0]
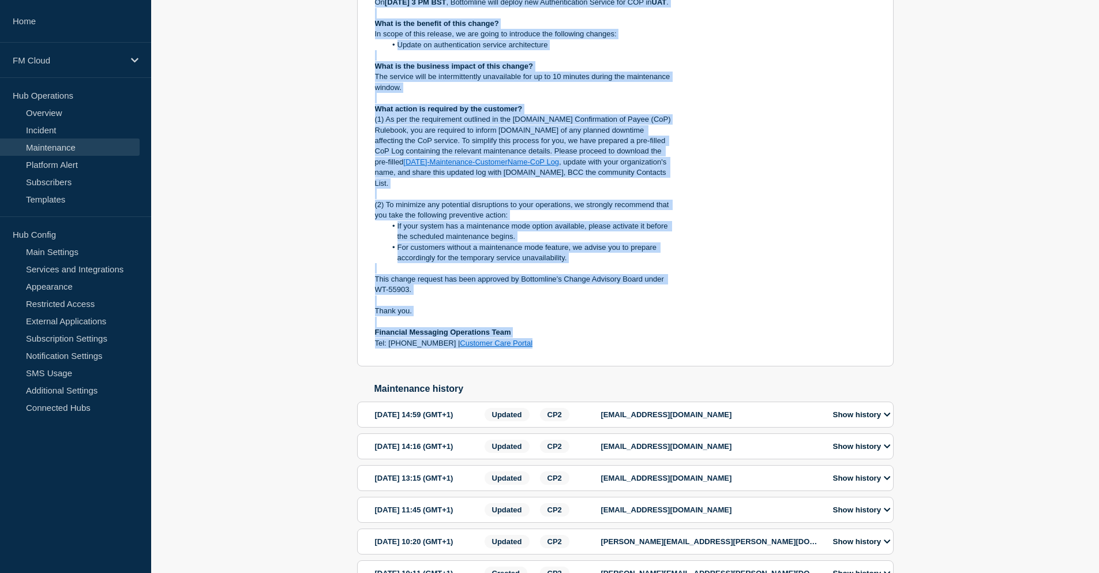
drag, startPoint x: 376, startPoint y: 186, endPoint x: 575, endPoint y: 347, distance: 256.0
click at [575, 347] on div "Maintenance Update We would like to clarify the communication regarding the upc…" at bounding box center [524, 130] width 298 height 437
copy div "Maintenance Update We would like to clarify the communication regarding the upc…"
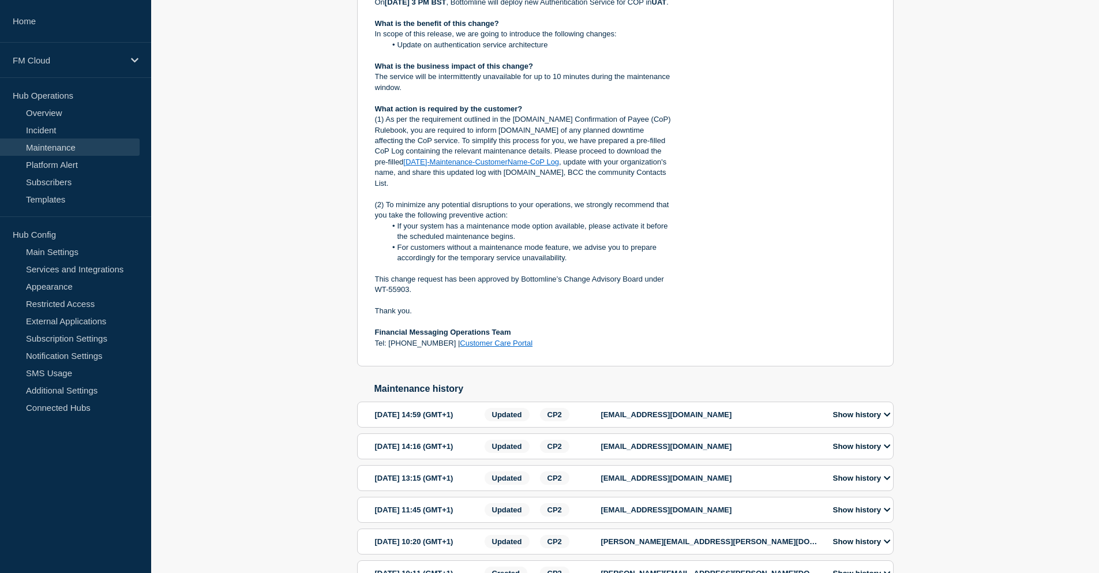
click at [719, 349] on div "Affected services: 2 View all Fraud & Financial Crime CoP - GB - Responder CoP …" at bounding box center [783, 108] width 185 height 482
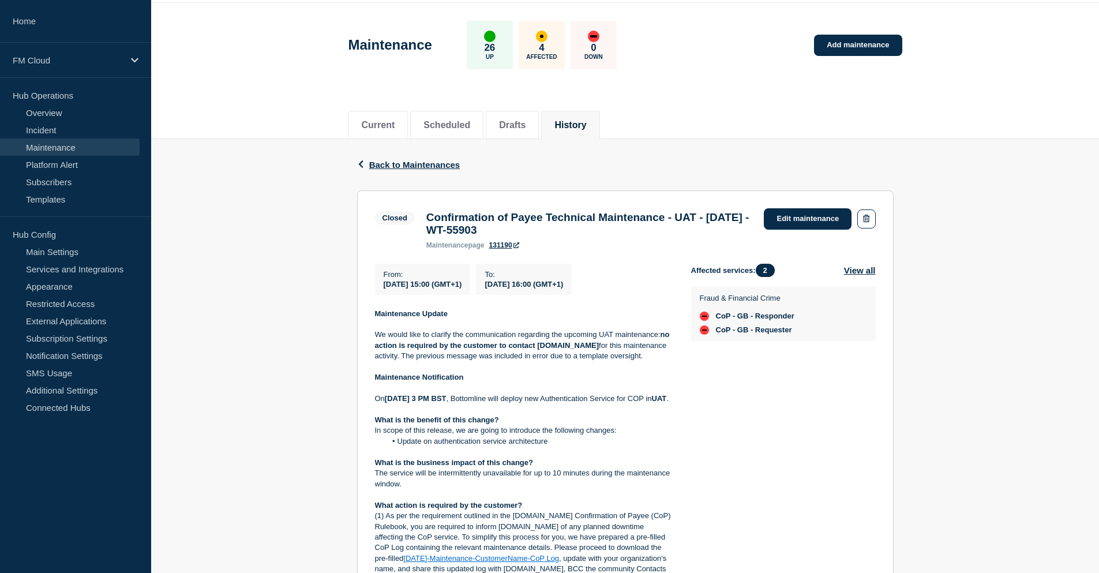
scroll to position [39, 0]
click at [586, 123] on button "History" at bounding box center [570, 126] width 32 height 10
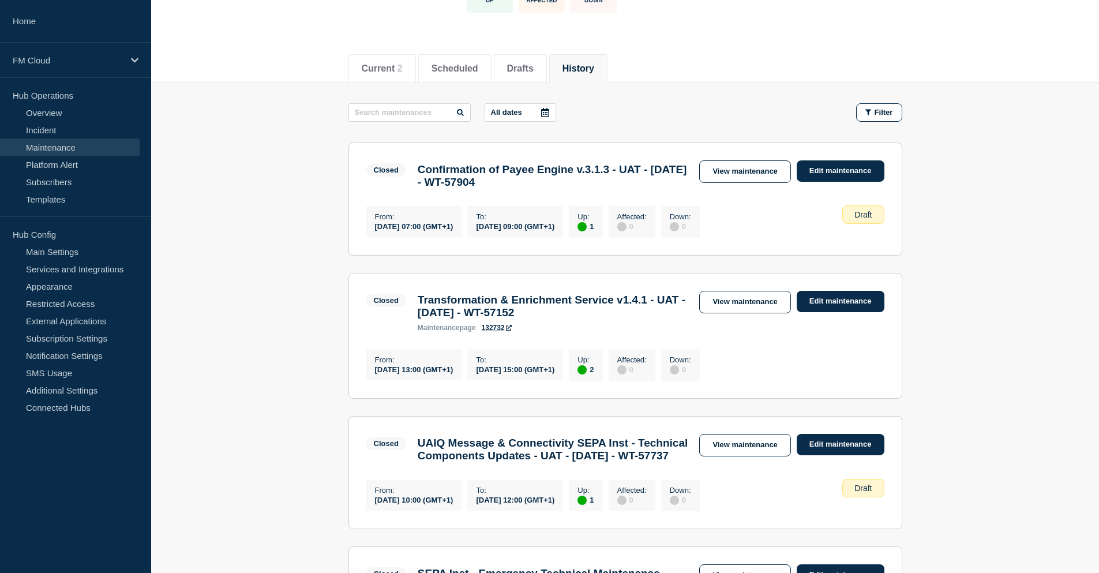
scroll to position [115, 0]
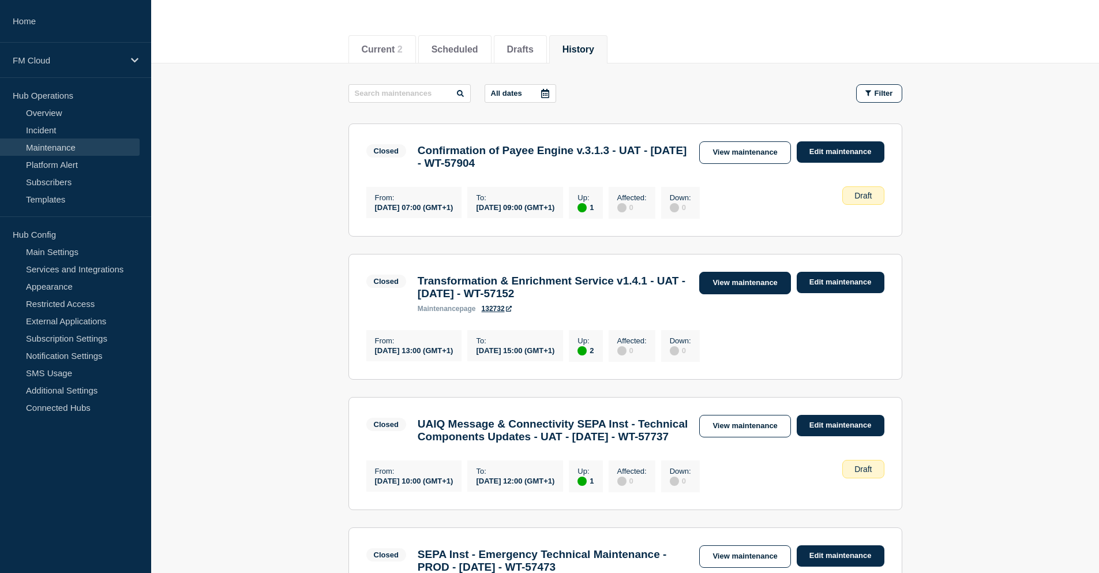
click at [734, 284] on link "View maintenance" at bounding box center [744, 283] width 91 height 23
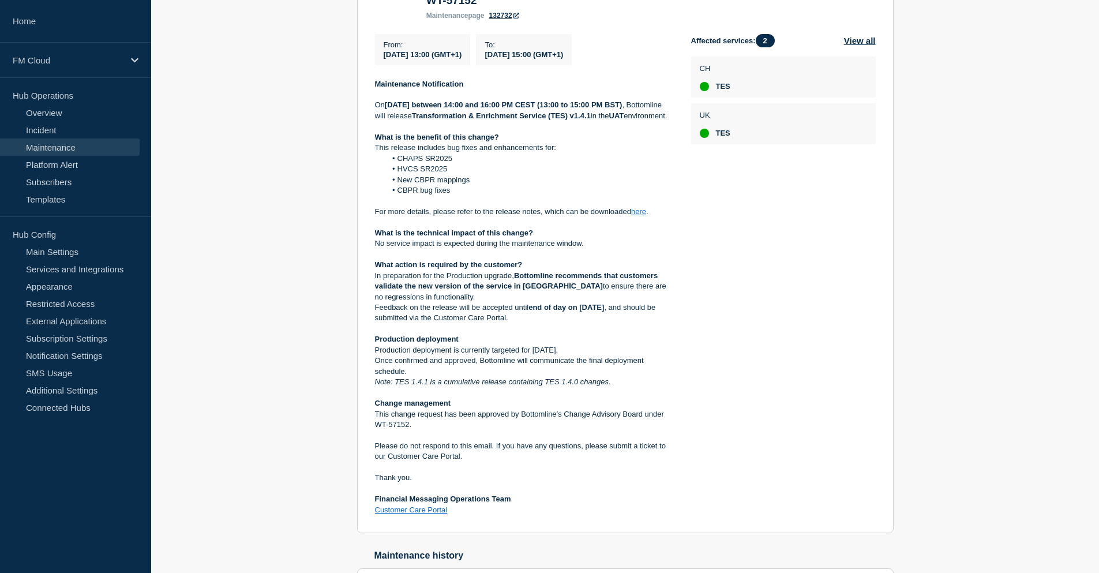
scroll to position [288, 0]
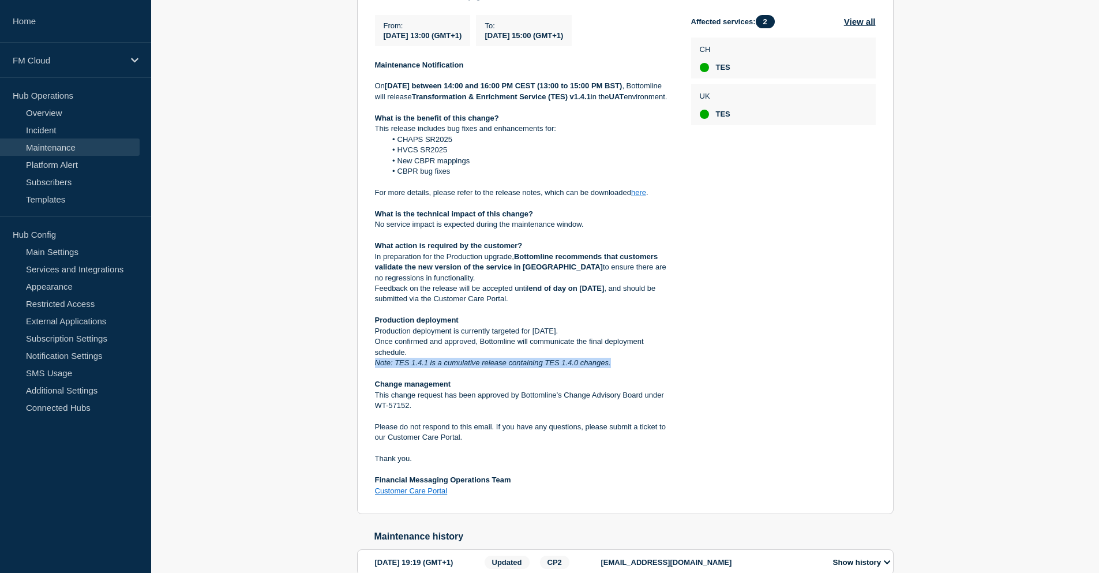
drag, startPoint x: 624, startPoint y: 380, endPoint x: 373, endPoint y: 383, distance: 251.0
click at [373, 383] on section "Closed Transformation & Enrichment Service v1.4.1 - UAT - 19/AUG/2025 - WT-5715…" at bounding box center [625, 228] width 537 height 573
copy em "Note: TES 1.4.1 is a cumulative release containing TES 1.4.0 changes."
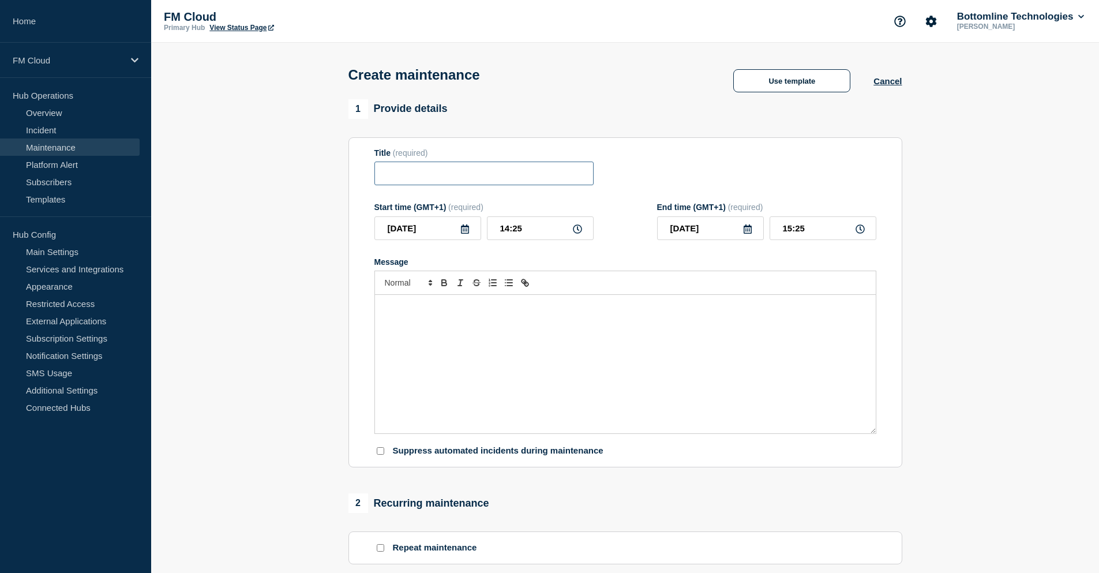
click at [446, 168] on input "Title" at bounding box center [483, 174] width 219 height 24
paste input "Confirmation of Payee Technical Maintenance - UAT - [DATE] - WT-55903"
drag, startPoint x: 426, startPoint y: 178, endPoint x: 368, endPoint y: 181, distance: 58.3
click at [368, 181] on section "Title (required) Confirmation of Payee Technical Maintenance - UAT - [DATE] - W…" at bounding box center [625, 302] width 554 height 331
click at [486, 180] on input "Confirmation of Payee Technical Maintenance - UAT - [DATE] - WT-55903" at bounding box center [483, 174] width 219 height 24
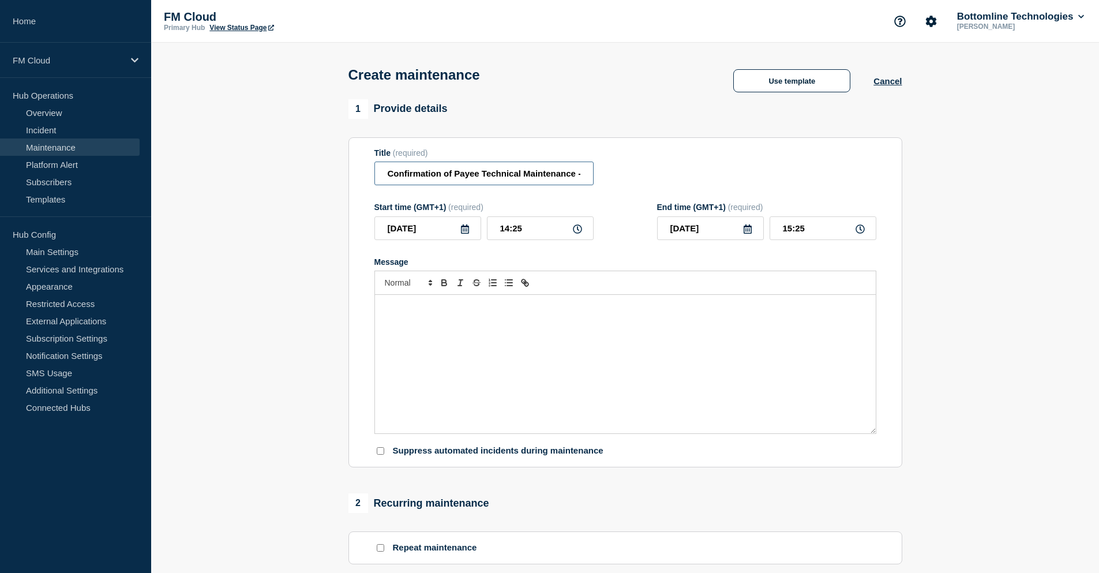
drag, startPoint x: 531, startPoint y: 177, endPoint x: 544, endPoint y: 177, distance: 12.7
click at [531, 176] on input "Confirmation of Payee Technical Maintenance - UAT - [DATE] - WT-55903" at bounding box center [483, 174] width 219 height 24
drag, startPoint x: 556, startPoint y: 177, endPoint x: 604, endPoint y: 175, distance: 48.5
click at [604, 175] on div "Title (required) Confirmation of Payee Technical Maintenance - UAT - [DATE] - W…" at bounding box center [625, 167] width 502 height 38
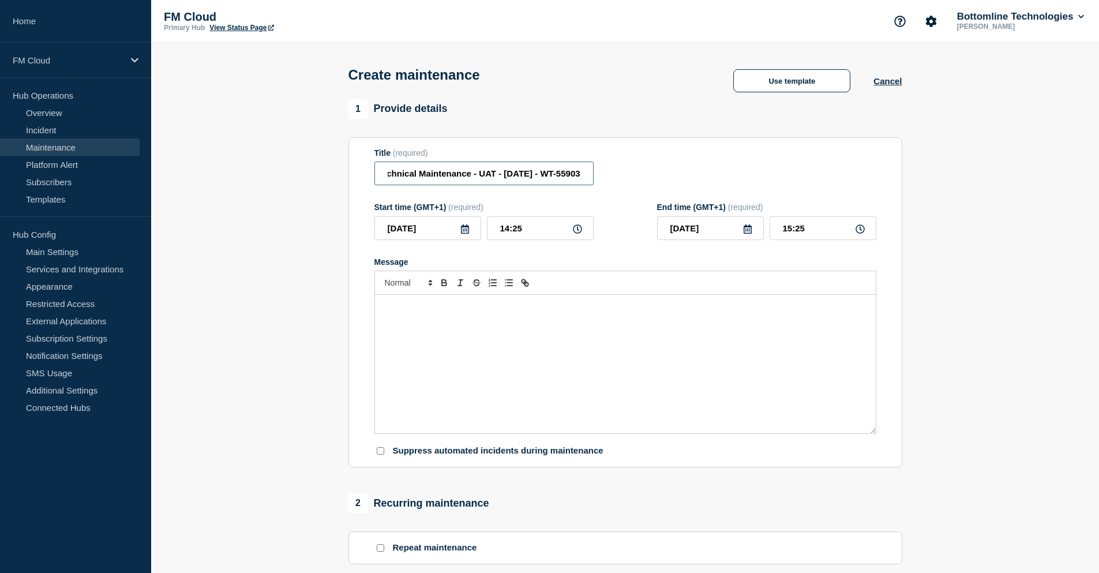
click at [524, 177] on input "Confirmation of Payee Technical Maintenance - UAT - [DATE] - WT-55903" at bounding box center [483, 174] width 219 height 24
click at [474, 177] on input "Confirmation of Payee Technical Maintenance - UAT - [DATE] - WT-55903" at bounding box center [483, 174] width 219 height 24
drag, startPoint x: 515, startPoint y: 178, endPoint x: 621, endPoint y: 174, distance: 106.2
click at [621, 174] on div "Title (required) Confirmation of Payee Technical Maintenance - PROD - 04/JUL/20…" at bounding box center [625, 167] width 502 height 38
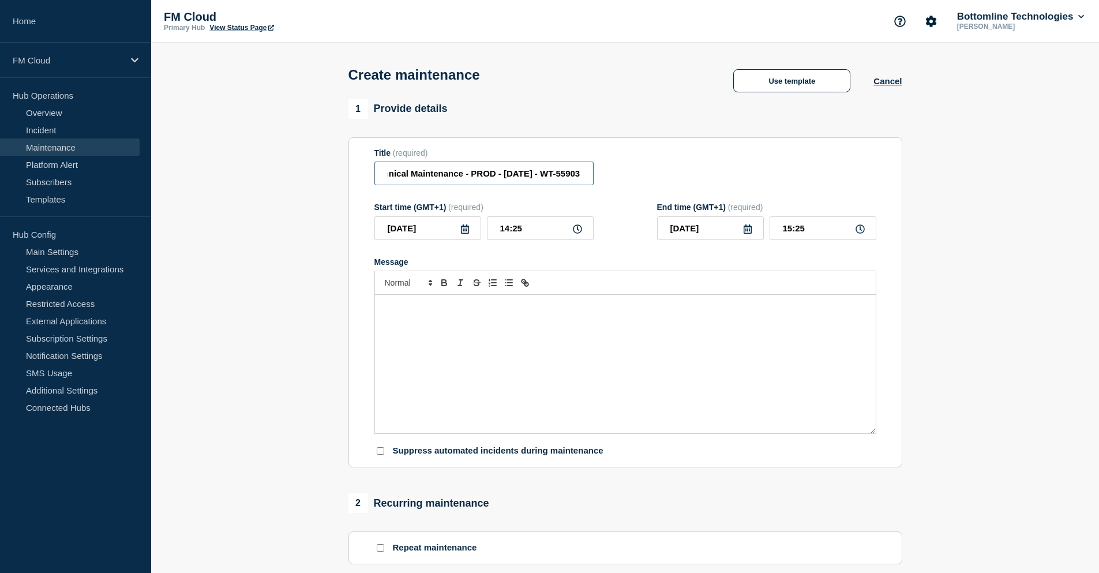
scroll to position [0, 0]
click at [556, 185] on input "Confirmation of Payee Technical Maintenance - PROD - 04/JUL/2025 - WT-55903" at bounding box center [483, 174] width 219 height 24
drag, startPoint x: 560, startPoint y: 179, endPoint x: 591, endPoint y: 174, distance: 32.2
click at [599, 174] on div "Title (required) Confirmation of Payee Technical Maintenance - PROD - 04/JUL/20…" at bounding box center [625, 167] width 502 height 38
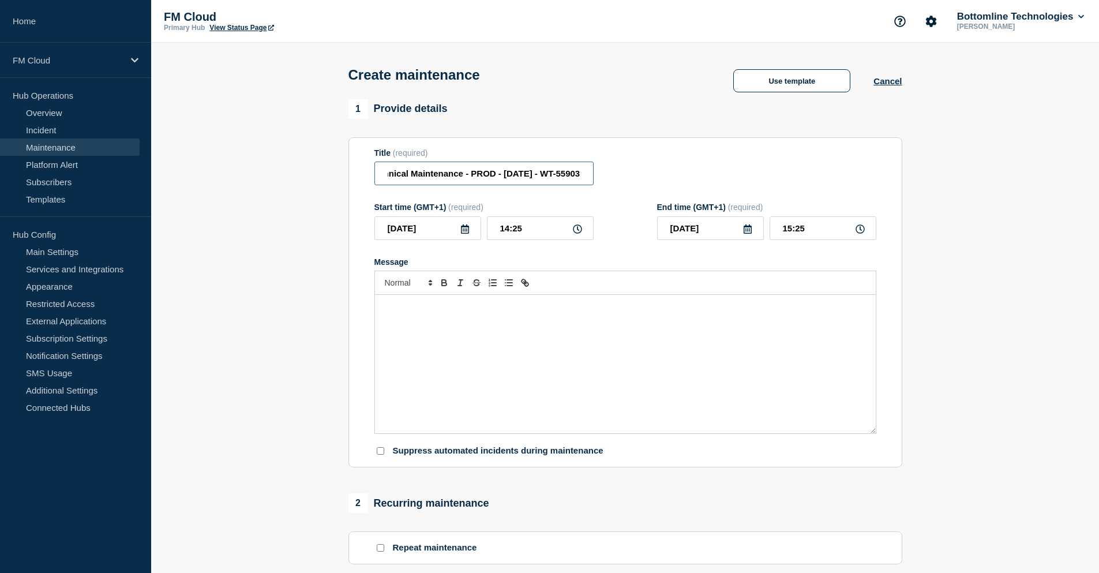
click at [586, 173] on input "Confirmation of Payee Technical Maintenance - PROD - 04/JUL/2025 - WT-55903" at bounding box center [483, 174] width 219 height 24
click at [580, 173] on input "Confirmation of Payee Technical Maintenance - PROD - 04/JUL/2025 - WT-55903" at bounding box center [483, 174] width 219 height 24
drag, startPoint x: 581, startPoint y: 175, endPoint x: 540, endPoint y: 173, distance: 41.1
click at [540, 173] on input "Confirmation of Payee Technical Maintenance - PROD - 04/JUL/2025 - WT-55903" at bounding box center [483, 174] width 219 height 24
paste input "7945"
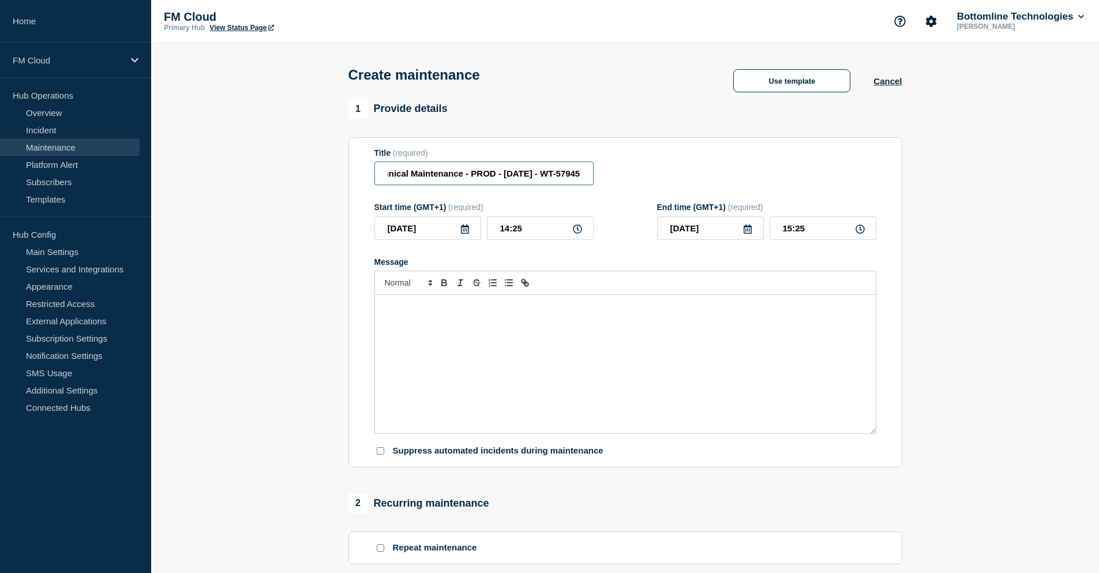
type input "Confirmation of Payee Technical Maintenance - PROD - 04/JUL/2025 - WT-57945"
drag, startPoint x: 527, startPoint y: 231, endPoint x: 491, endPoint y: 230, distance: 36.4
click at [491, 230] on input "14:25" at bounding box center [540, 228] width 107 height 24
type input "06:00"
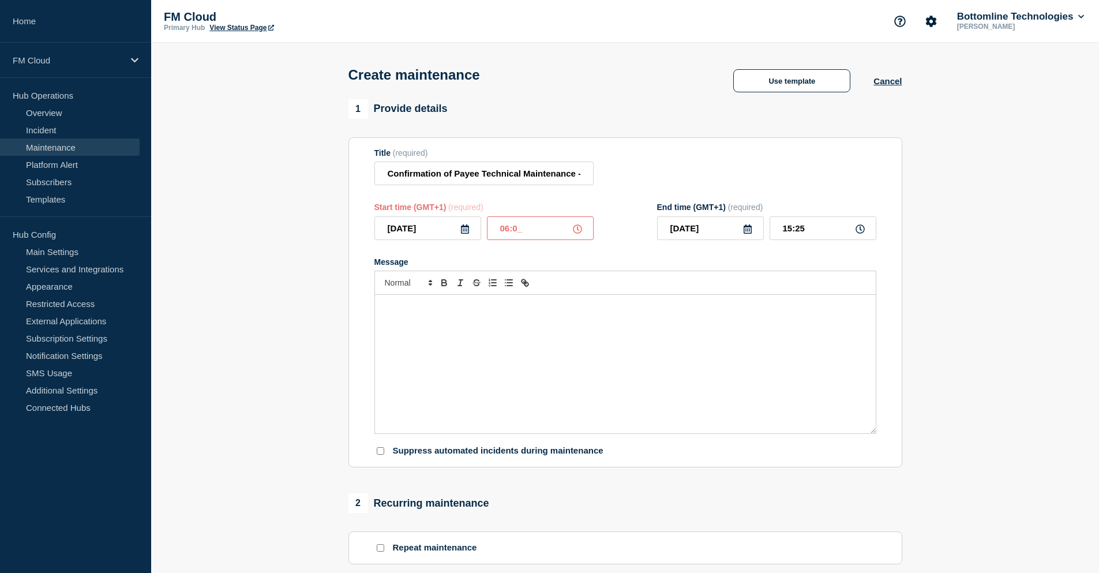
type input "07:00"
click at [790, 229] on input "07:00" at bounding box center [823, 228] width 107 height 24
click at [447, 358] on div "Message" at bounding box center [625, 364] width 501 height 138
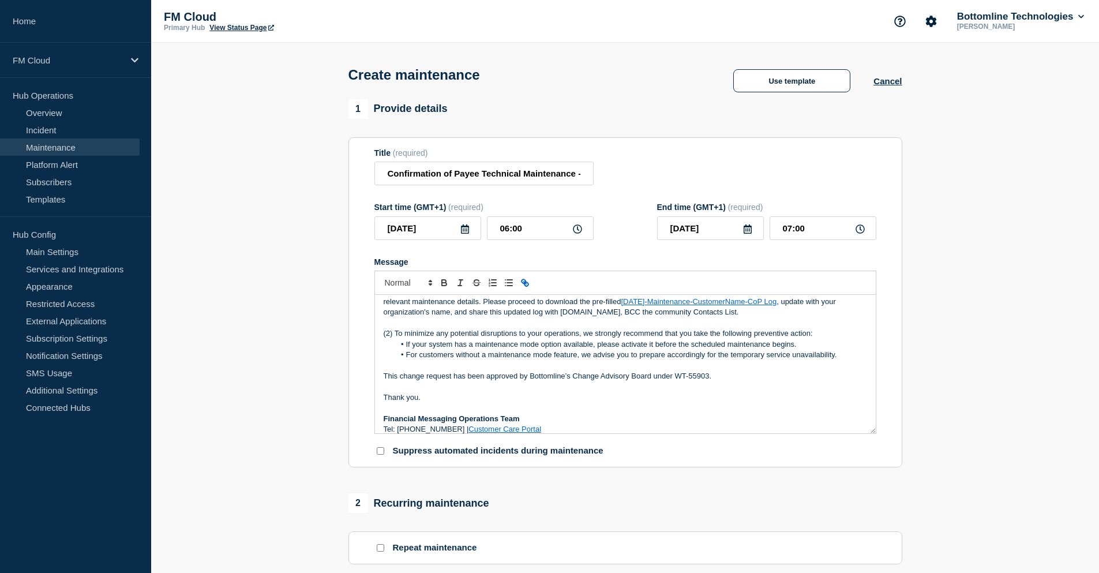
click at [466, 228] on icon at bounding box center [465, 228] width 8 height 9
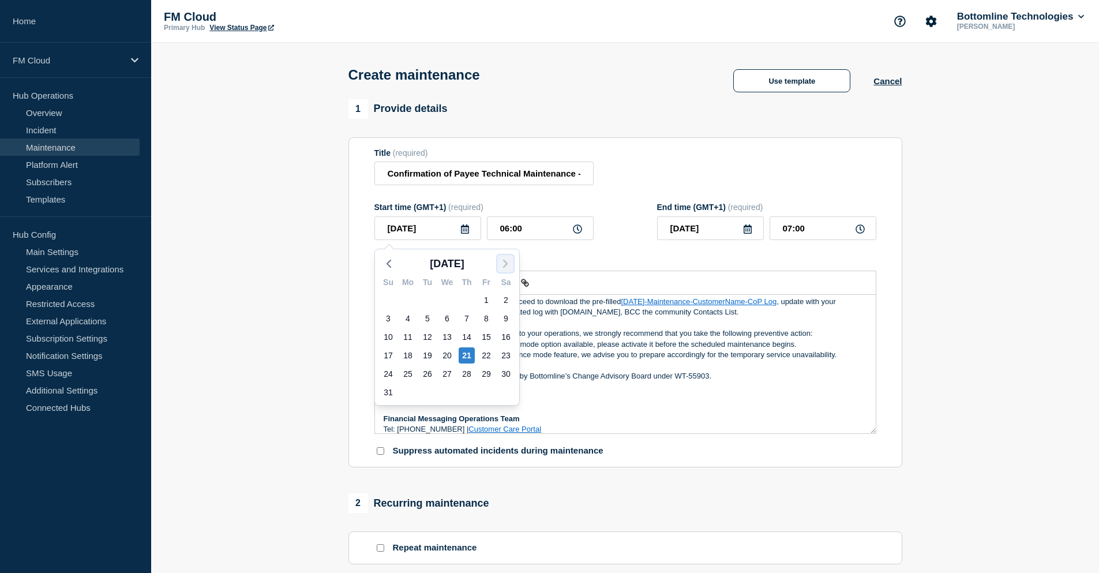
click at [498, 265] on button "button" at bounding box center [505, 263] width 16 height 17
click at [466, 298] on div "4" at bounding box center [467, 300] width 16 height 16
type input "[DATE]"
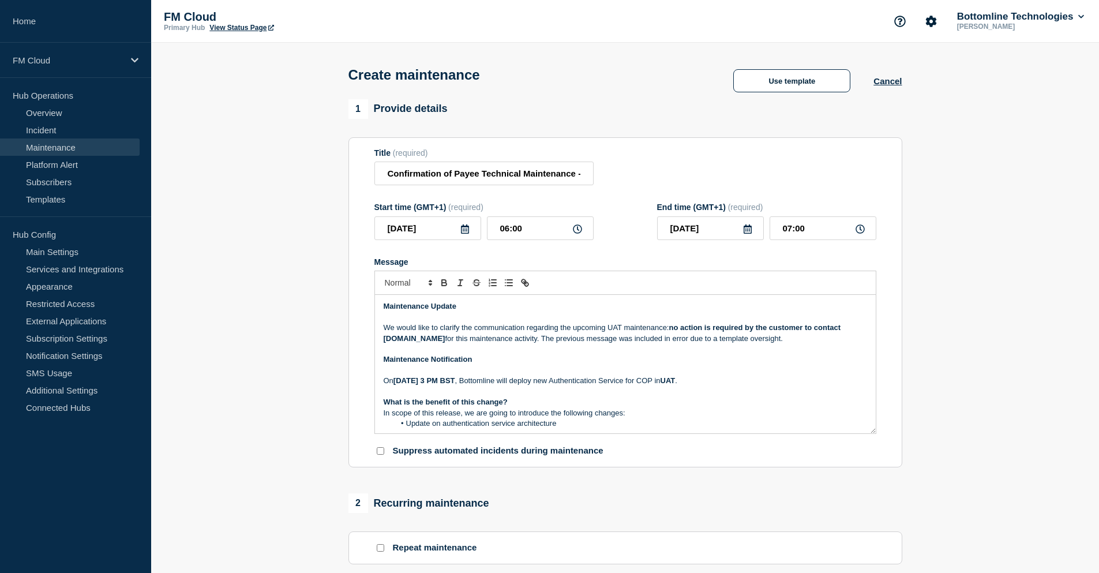
scroll to position [0, 0]
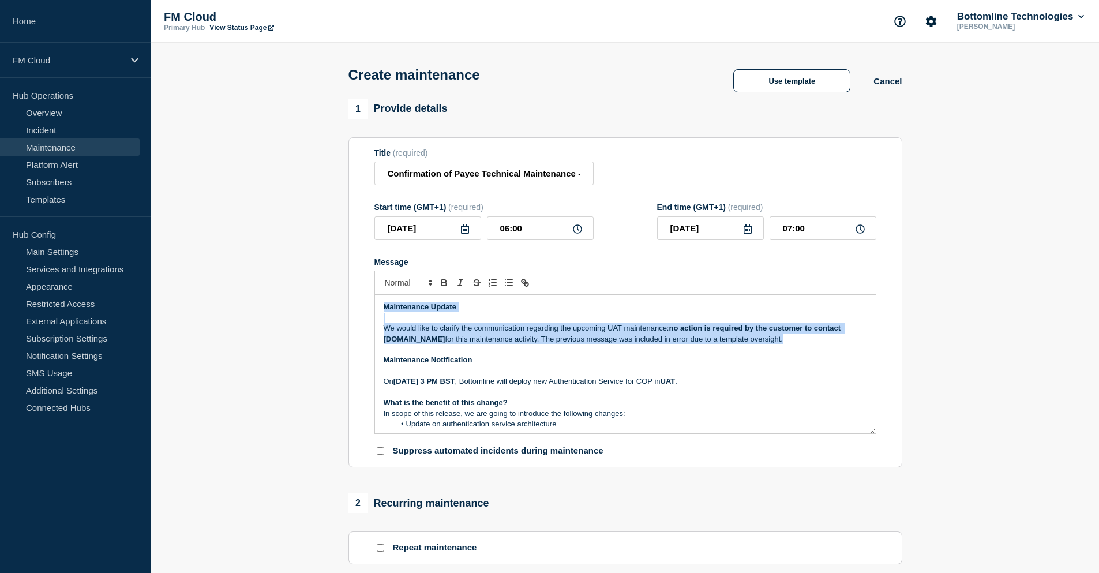
drag, startPoint x: 383, startPoint y: 308, endPoint x: 767, endPoint y: 337, distance: 385.4
click at [767, 337] on div "Maintenance Update We would like to clarify the communication regarding the upc…" at bounding box center [625, 364] width 501 height 138
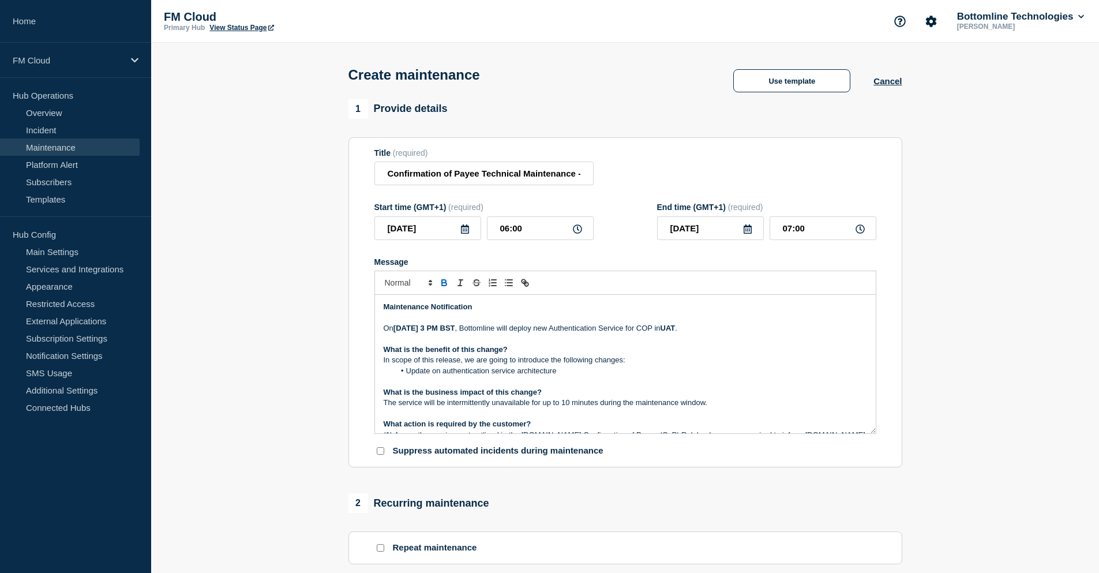
click at [401, 329] on strong "July 21, 2025, at 3 PM BST" at bounding box center [424, 328] width 62 height 9
click at [747, 333] on p "On September 4, 2025, at 06:00 AM BST , Bottomline will deploy new Authenticati…" at bounding box center [625, 328] width 483 height 10
click at [544, 369] on li "Update on authentication service architecture" at bounding box center [631, 371] width 473 height 10
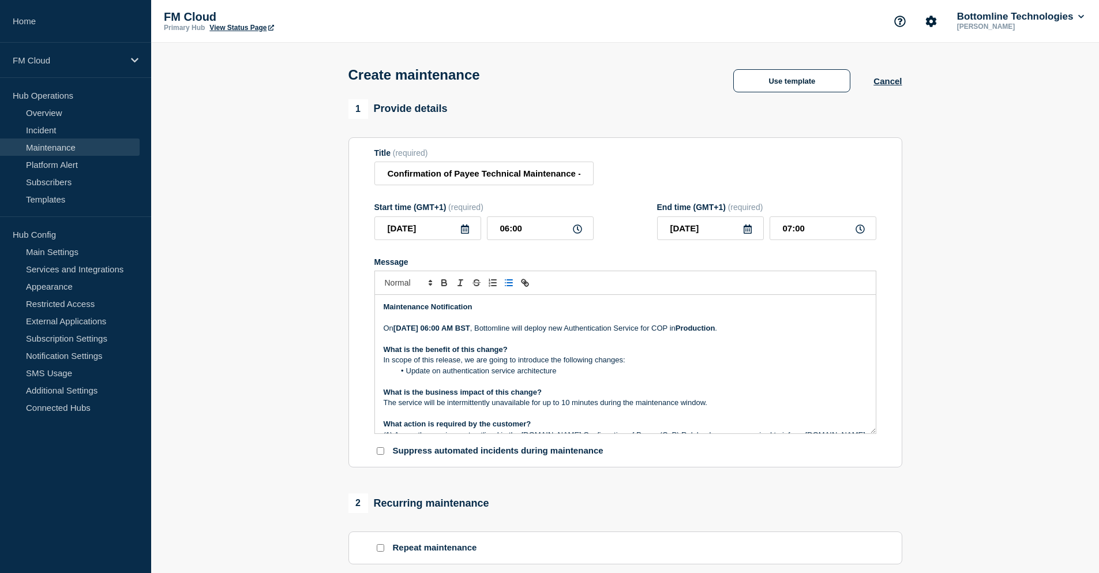
click at [568, 373] on li "Update on authentication service architecture" at bounding box center [631, 371] width 473 height 10
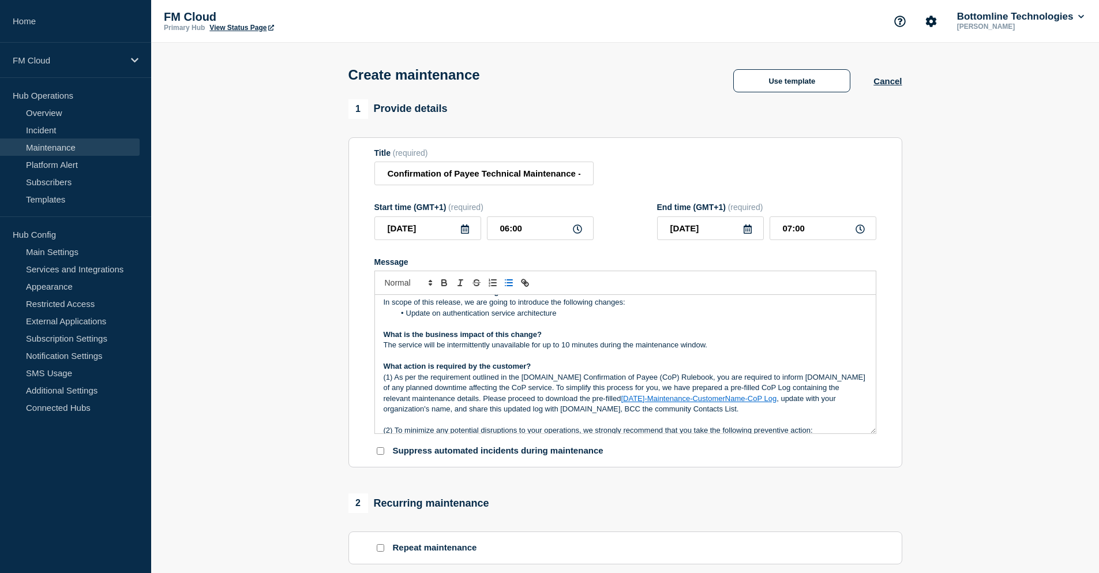
click at [672, 343] on p "The service will be intermittently unavailable for up to 10 minutes during the …" at bounding box center [625, 345] width 483 height 10
click at [718, 403] on link "2025-07-17-Maintenance-CustomerName-CoP Log" at bounding box center [699, 398] width 156 height 9
click at [657, 422] on link "https://bottomline.thruinc.net/Publishing/Link.aspx?LinkID=2SI9ISWRABURX" at bounding box center [651, 419] width 79 height 15
click at [569, 344] on p "The service will be intermittently unavailable for up to 10 minutes during the …" at bounding box center [625, 345] width 483 height 10
click at [647, 400] on link "2025-07-17-Maintenance-CustomerName-CoP Log" at bounding box center [699, 398] width 156 height 9
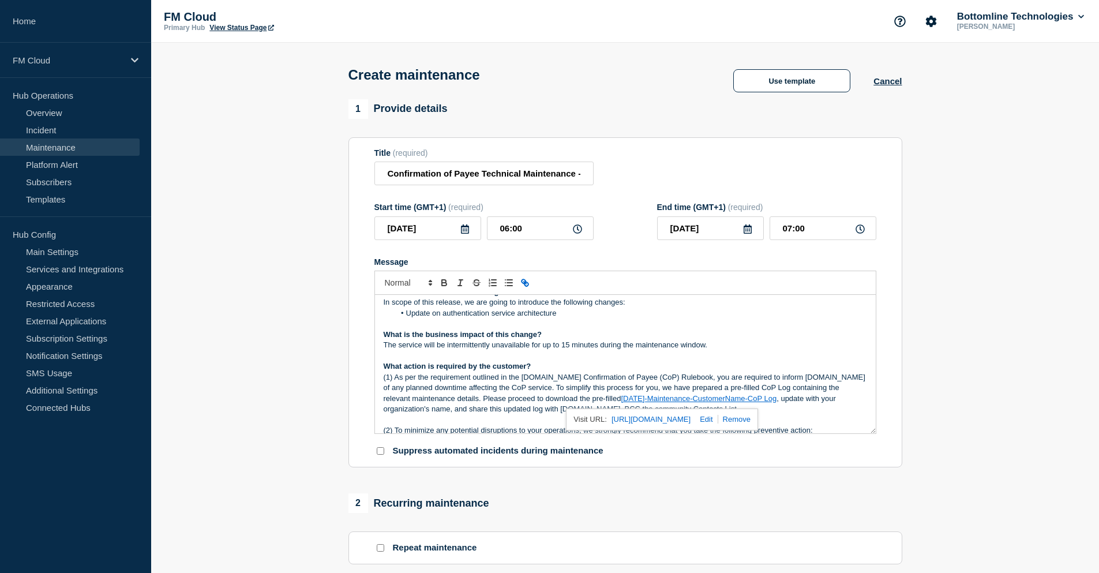
click at [718, 421] on link at bounding box center [704, 419] width 27 height 9
type input "https://bottomline.thruinc.net/Publishing/Link.aspx?LinkID=2SI9ISWRABURX"
paste input "https://bottomline.thruinc.net/Publishing/Link.aspx?LinkID=075UQ741HH9TT"
type input "https://bottomline.thruinc.net/Publishing/Link.aspx?LinkID=075UQ741HH9TT"
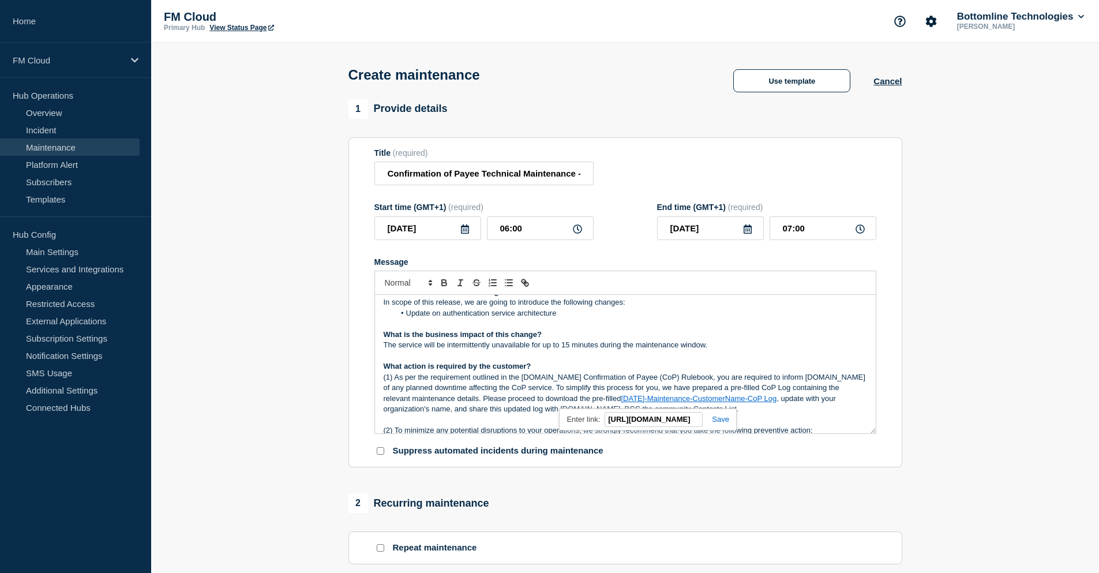
scroll to position [0, 0]
click at [724, 423] on link at bounding box center [716, 419] width 27 height 9
click at [628, 402] on link "2025-07-17-Maintenance-CustomerName-CoP Log" at bounding box center [699, 398] width 156 height 9
click at [632, 402] on link "2025-07-17-Maintenance-CustomerName-CoP Log" at bounding box center [699, 398] width 156 height 9
click at [498, 400] on p "(1) As per the requirement outlined in the Pay.UK Confirmation of Payee (CoP) R…" at bounding box center [625, 393] width 483 height 43
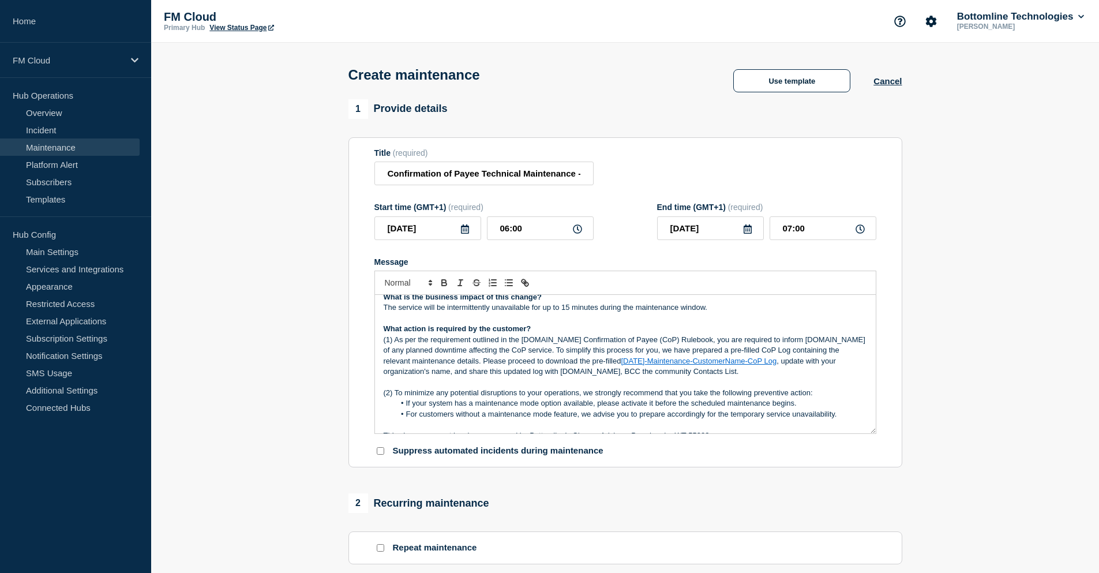
scroll to position [115, 0]
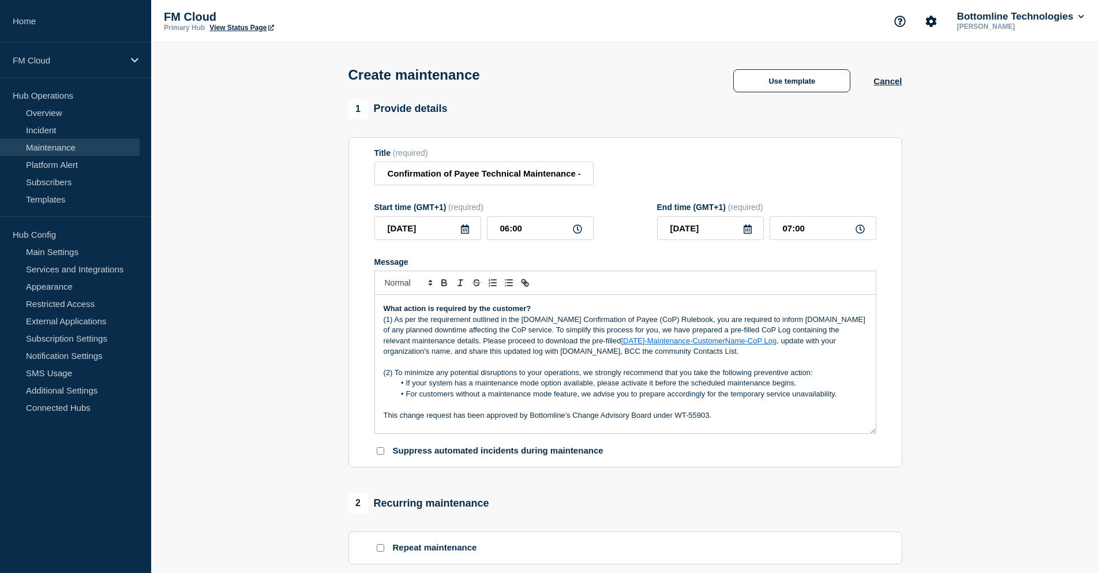
click at [633, 378] on p "(2) To minimize any potential disruptions to your operations, we strongly recom…" at bounding box center [625, 373] width 483 height 10
drag, startPoint x: 717, startPoint y: 418, endPoint x: 675, endPoint y: 417, distance: 42.1
click at [675, 417] on p "This change request has been approved by Bottomline’s Change Advisory Board und…" at bounding box center [625, 415] width 483 height 10
drag, startPoint x: 545, startPoint y: 170, endPoint x: 592, endPoint y: 175, distance: 47.7
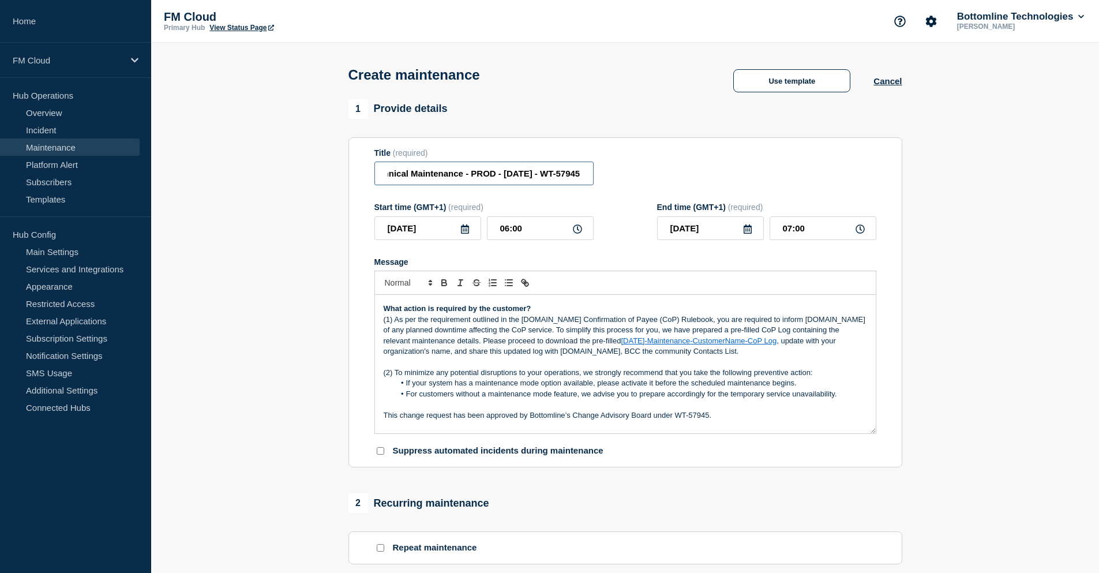
click at [592, 175] on input "Confirmation of Payee Technical Maintenance - PROD - 04/JUL/2025 - WT-57945" at bounding box center [483, 174] width 219 height 24
click at [741, 399] on li "For customers without a maintenance mode feature, we advise you to prepare acco…" at bounding box center [631, 394] width 473 height 10
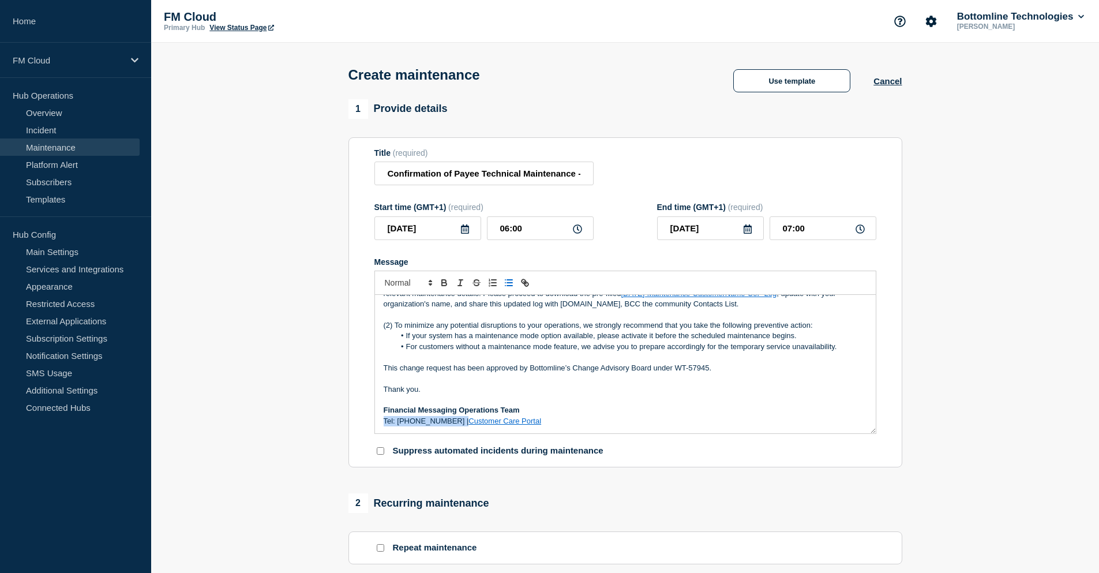
drag, startPoint x: 454, startPoint y: 424, endPoint x: 383, endPoint y: 426, distance: 71.6
click at [383, 426] on div "Maintenance Notification On September 4, 2025, at 06:00 AM BST , Bottomline wil…" at bounding box center [625, 364] width 501 height 138
click at [553, 410] on p "Financial Messaging Operations Team" at bounding box center [625, 410] width 483 height 10
click at [456, 425] on link "Customer Care Portal" at bounding box center [420, 421] width 73 height 9
drag, startPoint x: 485, startPoint y: 423, endPoint x: 377, endPoint y: 395, distance: 111.7
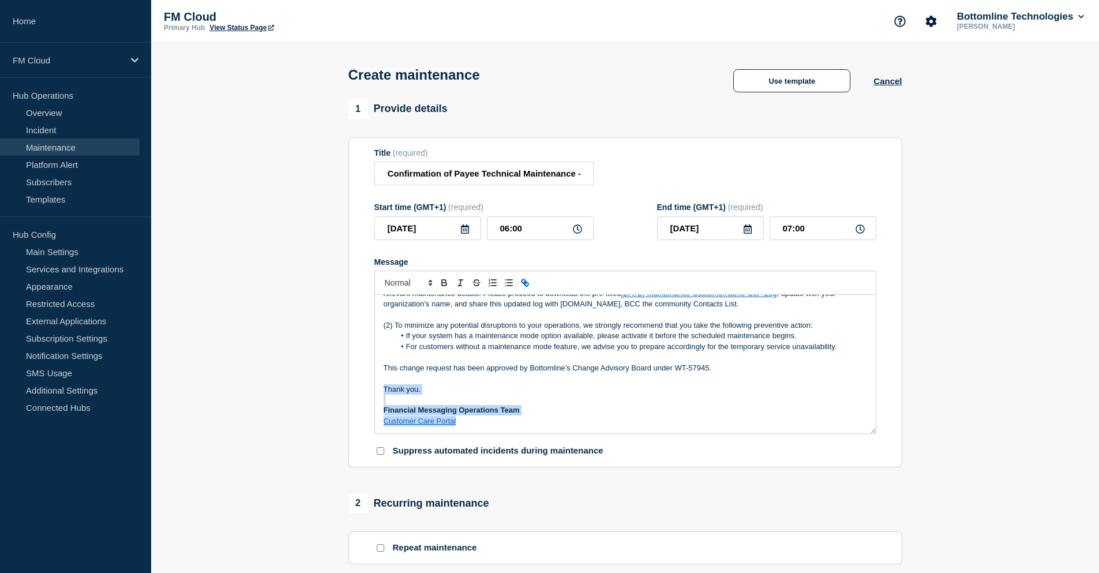
click at [377, 395] on div "Maintenance Notification On September 4, 2025, at 06:00 AM BST , Bottomline wil…" at bounding box center [625, 364] width 501 height 138
click at [693, 395] on p "Thank you." at bounding box center [625, 389] width 483 height 10
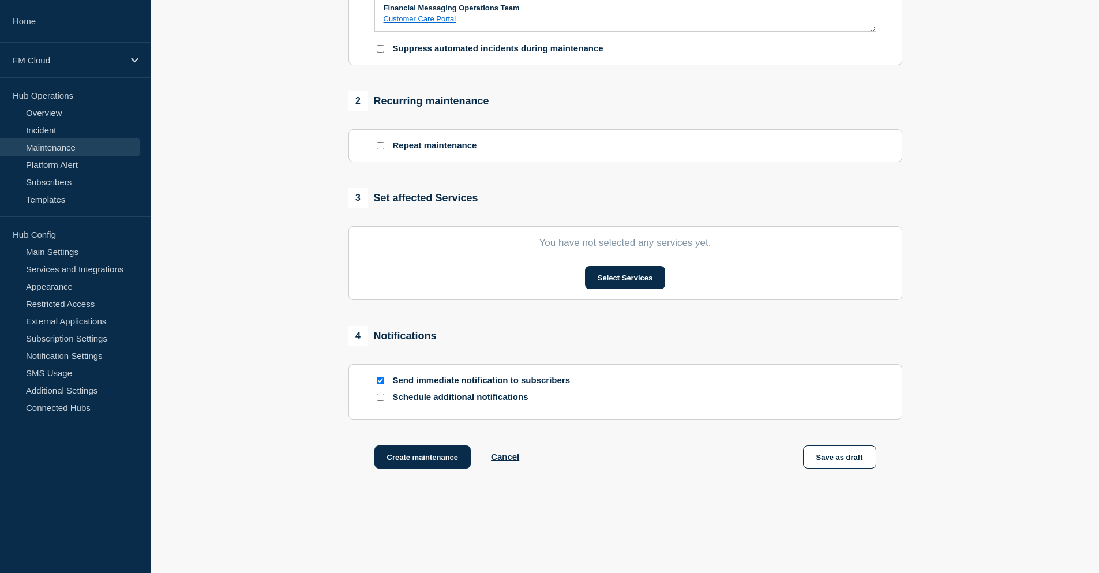
scroll to position [404, 0]
click at [618, 276] on button "Select Services" at bounding box center [625, 275] width 80 height 23
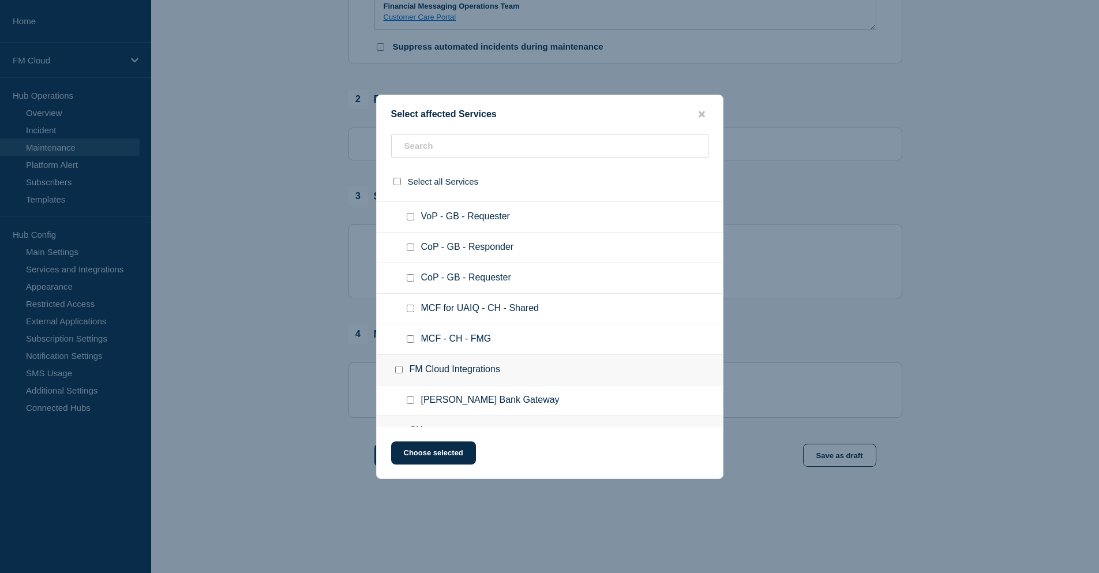
scroll to position [59, 0]
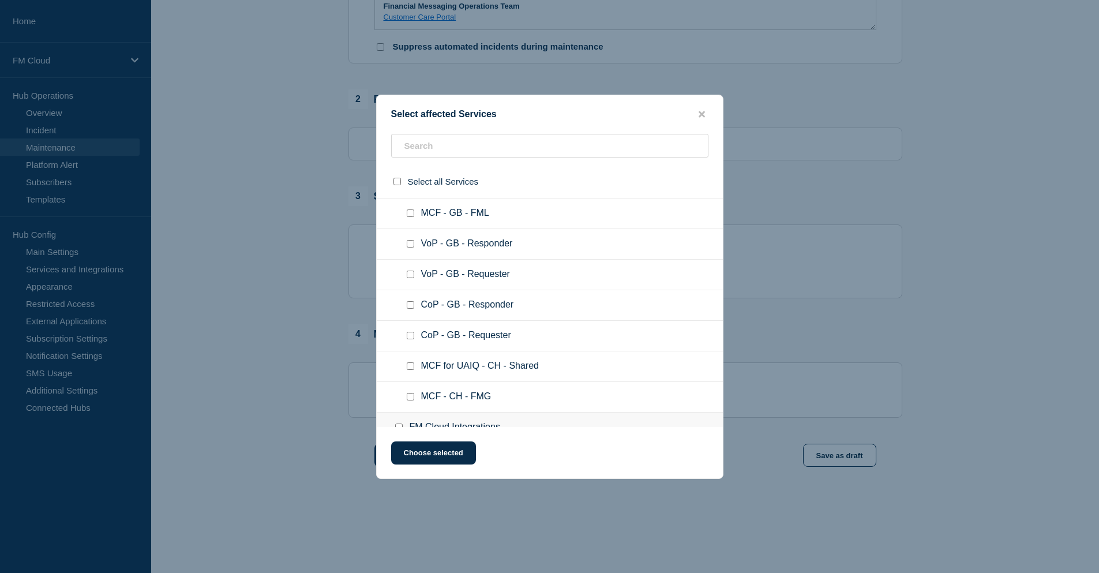
click at [411, 307] on input "CoP - GB - Responder checkbox" at bounding box center [411, 305] width 8 height 8
checkbox input "true"
drag, startPoint x: 410, startPoint y: 343, endPoint x: 409, endPoint y: 337, distance: 6.5
click at [410, 343] on ul "CoP - GB - Requester" at bounding box center [550, 336] width 346 height 31
click at [409, 337] on input "CoP - GB - Requester checkbox" at bounding box center [411, 336] width 8 height 8
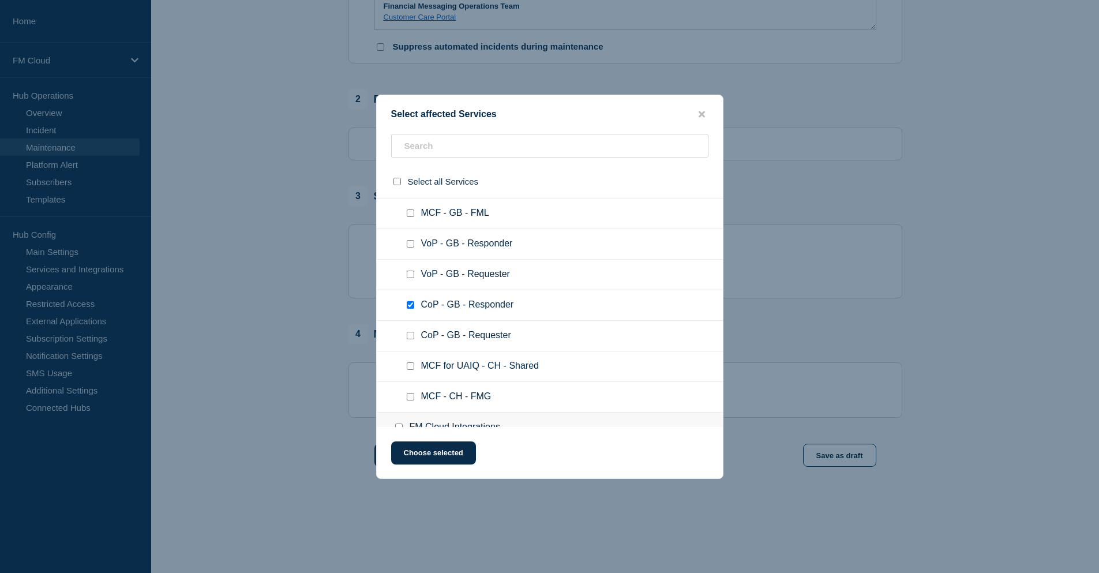
checkbox input "true"
click at [452, 455] on button "Choose selected" at bounding box center [433, 452] width 85 height 23
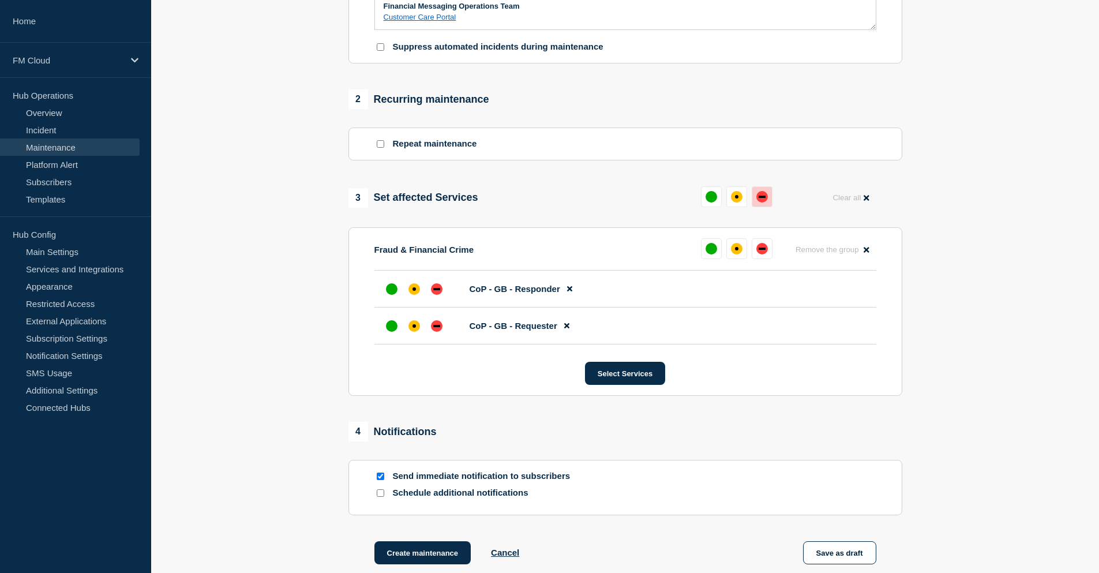
click at [771, 201] on button at bounding box center [762, 196] width 21 height 21
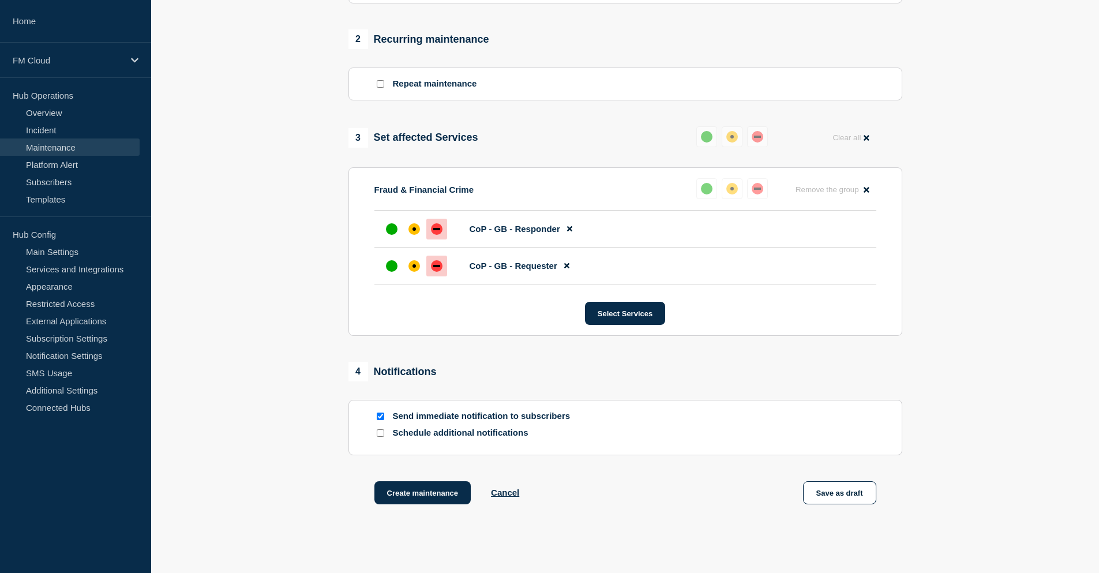
scroll to position [531, 0]
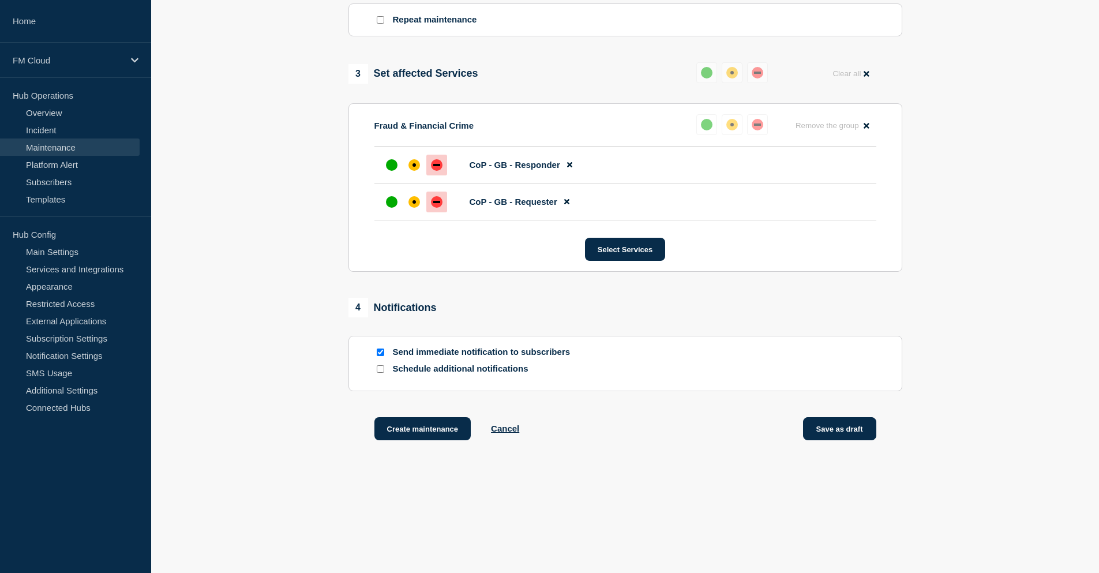
click at [859, 434] on button "Save as draft" at bounding box center [839, 428] width 73 height 23
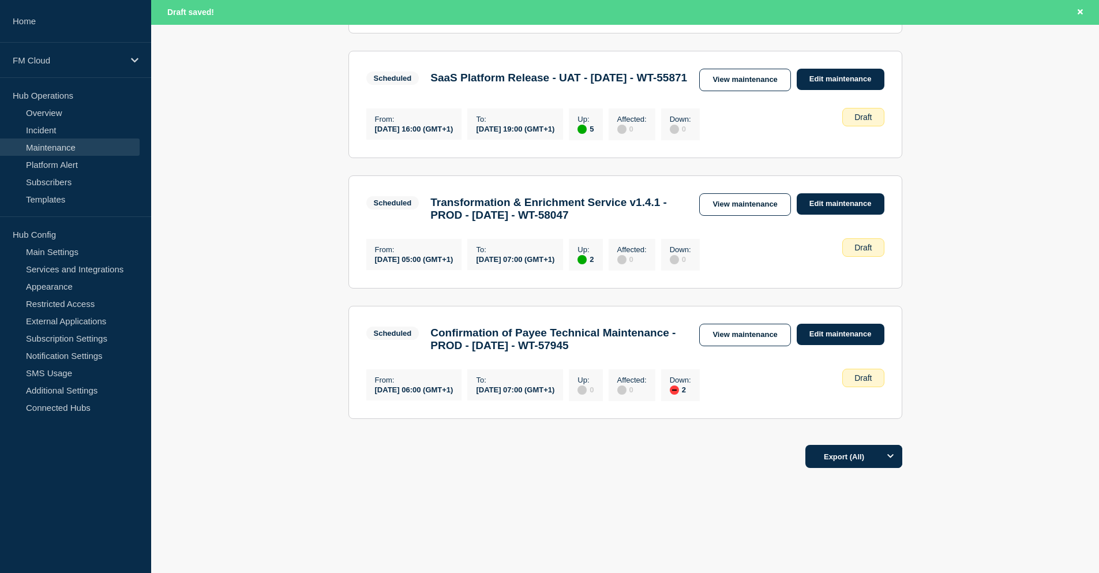
scroll to position [808, 0]
click at [762, 325] on link "View maintenance" at bounding box center [744, 335] width 91 height 23
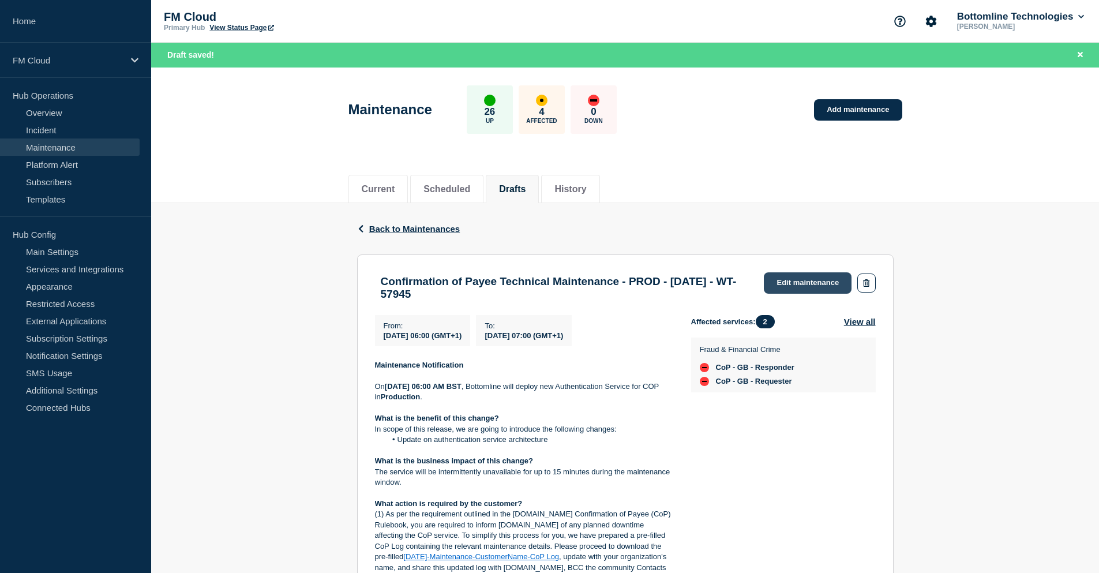
click at [802, 280] on link "Edit maintenance" at bounding box center [808, 282] width 88 height 21
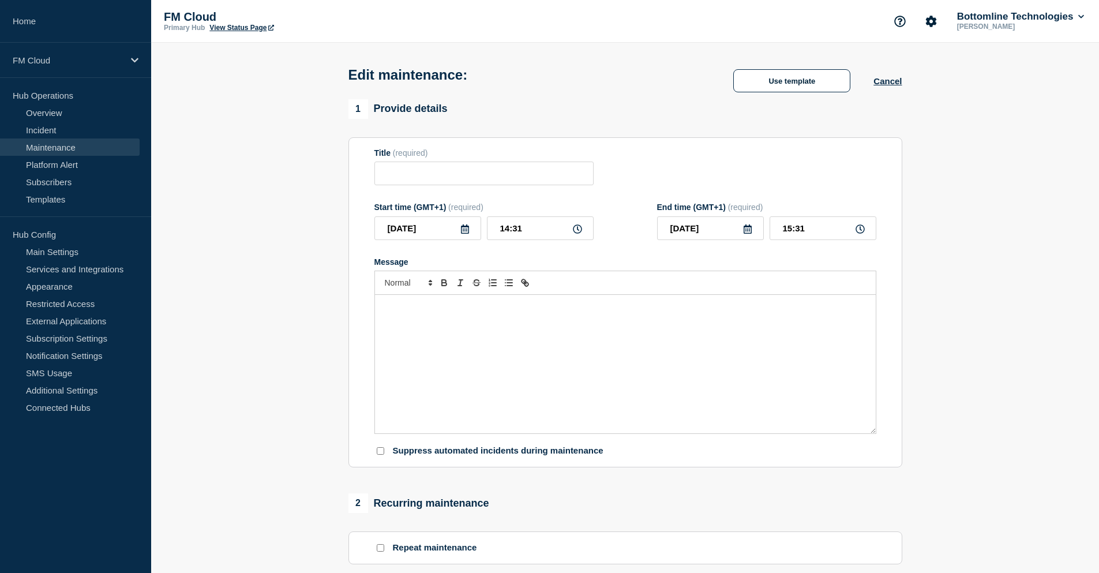
type input "Confirmation of Payee Technical Maintenance - PROD - 04/JUL/2025 - WT-57945"
type input "2025-09-04"
type input "06:00"
type input "2025-09-04"
type input "07:00"
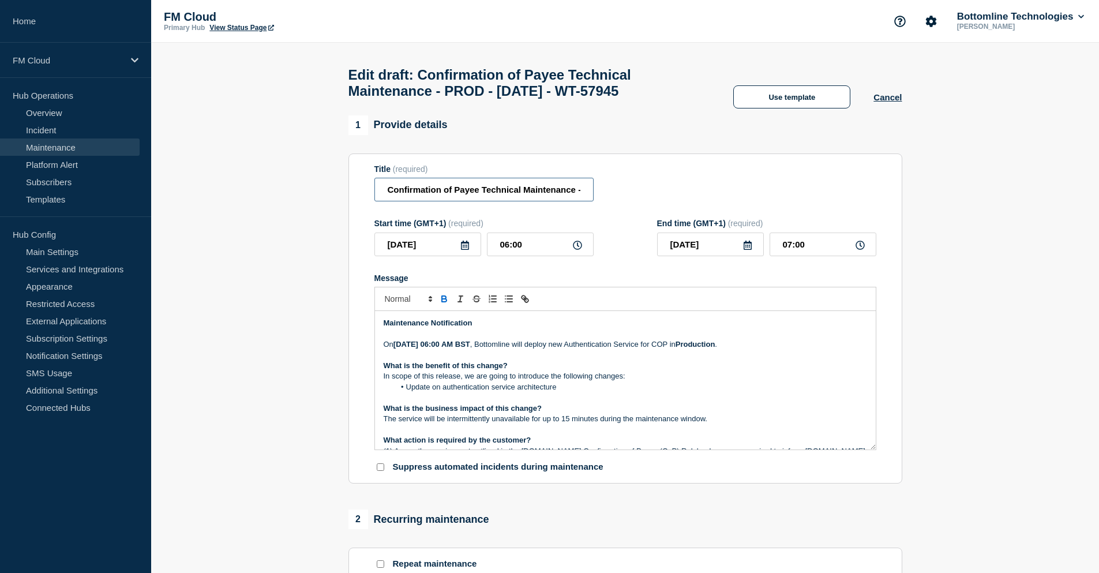
scroll to position [0, 134]
drag, startPoint x: 519, startPoint y: 196, endPoint x: 604, endPoint y: 198, distance: 85.4
click at [604, 198] on div "Title (required) Confirmation of Payee Technical Maintenance - PROD - 04/JUL/20…" at bounding box center [625, 183] width 502 height 38
click at [541, 197] on input "Confirmation of Payee Technical Maintenance - PROD - 04/JUL/2025 - WT-57945" at bounding box center [483, 190] width 219 height 24
click at [509, 194] on input "Confirmation of Payee Technical Maintenance - PROD - 04/JUL/2025 - WT-57945" at bounding box center [483, 190] width 219 height 24
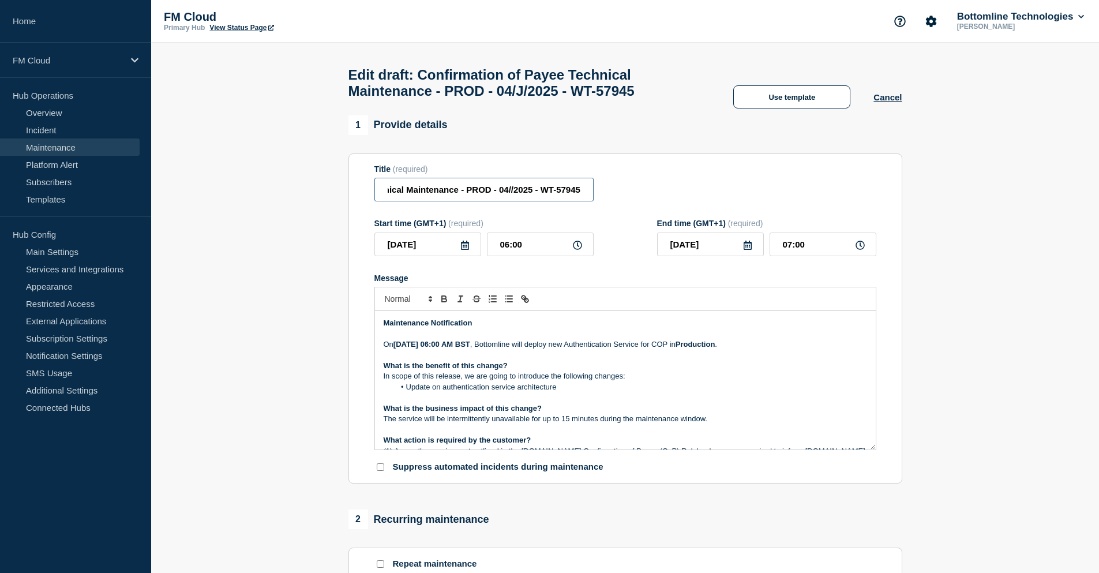
scroll to position [0, 117]
type input "Confirmation of Payee Technical Maintenance - PROD - 04/SEP/2025 - WT-57945"
click at [546, 350] on p "On September 4, 2025, at 06:00 AM BST , Bottomline will deploy new Authenticati…" at bounding box center [625, 344] width 483 height 10
click at [470, 348] on strong "September 4, 2025, at 06:00 AM BST" at bounding box center [431, 344] width 77 height 9
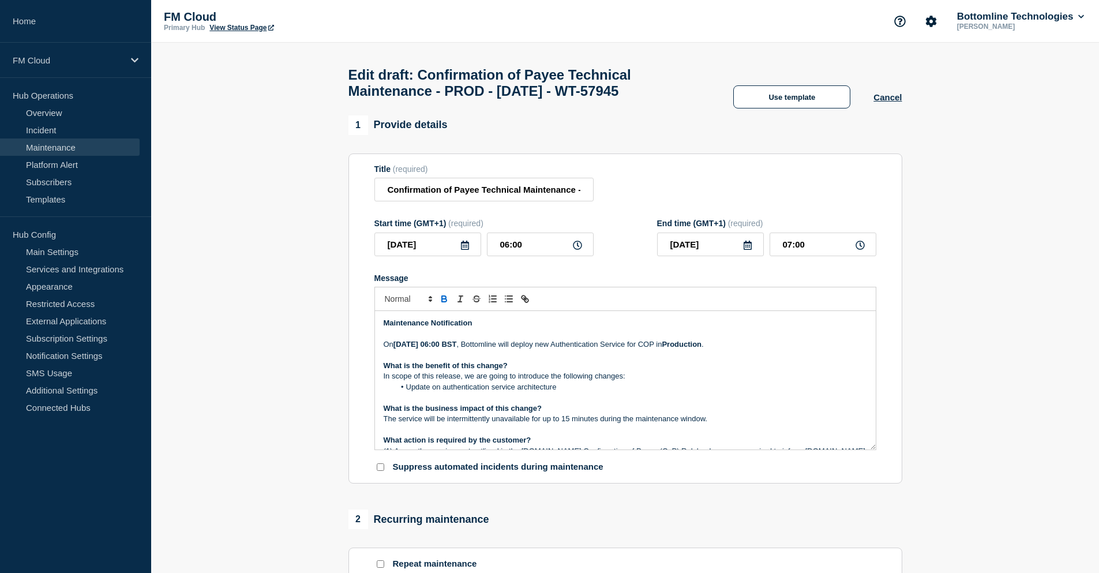
click at [549, 371] on p "What is the benefit of this change?" at bounding box center [625, 366] width 483 height 10
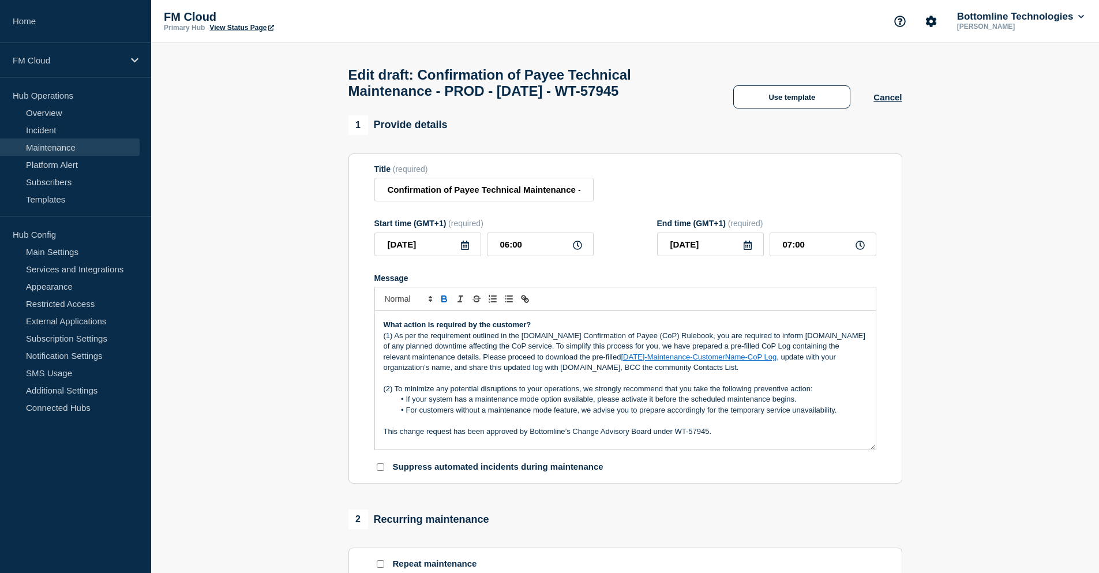
scroll to position [163, 0]
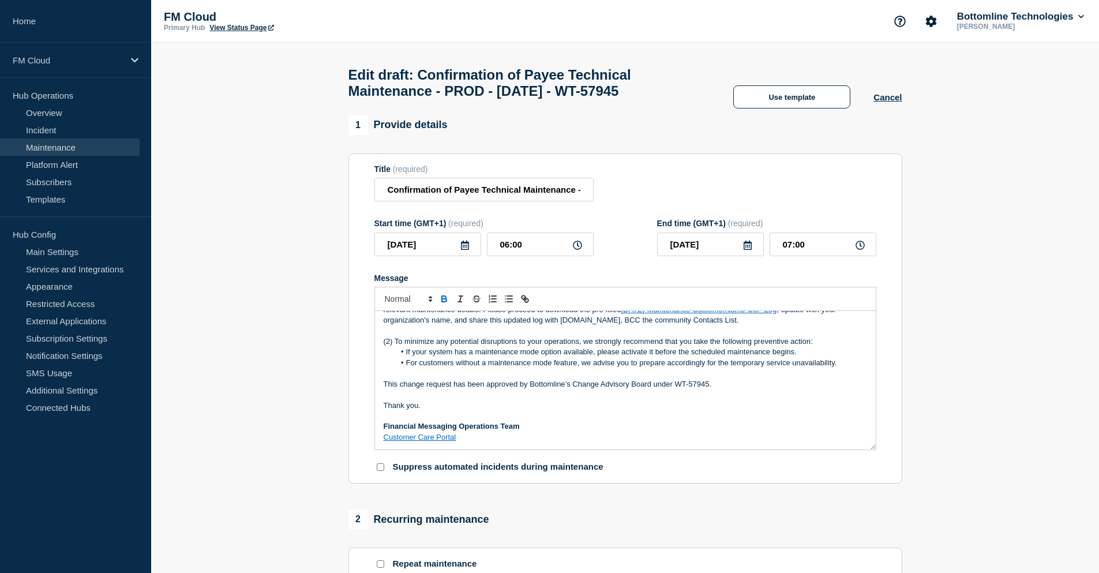
drag, startPoint x: 447, startPoint y: 378, endPoint x: 456, endPoint y: 378, distance: 9.2
click at [447, 378] on p "Message" at bounding box center [625, 373] width 483 height 10
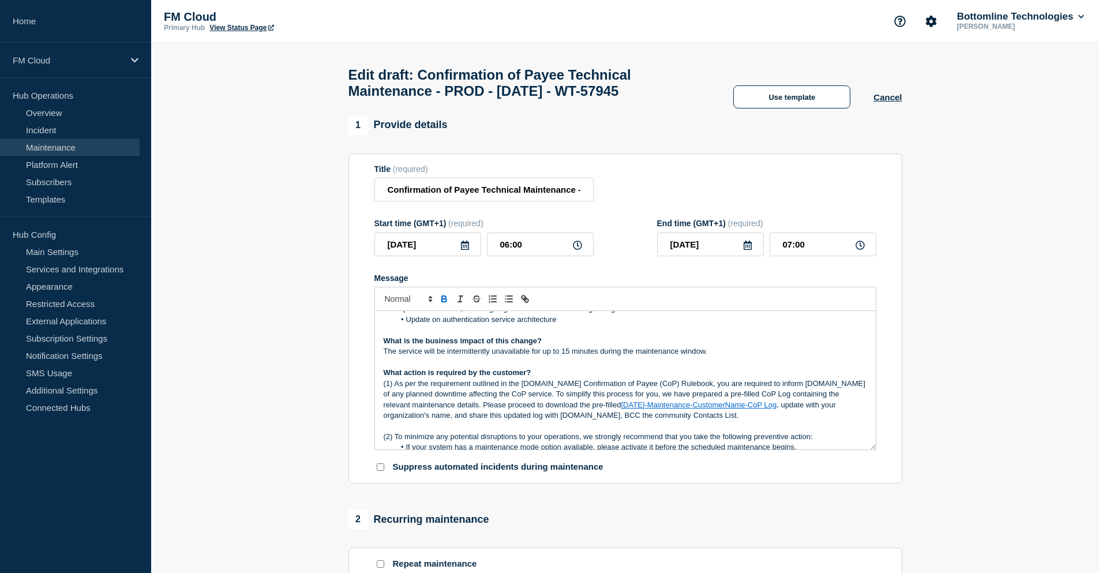
scroll to position [47, 0]
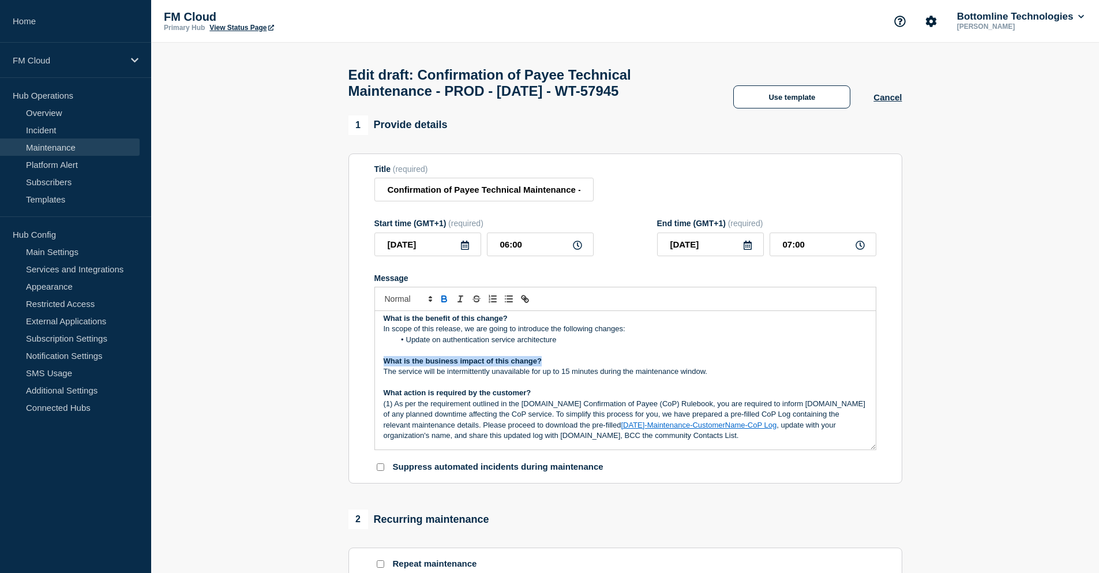
drag, startPoint x: 554, startPoint y: 367, endPoint x: 383, endPoint y: 365, distance: 170.8
click at [384, 365] on p "What is the business impact of this change?" at bounding box center [625, 361] width 483 height 10
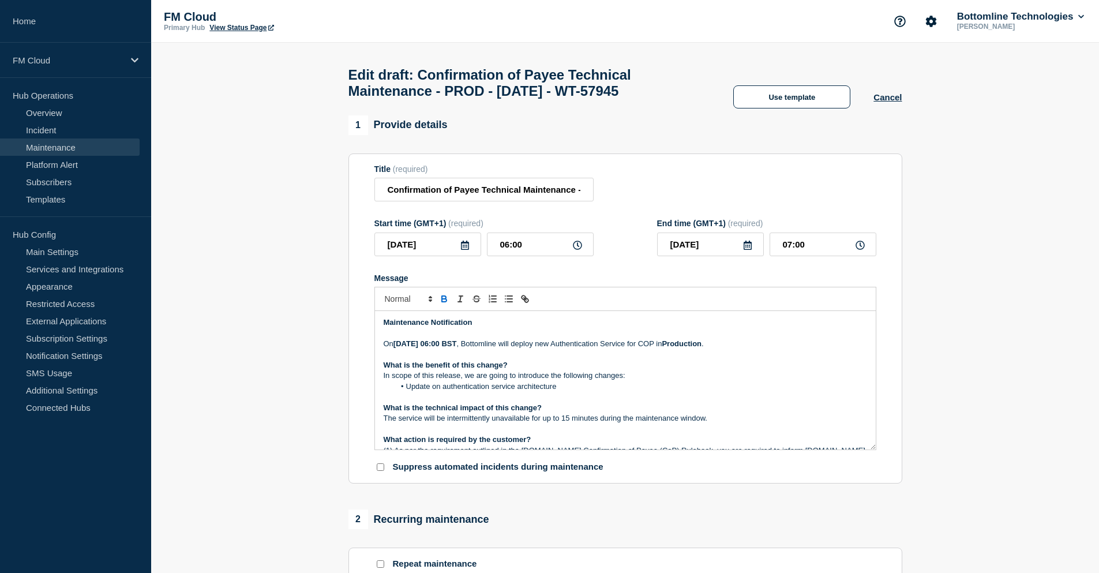
scroll to position [0, 0]
click at [538, 392] on li "Update on authentication service architecture" at bounding box center [631, 387] width 473 height 10
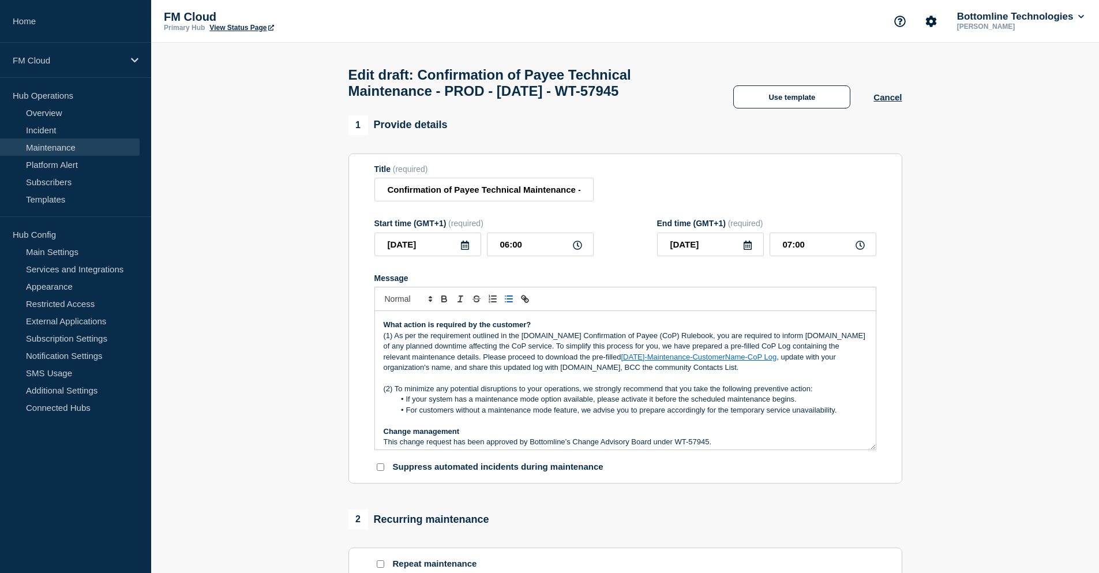
scroll to position [173, 0]
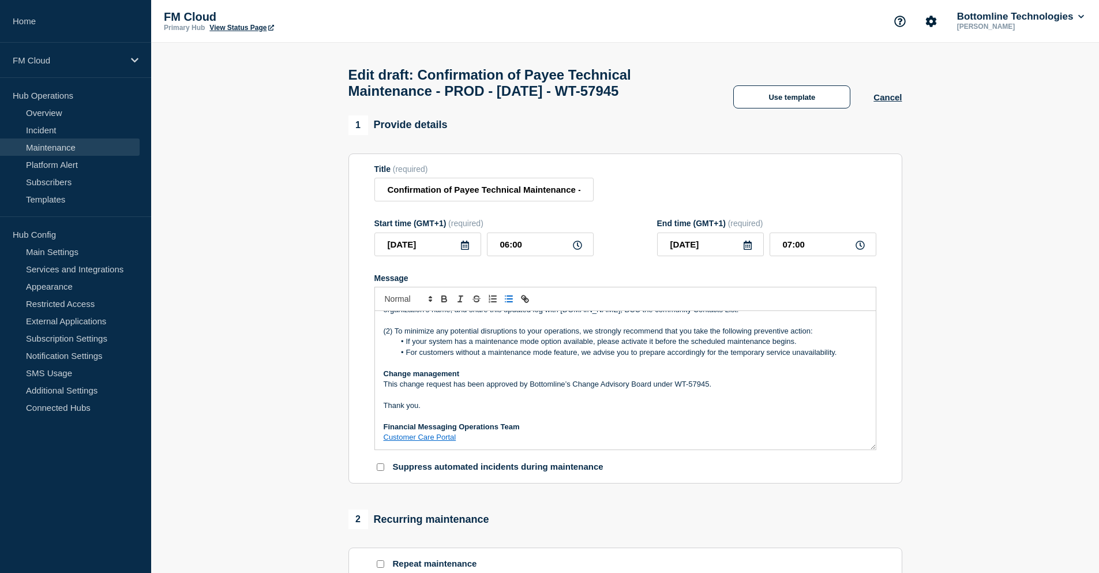
click at [720, 389] on p "This change request has been approved by Bottomline’s Change Advisory Board und…" at bounding box center [625, 384] width 483 height 10
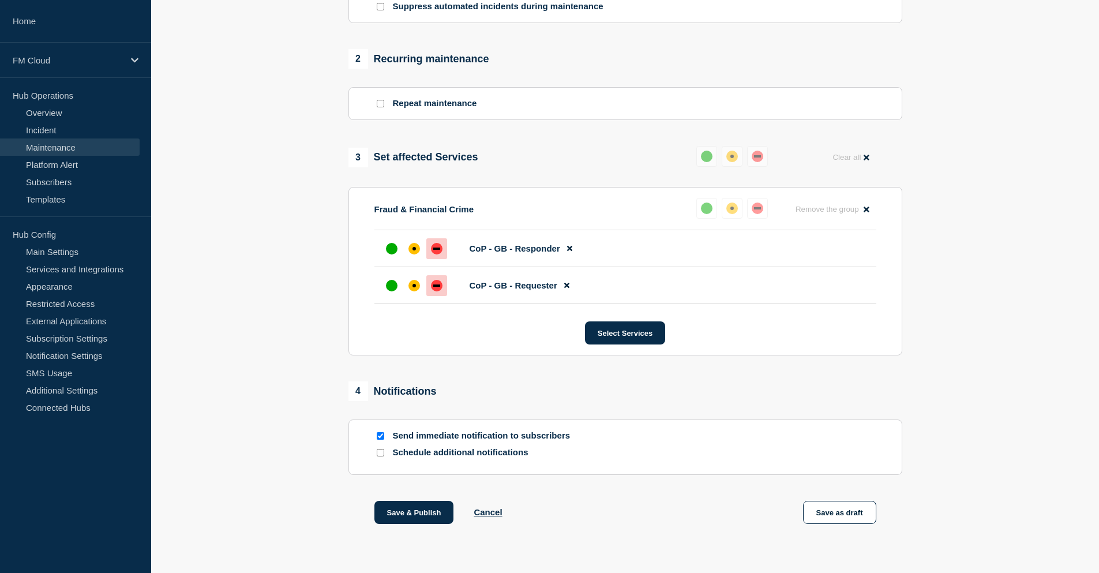
scroll to position [462, 0]
click at [838, 518] on button "Save as draft" at bounding box center [839, 511] width 73 height 23
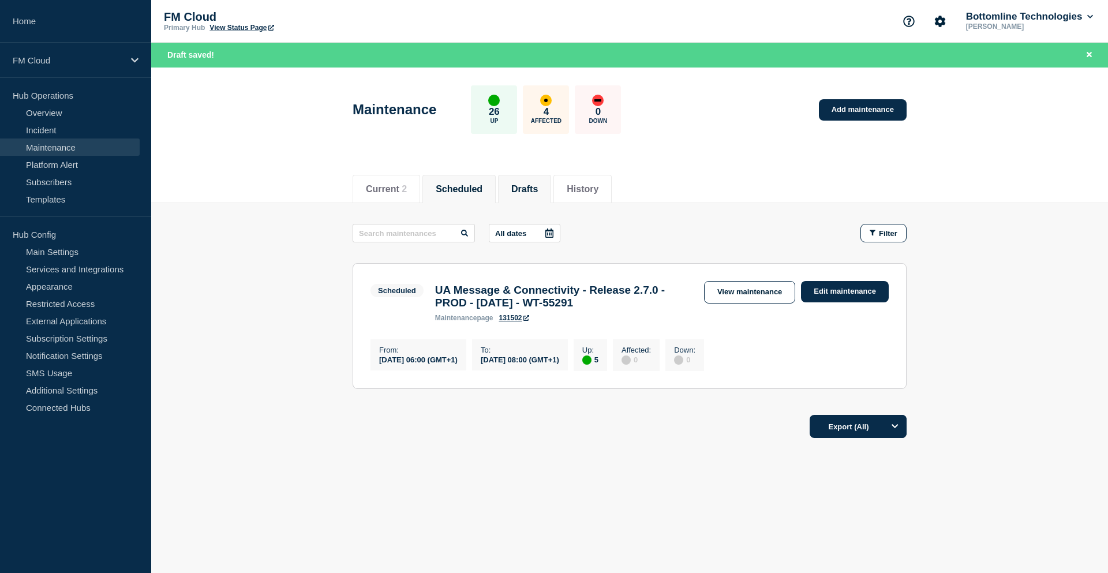
click at [531, 192] on button "Drafts" at bounding box center [524, 189] width 27 height 10
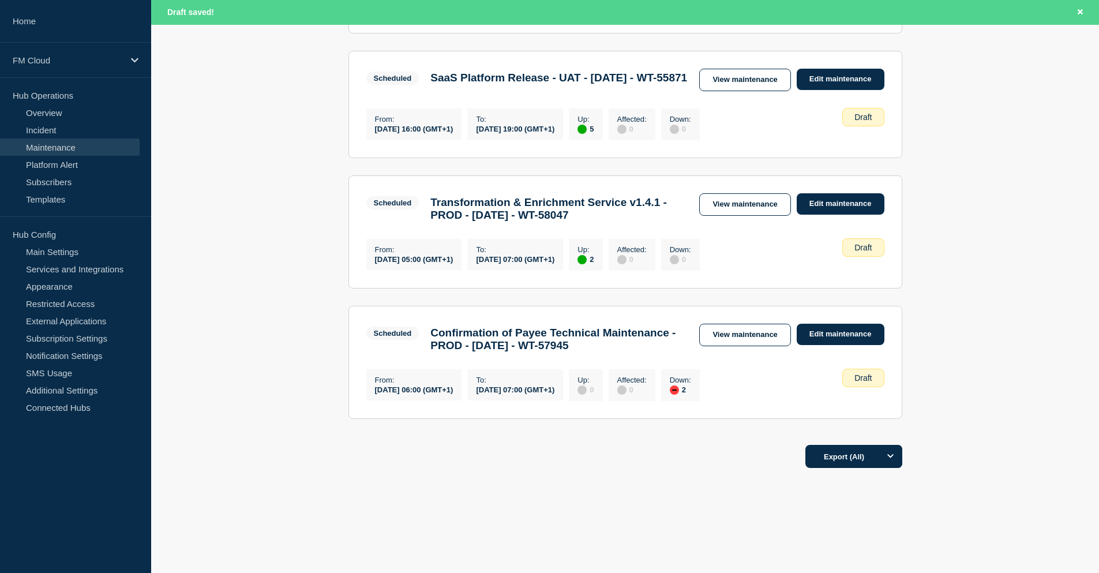
scroll to position [808, 0]
click at [743, 327] on link "View maintenance" at bounding box center [744, 335] width 91 height 23
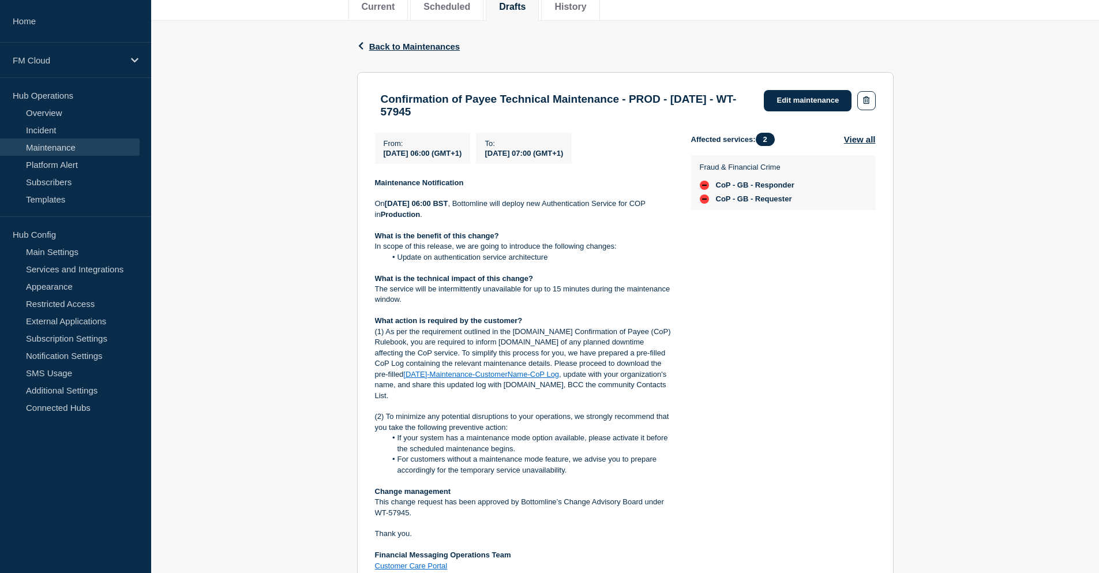
scroll to position [173, 0]
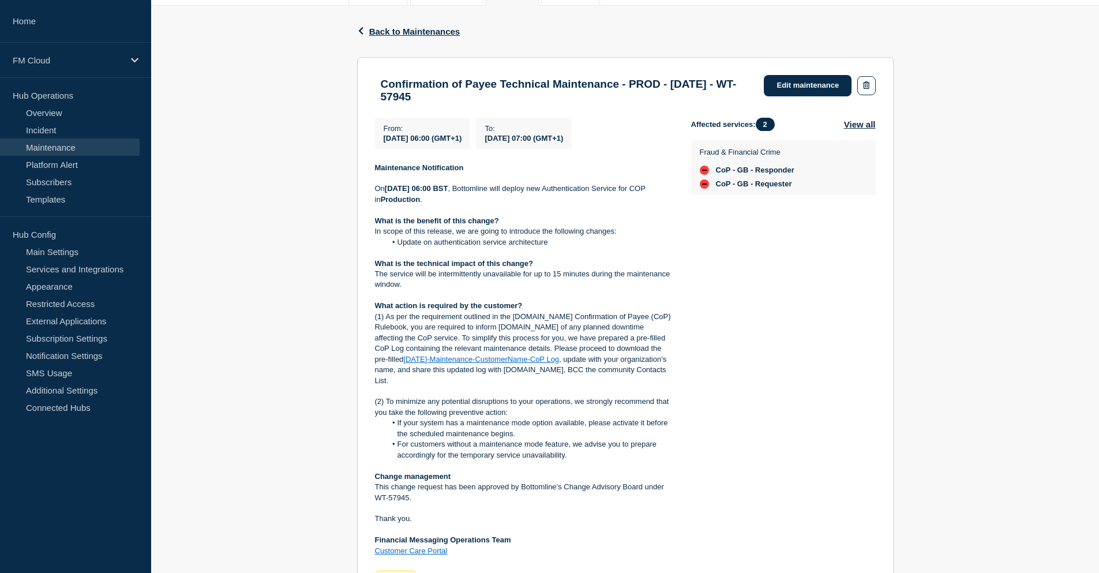
click at [1016, 140] on div "Back Back to Maintenances Confirmation of Payee Technical Maintenance - PROD - …" at bounding box center [625, 371] width 948 height 730
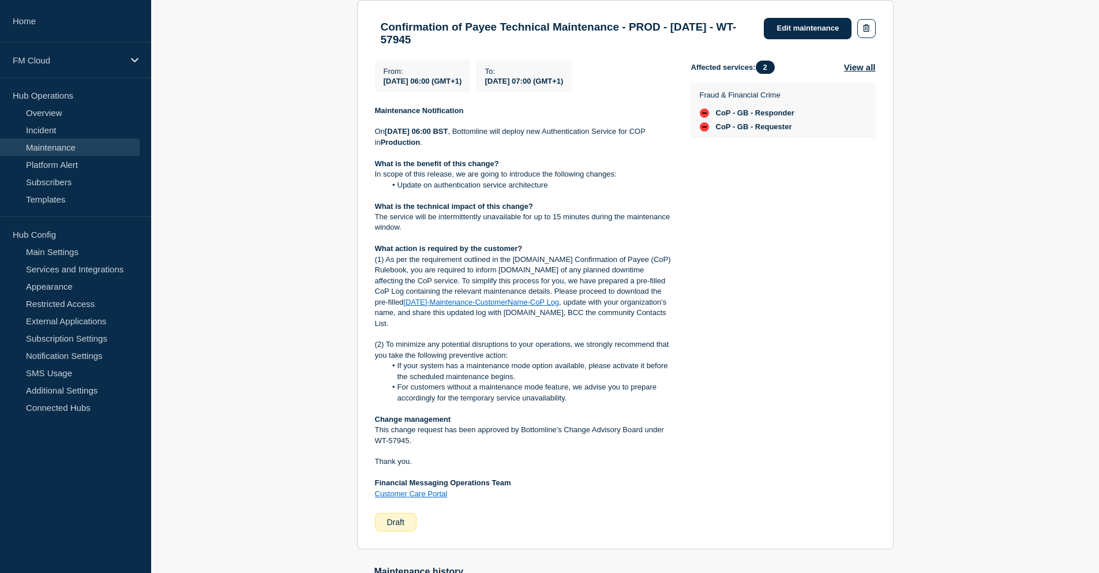
scroll to position [231, 0]
click at [559, 299] on link "2025-09-04-Maintenance-CustomerName-CoP Log" at bounding box center [481, 301] width 156 height 9
click at [971, 193] on div "Back Back to Maintenances Confirmation of Payee Technical Maintenance - PROD - …" at bounding box center [625, 313] width 948 height 730
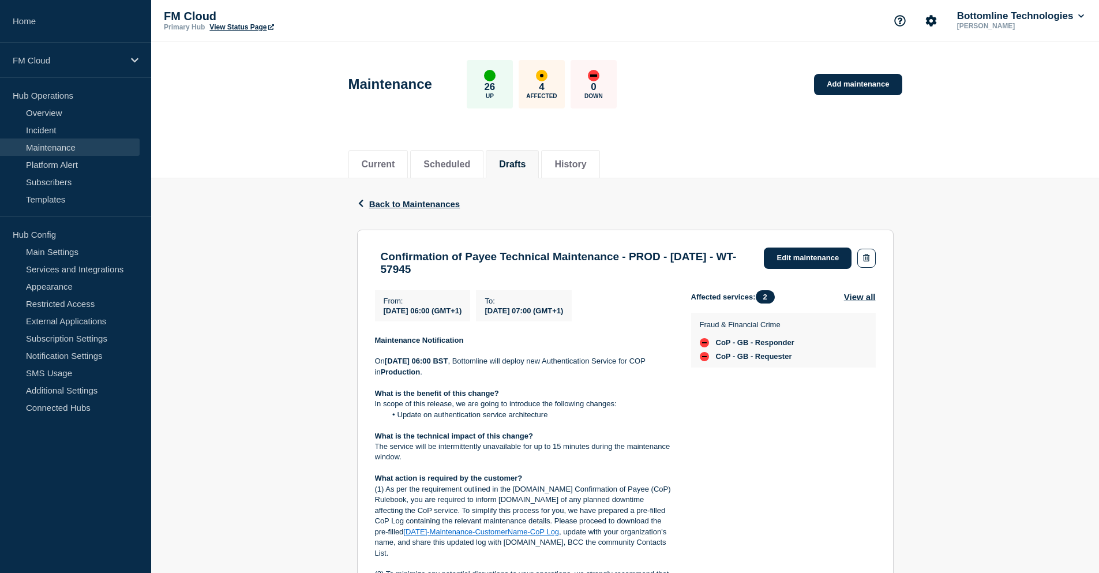
scroll to position [0, 0]
click at [53, 146] on link "Maintenance" at bounding box center [70, 146] width 140 height 17
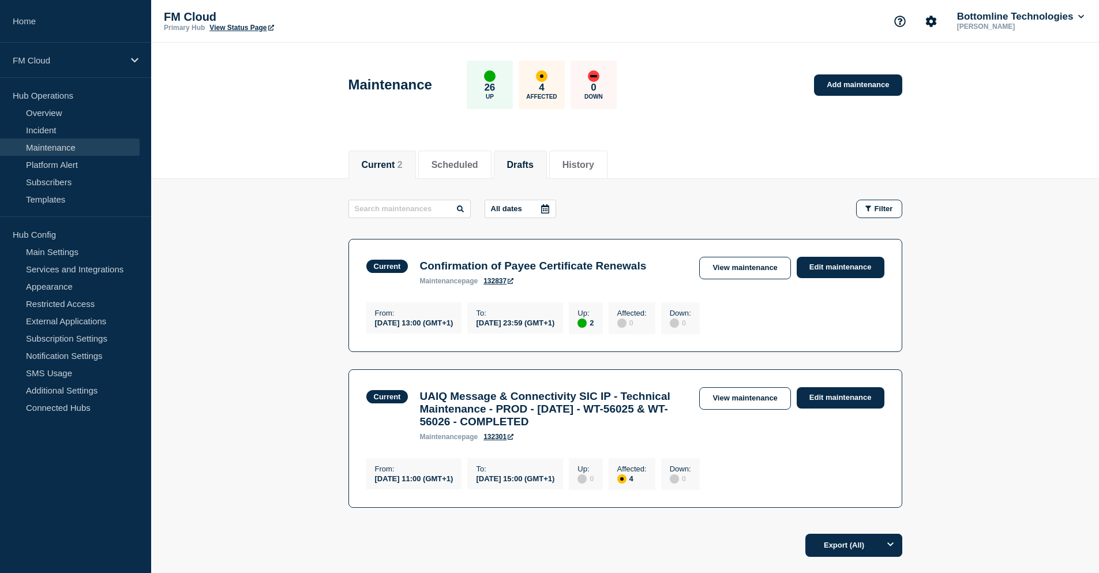
click at [534, 162] on button "Drafts" at bounding box center [520, 165] width 27 height 10
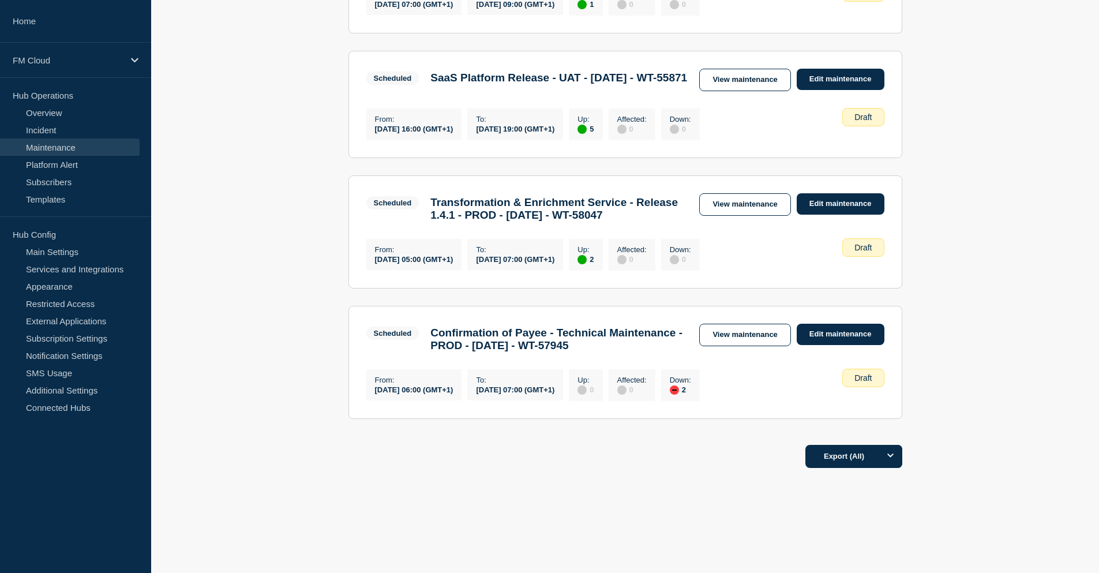
scroll to position [811, 0]
click at [843, 324] on link "Edit maintenance" at bounding box center [841, 334] width 88 height 21
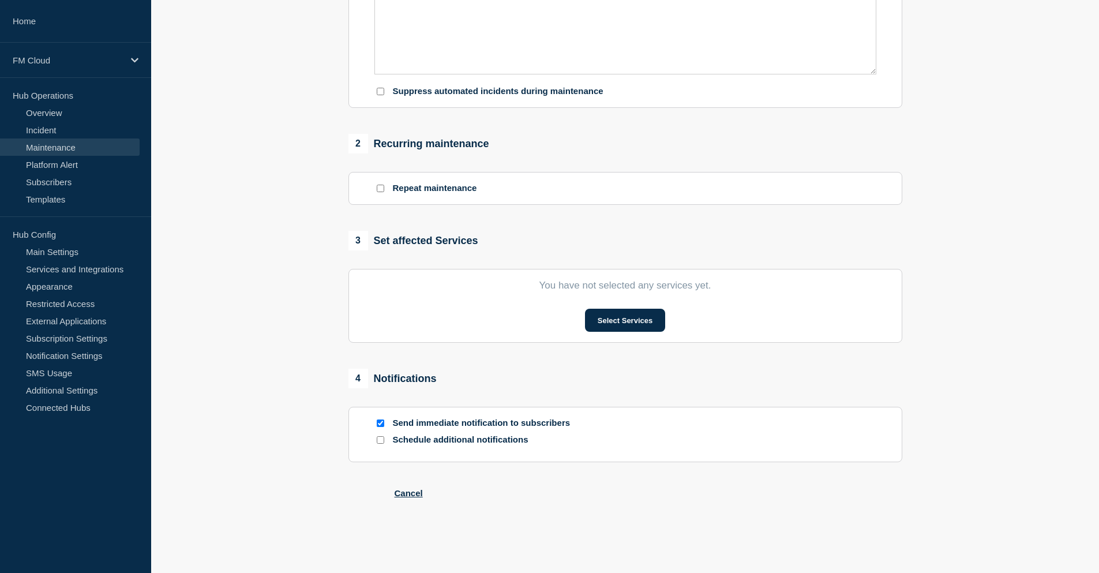
type input "Confirmation of Payee - Technical Maintenance - PROD - 04/SEP/2025 - WT-57945"
type input "2025-09-04"
type input "06:00"
type input "2025-09-04"
type input "07:00"
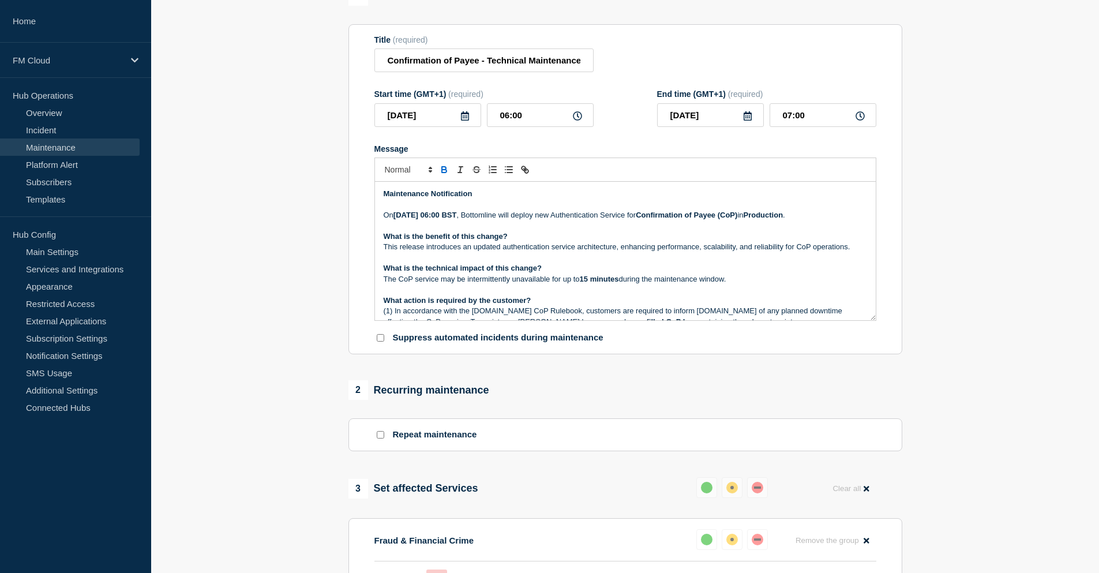
scroll to position [106, 0]
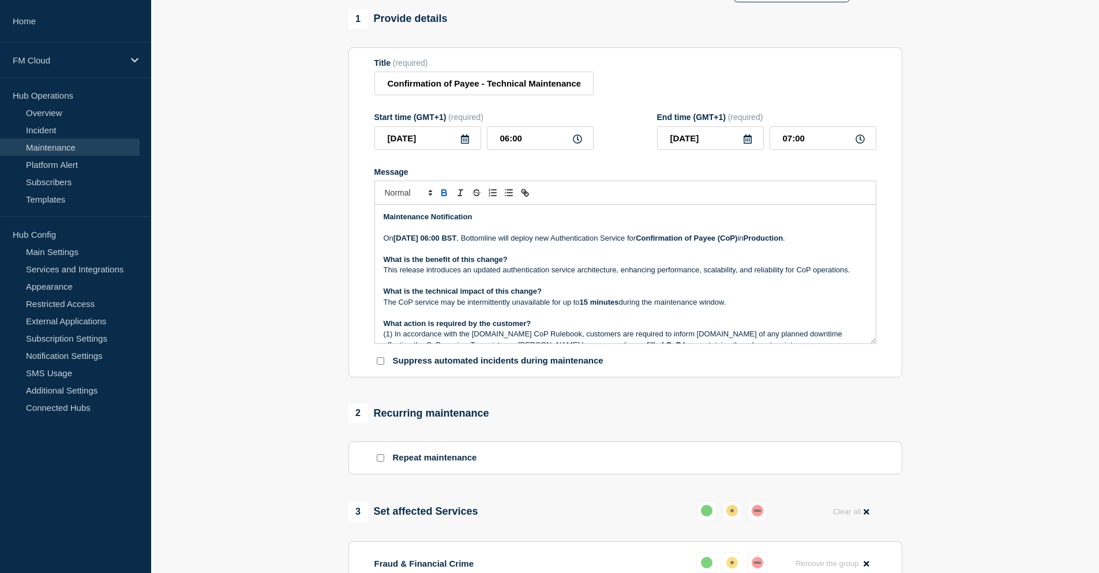
click at [620, 275] on p "This release introduces an updated authentication service architecture, enhanci…" at bounding box center [625, 270] width 483 height 10
click at [853, 275] on p "This release introduces an updated authentication service architecture, enhanci…" at bounding box center [625, 270] width 483 height 10
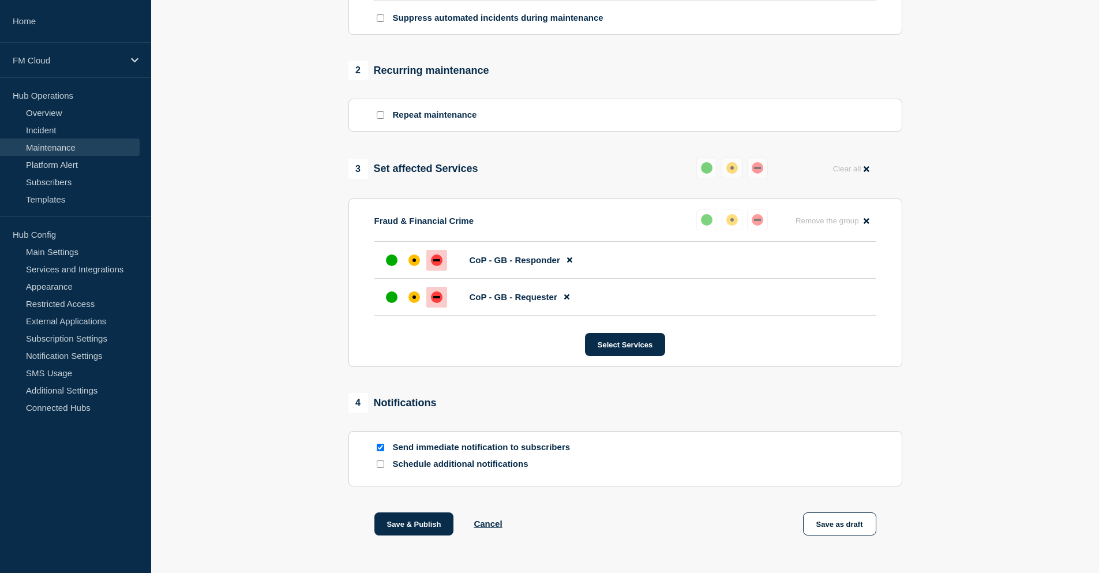
scroll to position [492, 0]
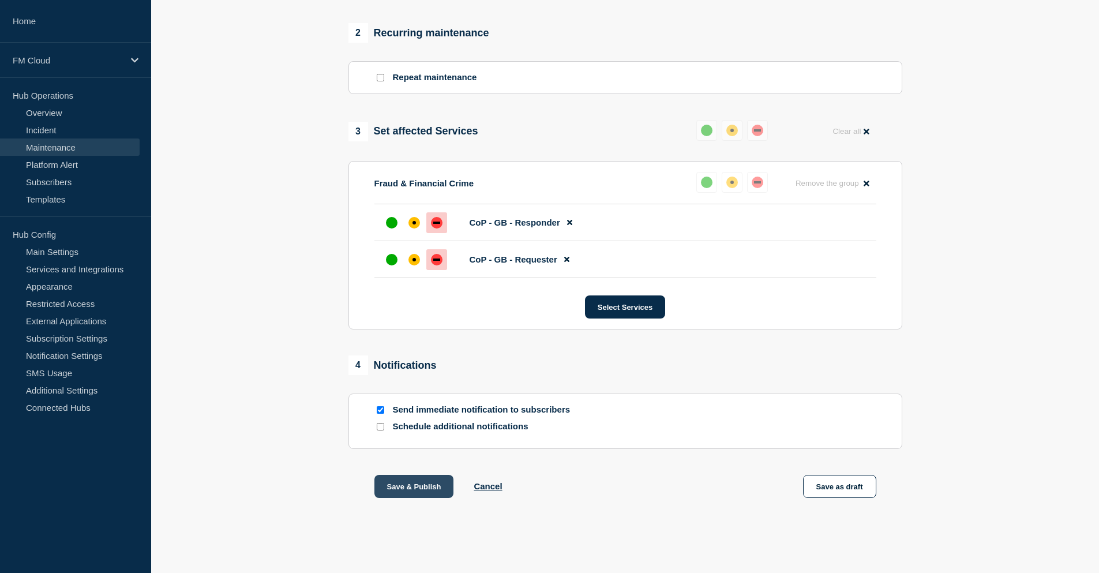
click at [402, 486] on button "Save & Publish" at bounding box center [414, 486] width 80 height 23
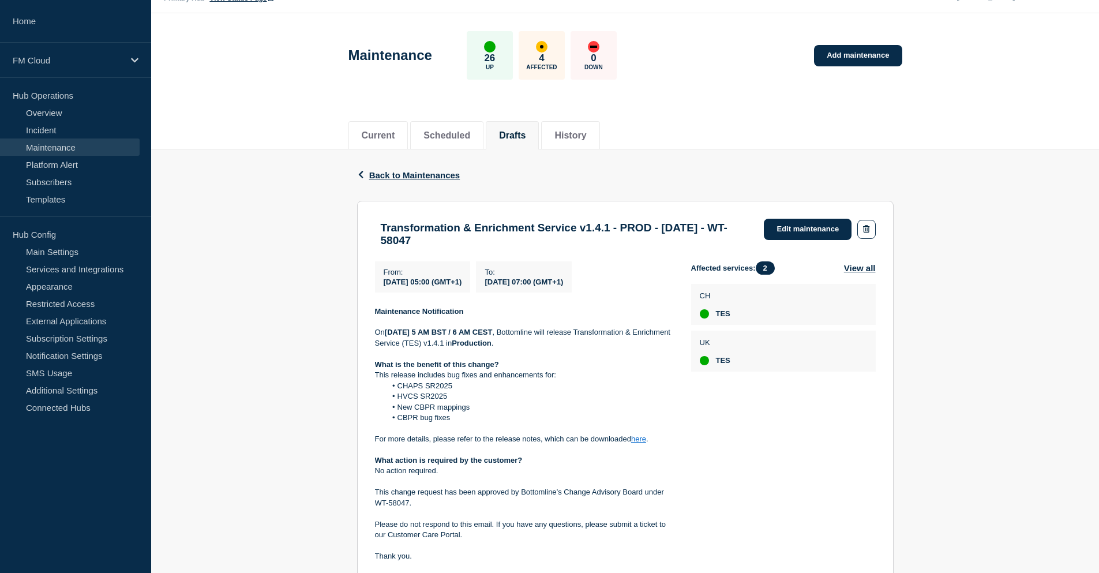
scroll to position [58, 0]
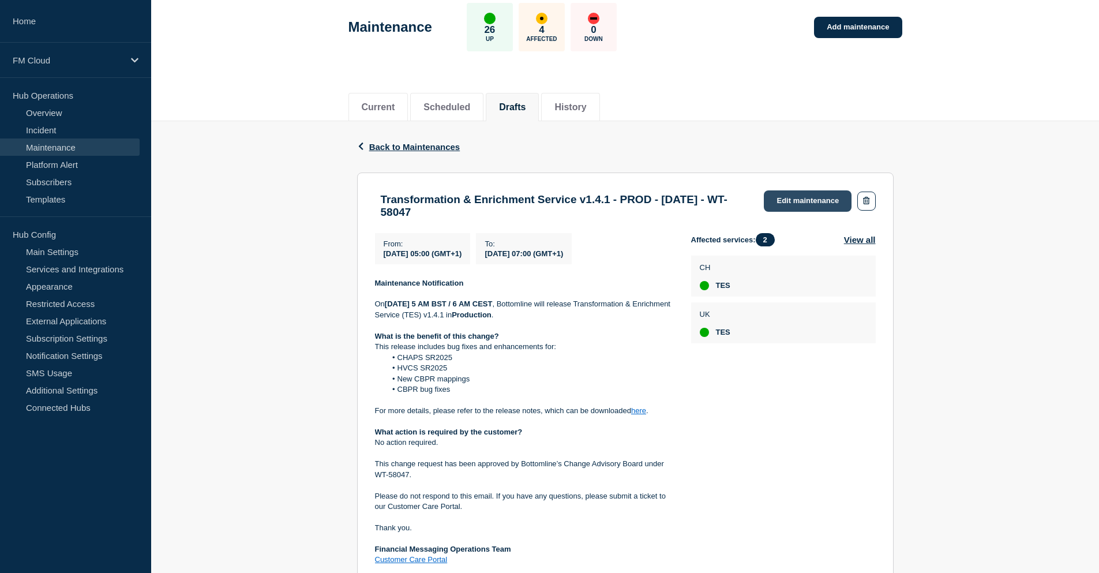
click at [802, 203] on link "Edit maintenance" at bounding box center [808, 200] width 88 height 21
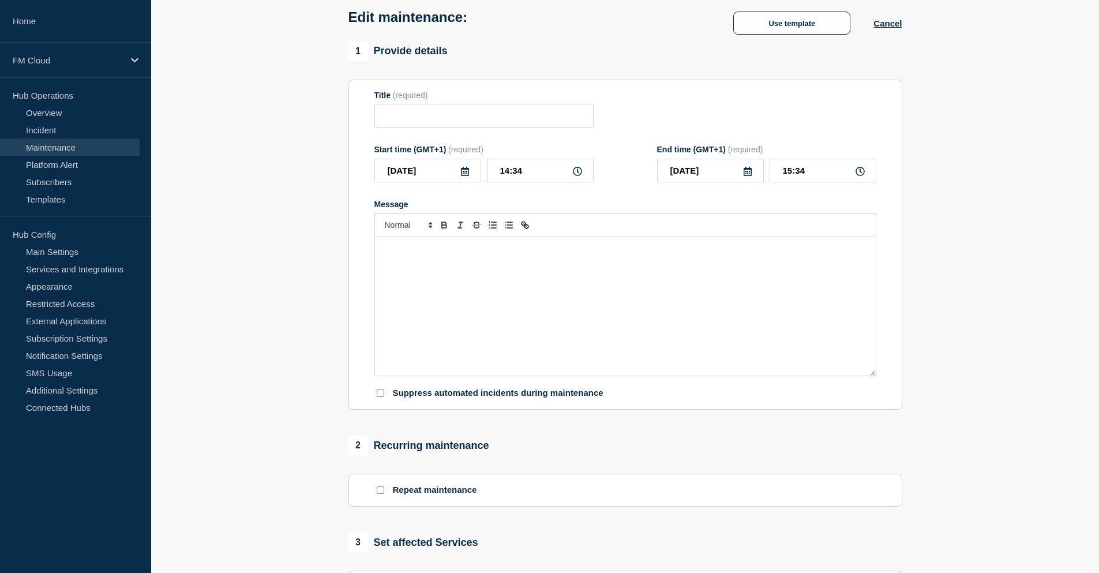
type input "Transformation & Enrichment Service v1.4.1 - PROD - [DATE] - WT-58047"
type input "[DATE]"
type input "05:00"
type input "[DATE]"
type input "07:00"
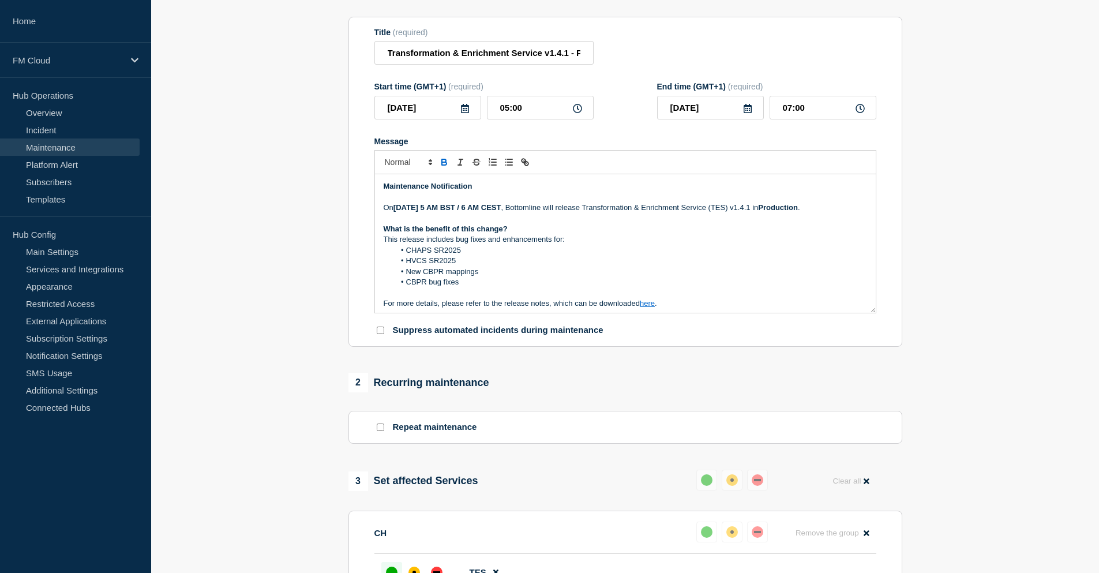
scroll to position [115, 0]
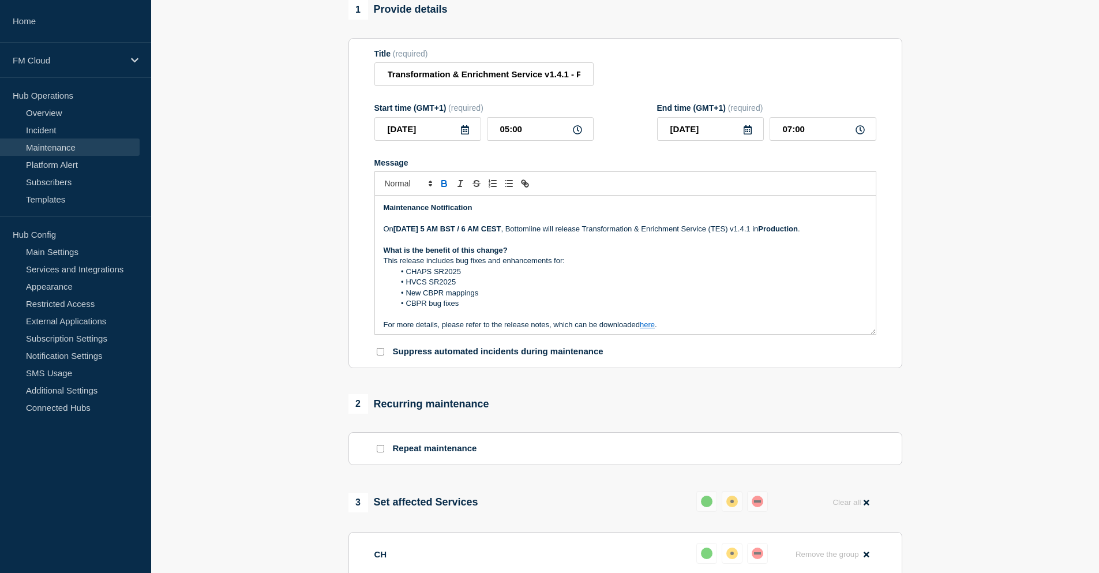
click at [564, 277] on li "CHAPS SR2025" at bounding box center [631, 272] width 473 height 10
drag, startPoint x: 488, startPoint y: 234, endPoint x: 489, endPoint y: 250, distance: 16.2
click at [438, 233] on strong "[DATE] 5 AM" at bounding box center [415, 228] width 44 height 9
click at [595, 245] on p "Message" at bounding box center [625, 240] width 483 height 10
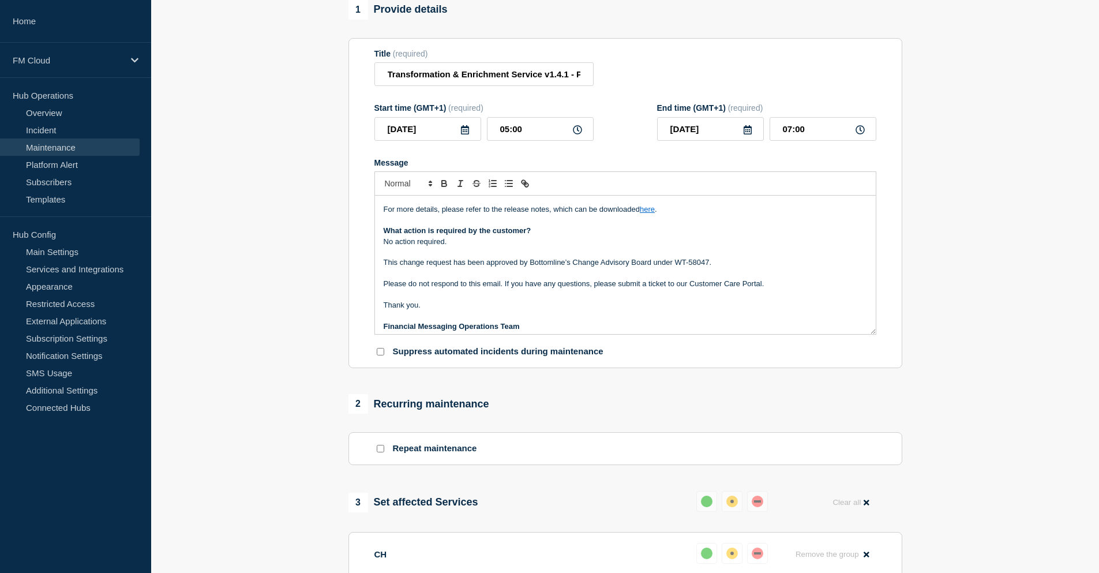
click at [498, 247] on p "No action required." at bounding box center [625, 242] width 483 height 10
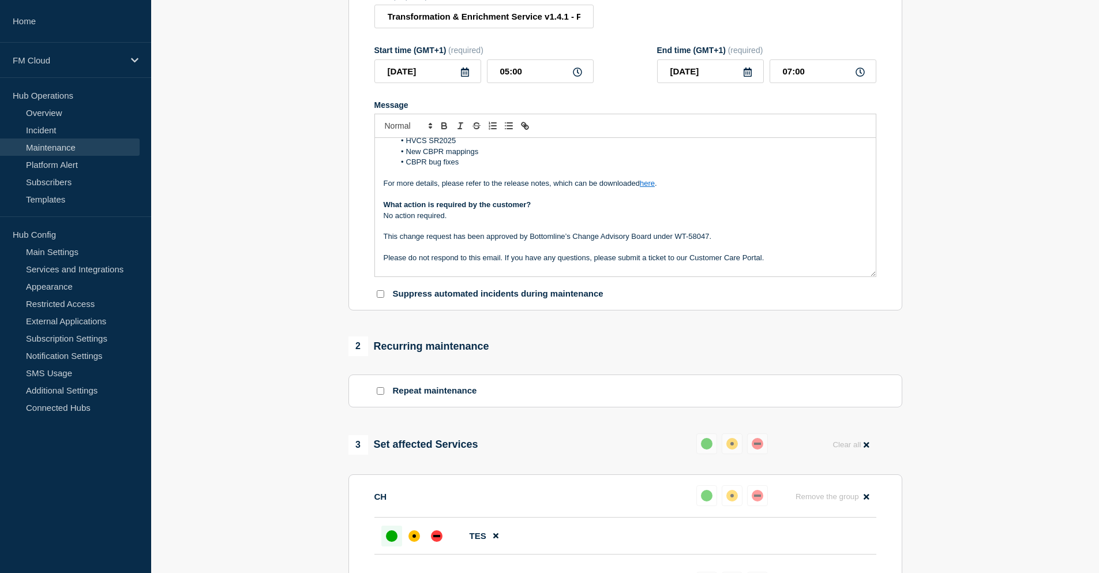
scroll to position [141, 0]
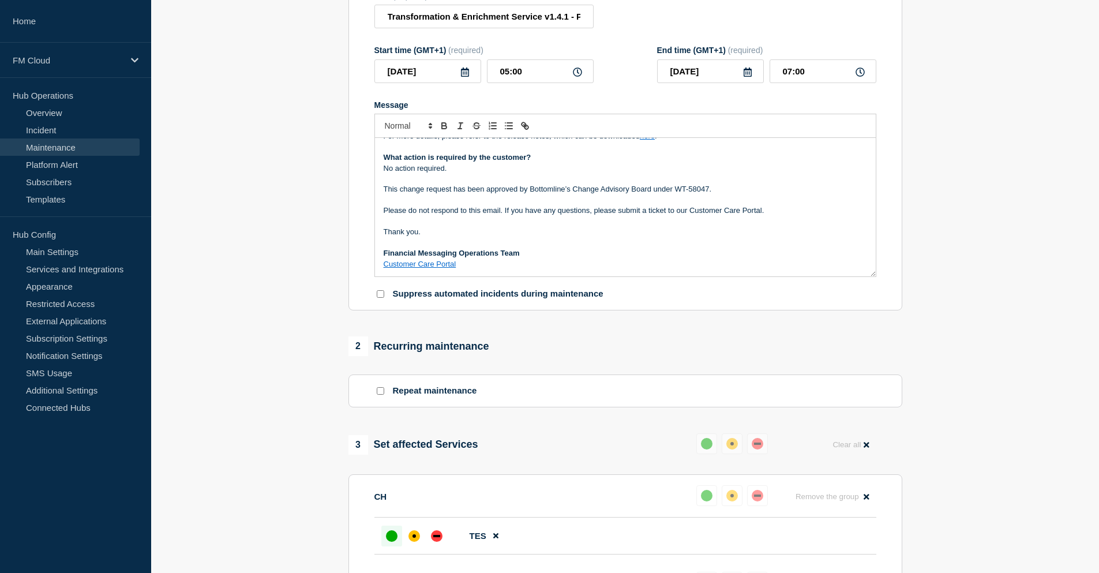
click at [415, 184] on p "Message" at bounding box center [625, 179] width 483 height 10
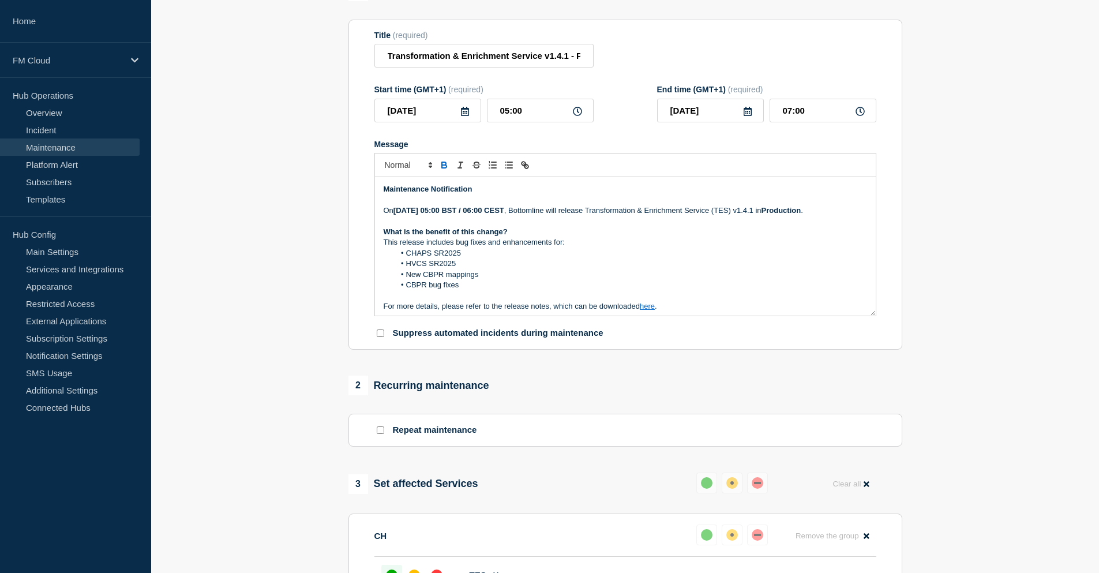
scroll to position [115, 0]
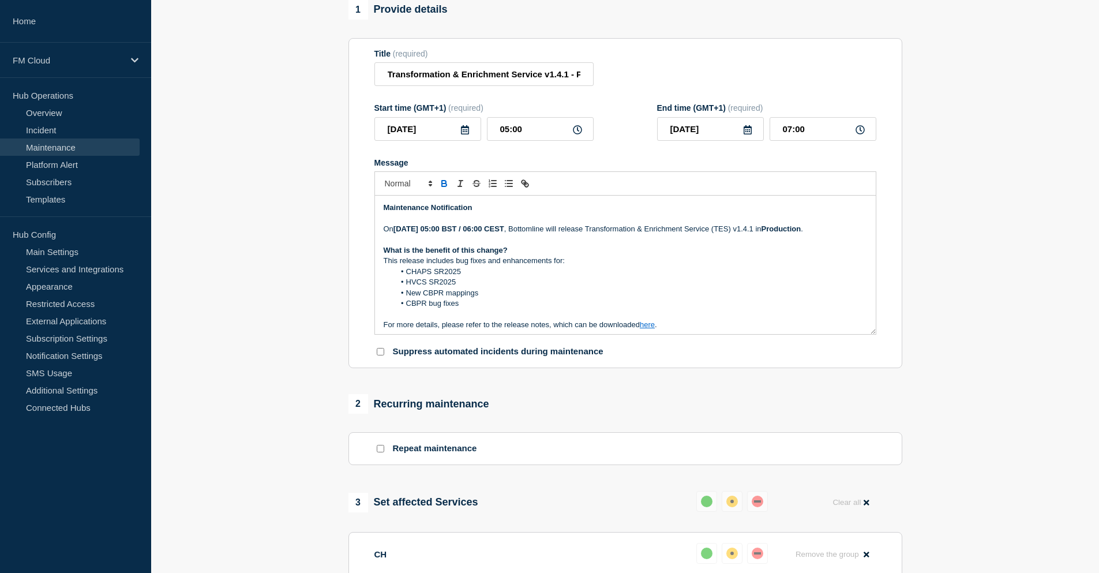
click at [432, 233] on strong "[DATE] 05:00 BST / 06:00 CEST" at bounding box center [448, 228] width 111 height 9
click at [530, 245] on p "Message" at bounding box center [625, 240] width 483 height 10
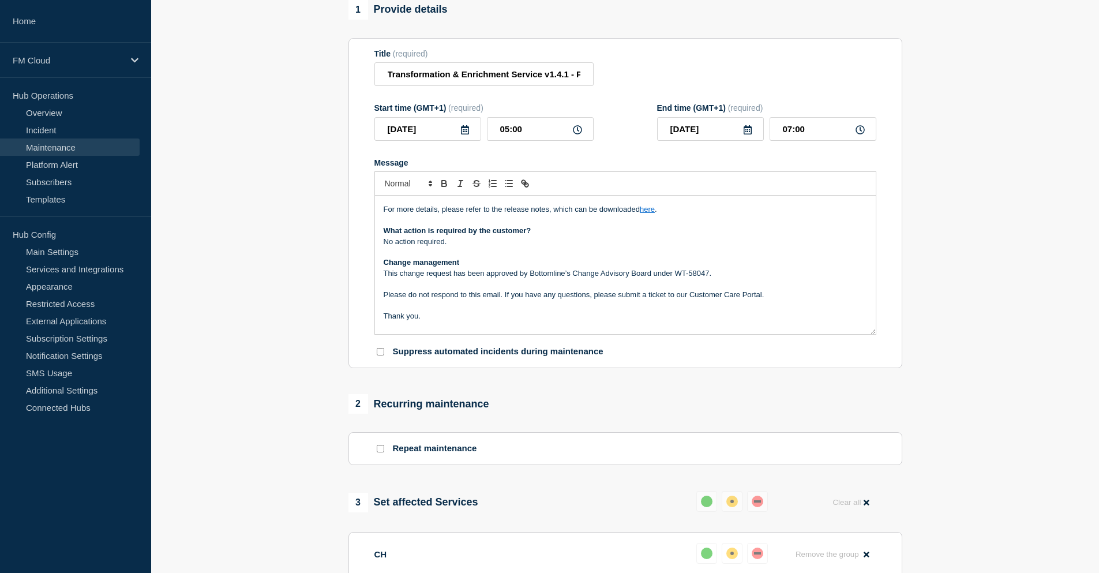
click at [650, 213] on link "here" at bounding box center [647, 209] width 15 height 9
click at [648, 249] on link "[URL][DOMAIN_NAME]" at bounding box center [621, 241] width 79 height 15
click at [737, 279] on p "This change request has been approved by Bottomline’s Change Advisory Board und…" at bounding box center [625, 273] width 483 height 10
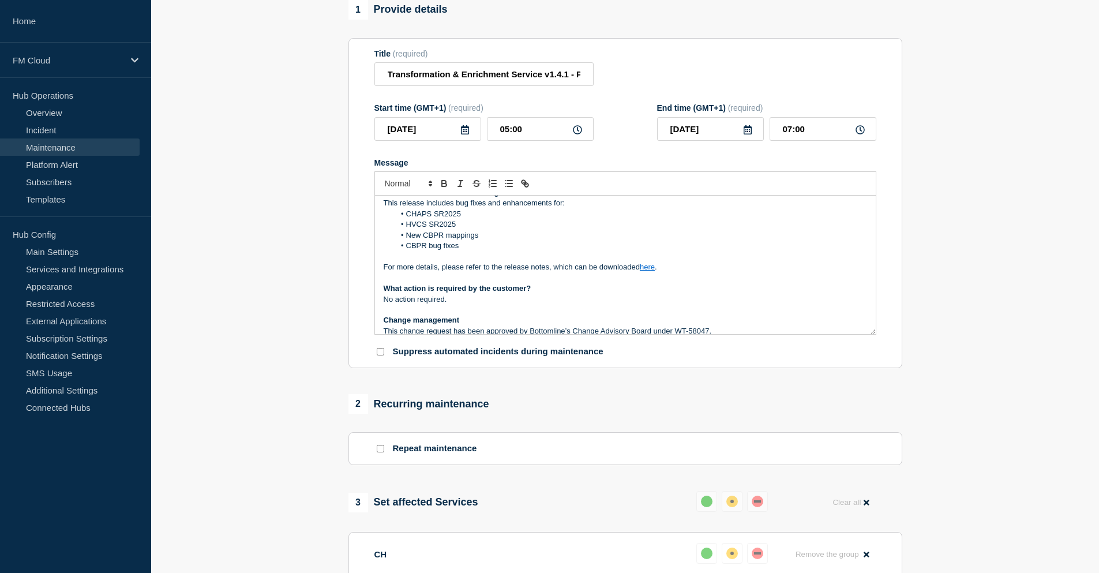
scroll to position [0, 0]
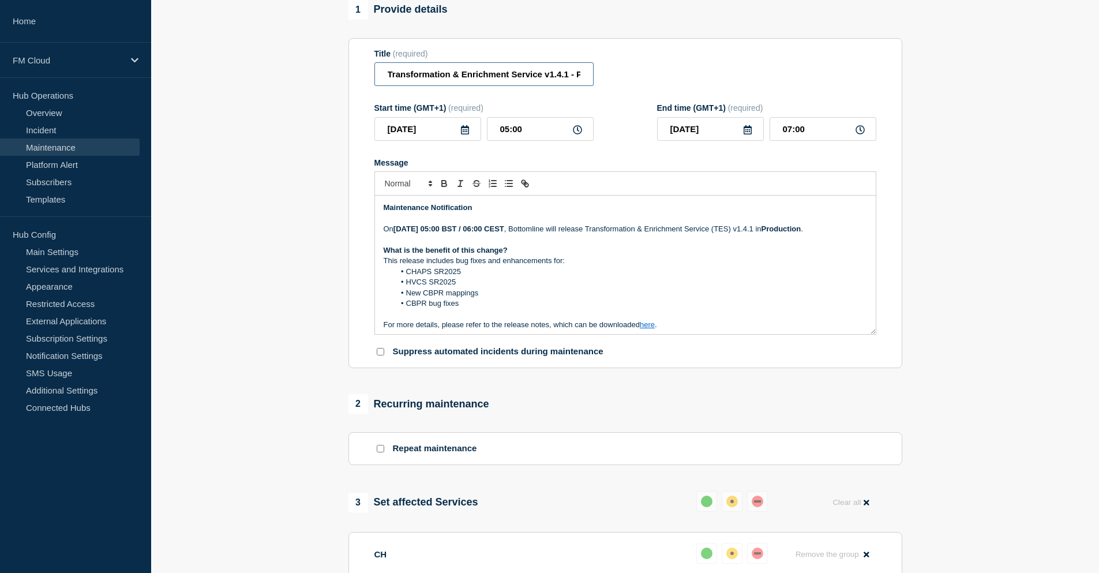
click at [549, 80] on input "Transformation & Enrichment Service v1.4.1 - PROD - [DATE] - WT-58047" at bounding box center [483, 74] width 219 height 24
drag, startPoint x: 558, startPoint y: 102, endPoint x: 595, endPoint y: 99, distance: 37.1
click at [595, 87] on div "Title (required) Transformation & Enrichment Service - Release 1.4.1 - PROD - […" at bounding box center [625, 68] width 502 height 38
click at [452, 86] on input "Transformation & Enrichment Service - Release 1.4.1 - PROD - [DATE] - WT-58047" at bounding box center [483, 74] width 219 height 24
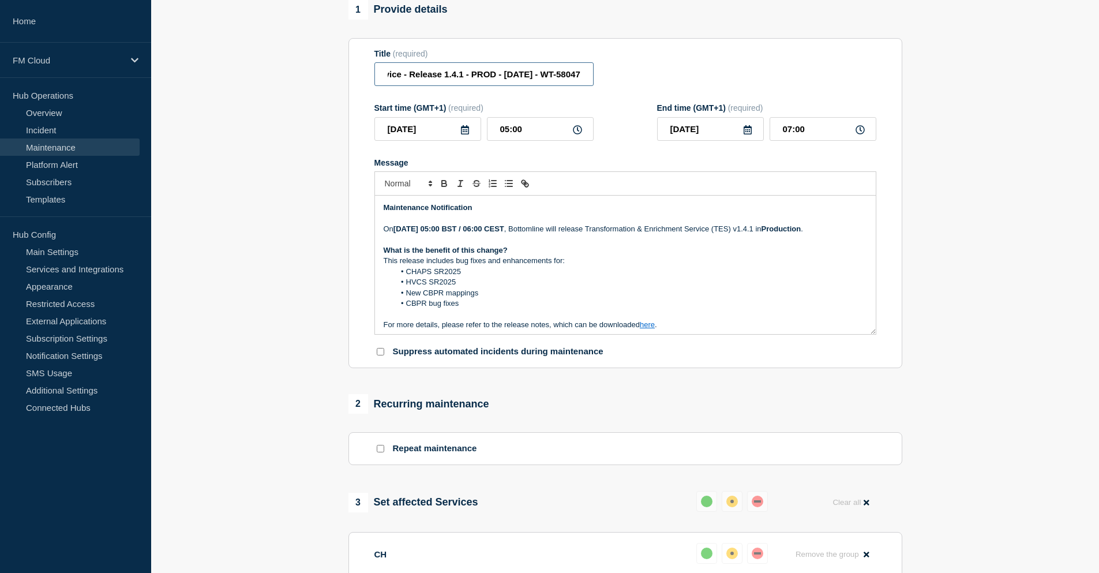
type input "Transformation & Enrichment Service - Release 1.4.1 - PROD - [DATE] - WT-58047"
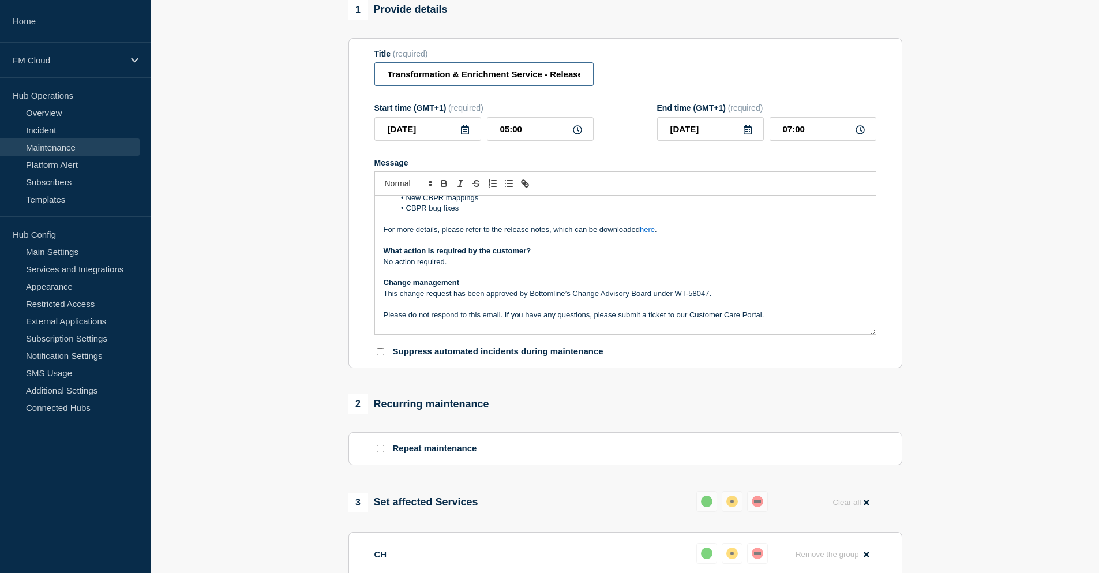
scroll to position [115, 0]
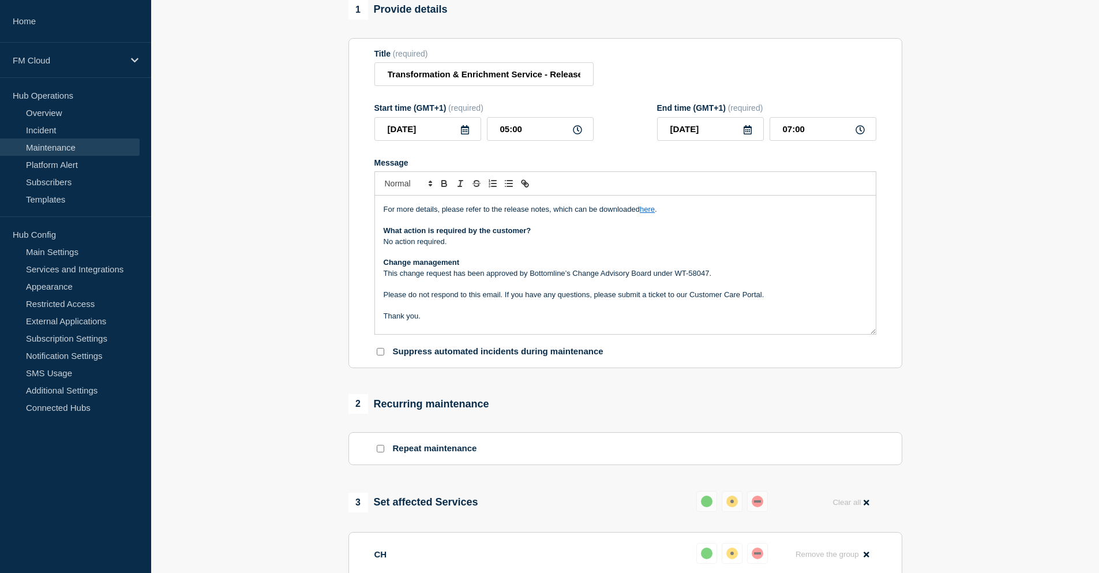
click at [676, 215] on p "For more details, please refer to the release notes, which can be downloaded he…" at bounding box center [625, 209] width 483 height 10
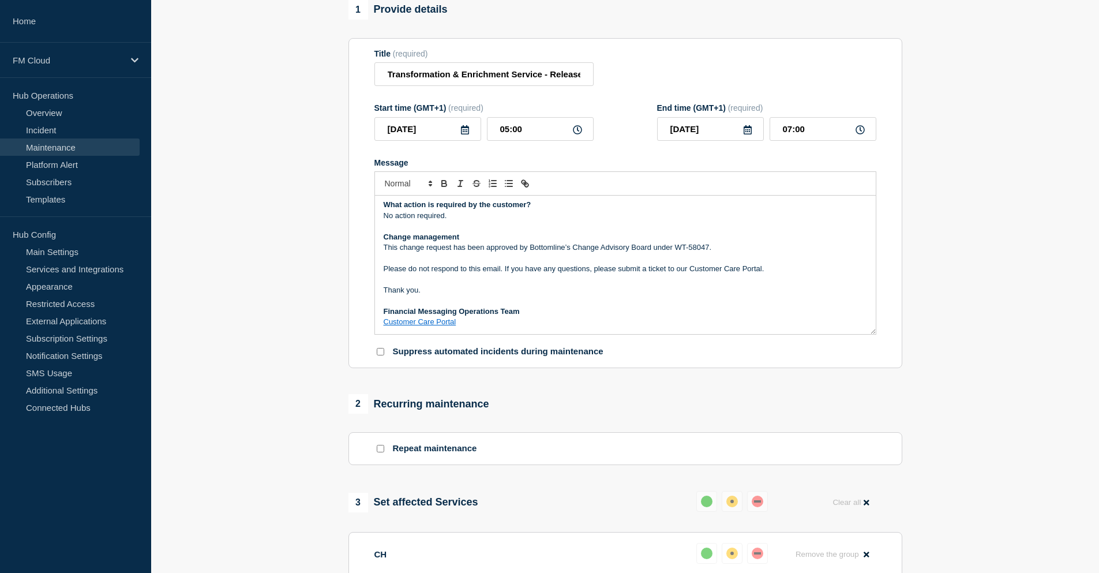
scroll to position [184, 0]
click at [473, 252] on p "This change request has been approved by Bottomline’s Change Advisory Board und…" at bounding box center [625, 247] width 483 height 10
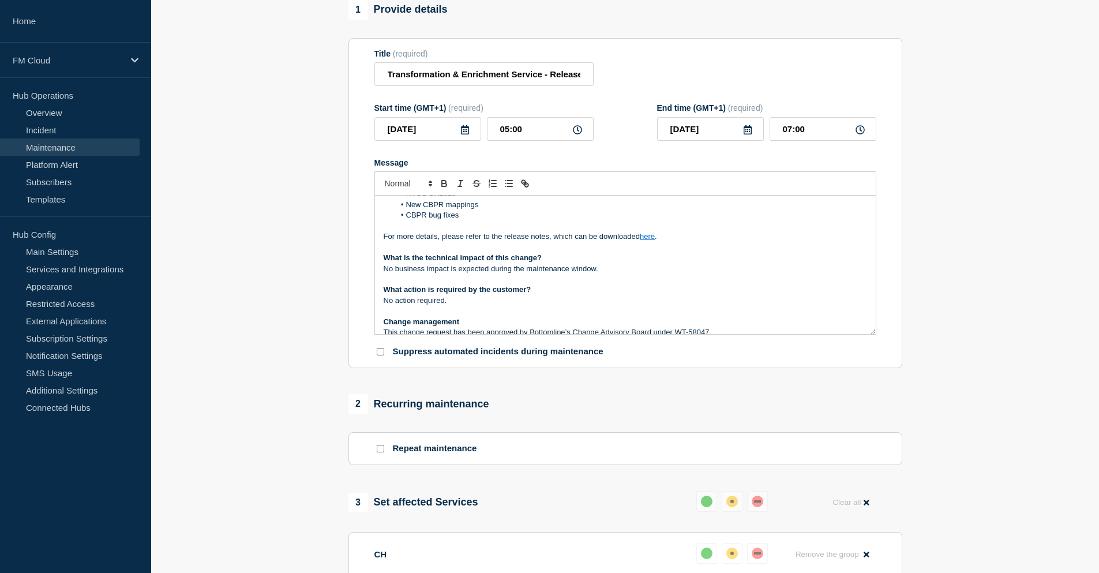
scroll to position [69, 0]
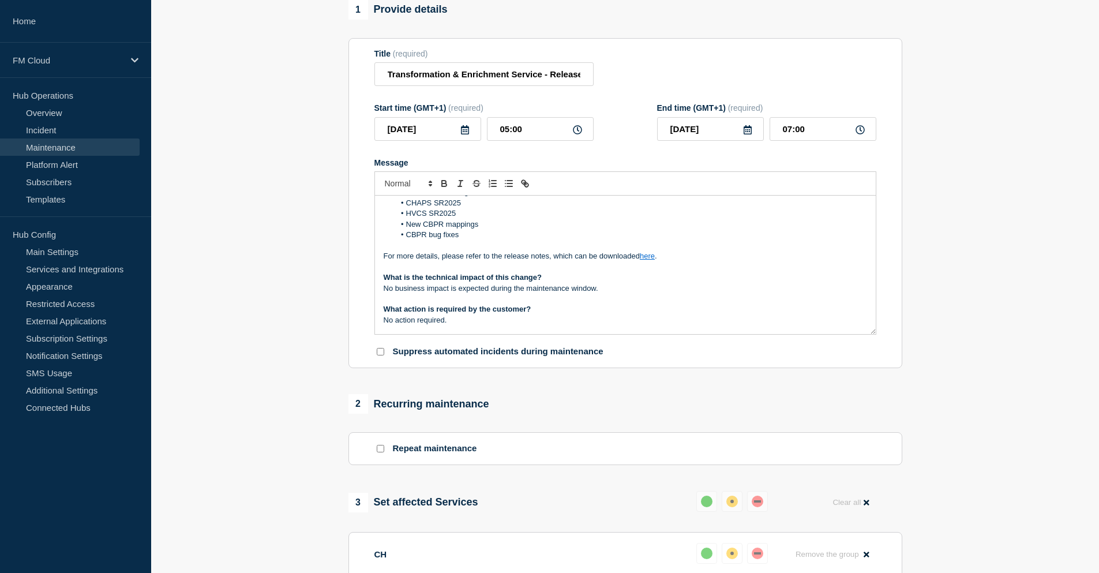
click at [669, 261] on p "For more details, please refer to the release notes, which can be downloaded he…" at bounding box center [625, 256] width 483 height 10
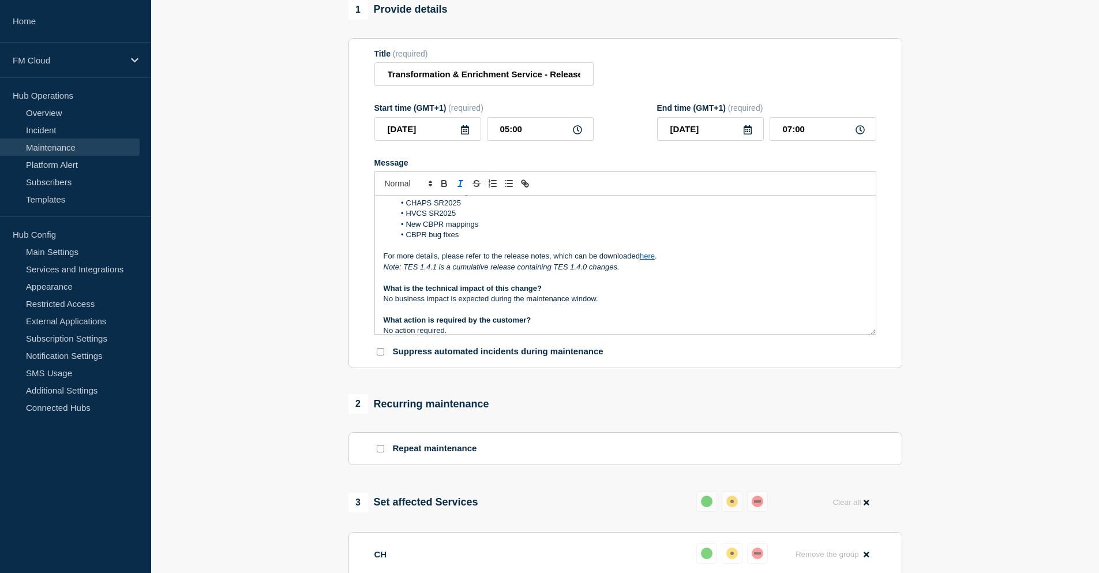
click at [694, 261] on p "For more details, please refer to the release notes, which can be downloaded he…" at bounding box center [625, 256] width 483 height 10
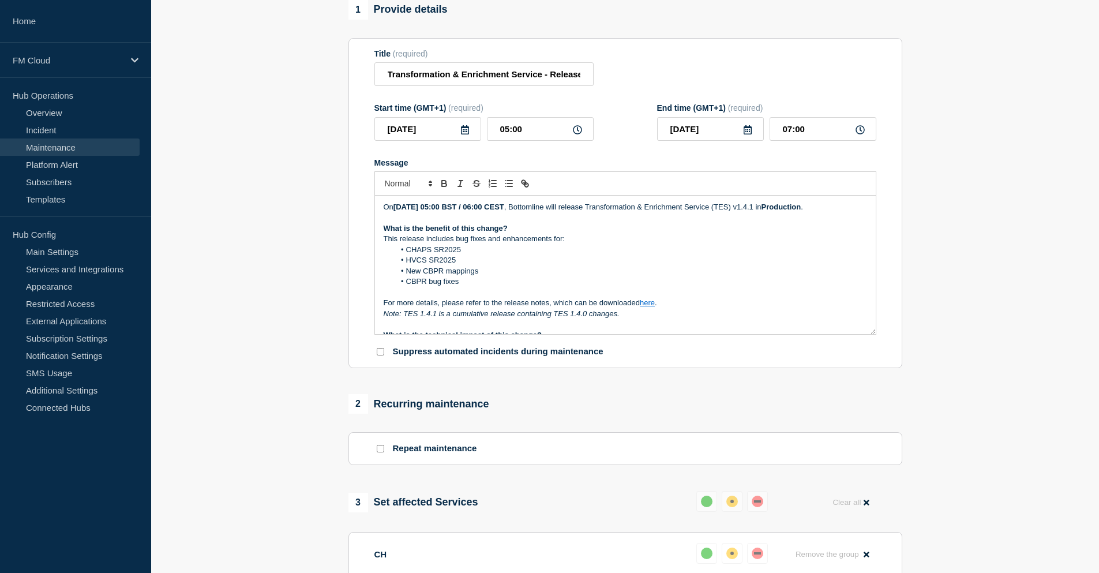
scroll to position [0, 0]
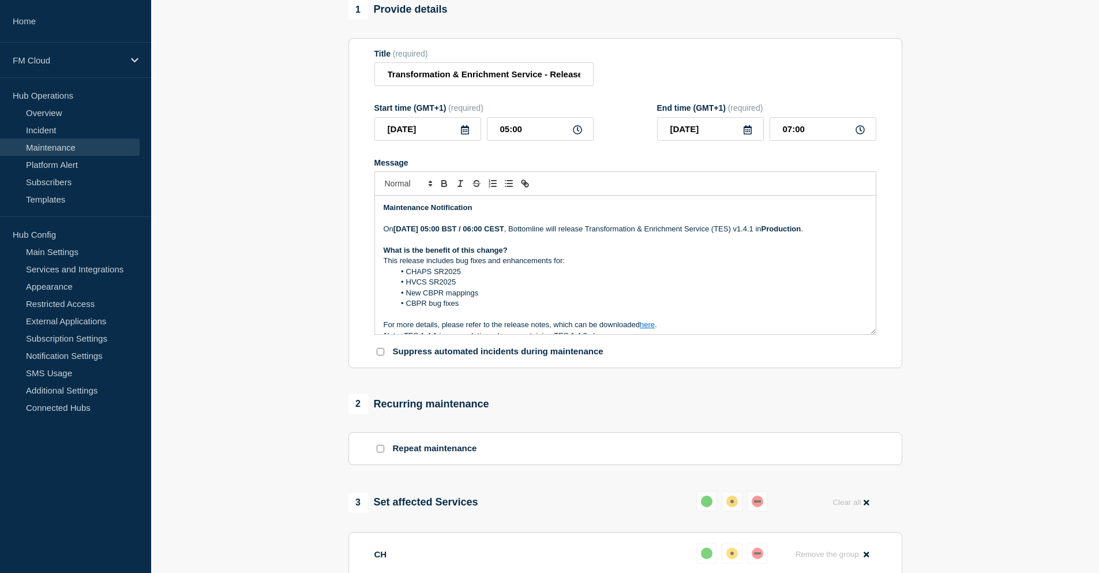
click at [827, 234] on p "[DATE][DATE] 05:00 BST / 06:00 CEST , Bottomline will release Transformation & …" at bounding box center [625, 229] width 483 height 10
click at [654, 245] on p "Message" at bounding box center [625, 240] width 483 height 10
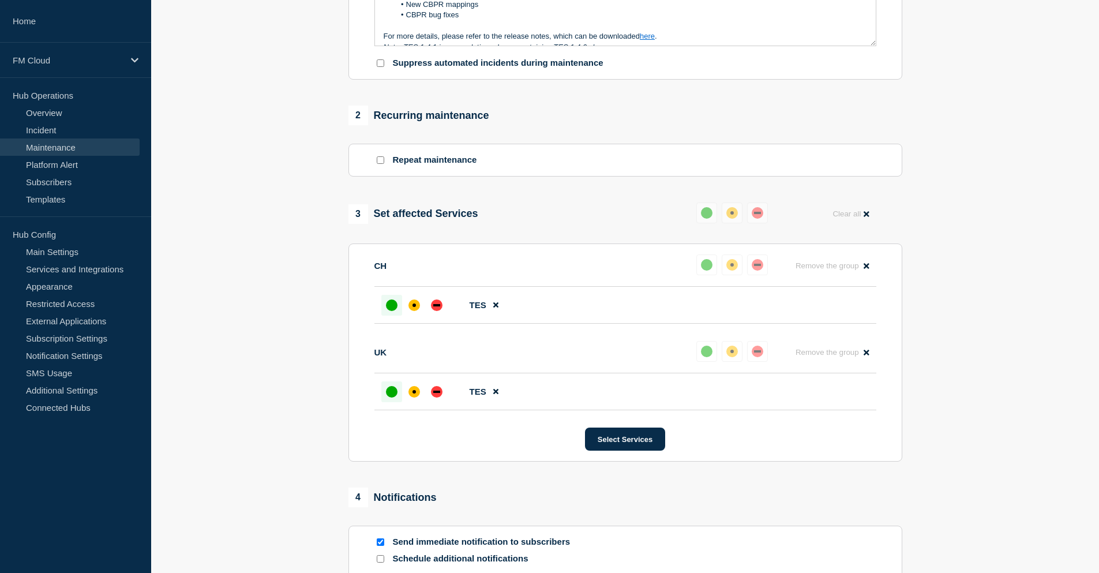
scroll to position [561, 0]
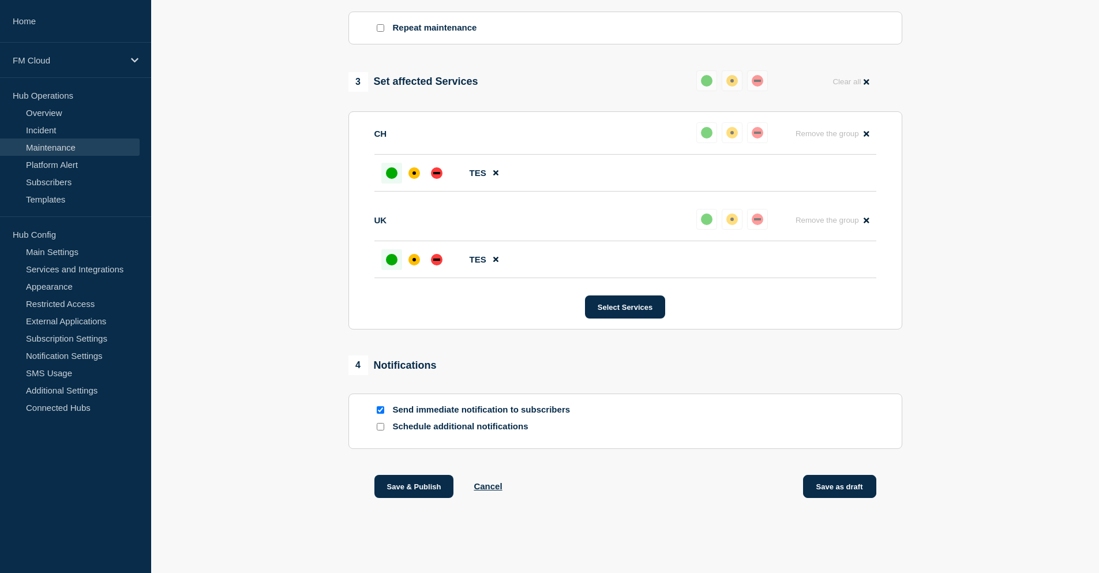
click at [848, 489] on button "Save as draft" at bounding box center [839, 486] width 73 height 23
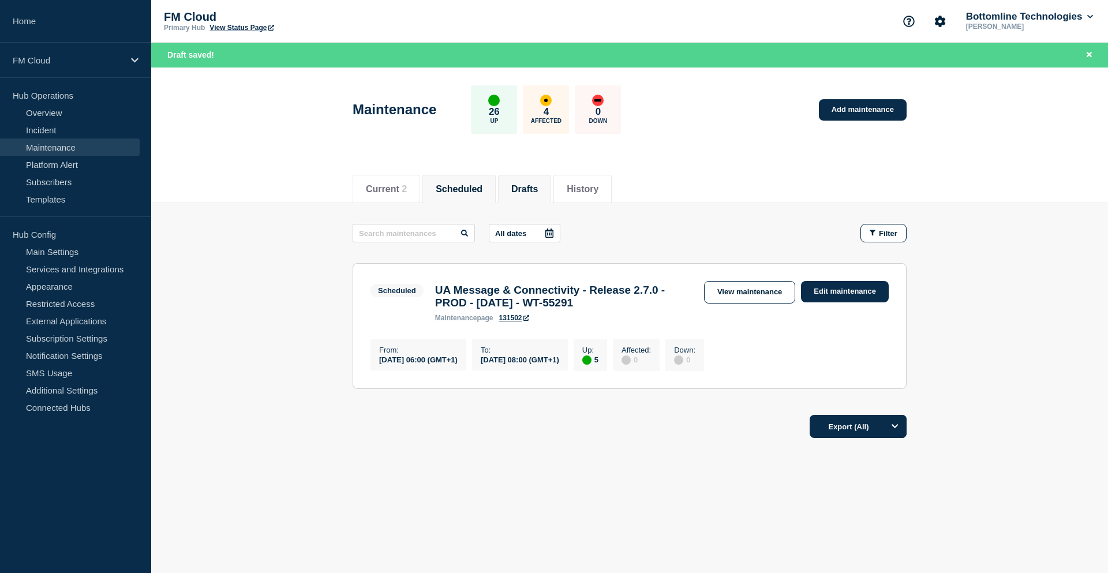
click at [529, 192] on button "Drafts" at bounding box center [524, 189] width 27 height 10
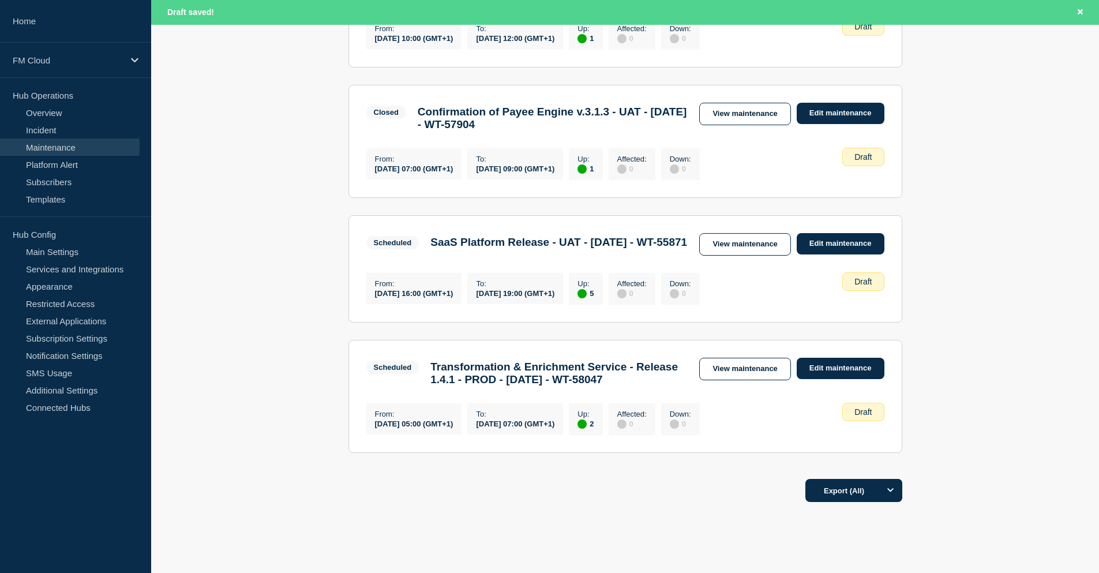
scroll to position [577, 0]
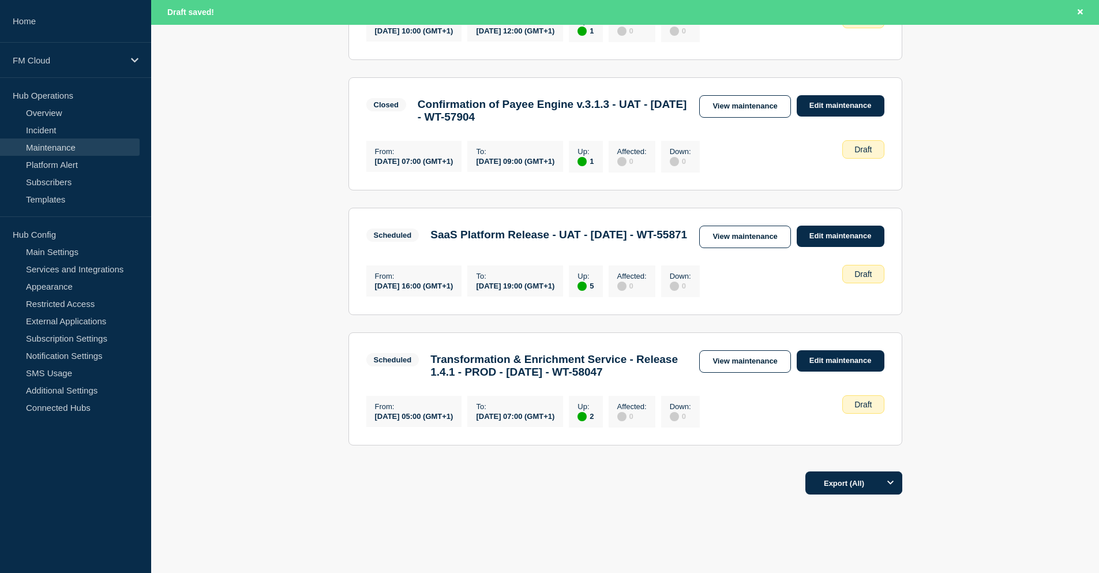
click at [990, 219] on main "All dates Filter Closed 3 Up API site - Deactivation of ciphers - PROD - [DATE]…" at bounding box center [625, 44] width 948 height 837
click at [743, 373] on link "View maintenance" at bounding box center [744, 361] width 91 height 23
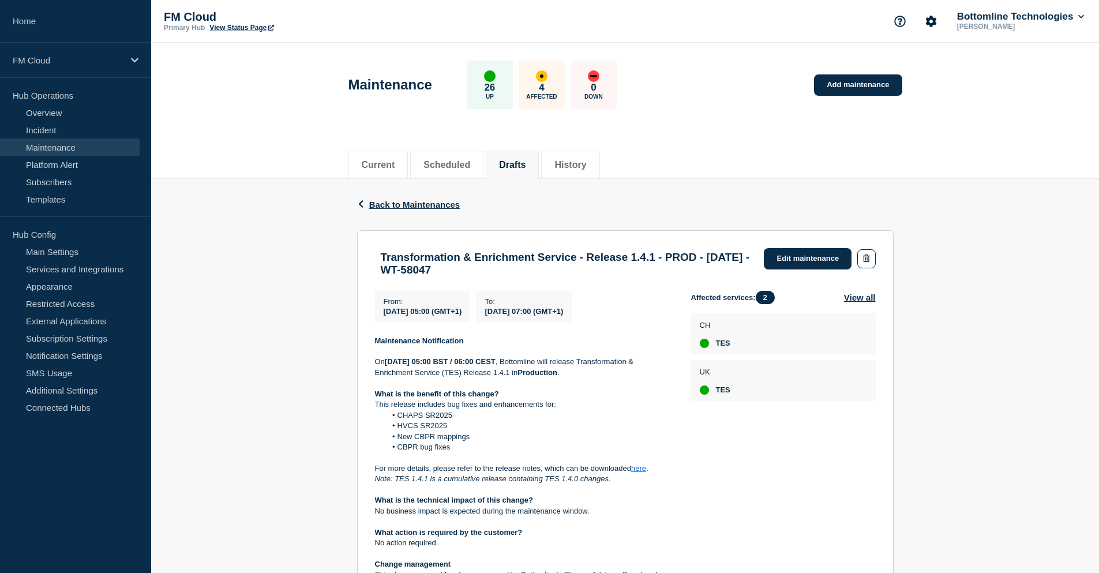
click at [1006, 432] on div "Back Back to Maintenances Transformation & Enrichment Service - Release 1.4.1 -…" at bounding box center [625, 517] width 948 height 677
click at [1041, 442] on div "Back Back to Maintenances Transformation & Enrichment Service - Release 1.4.1 -…" at bounding box center [625, 517] width 948 height 677
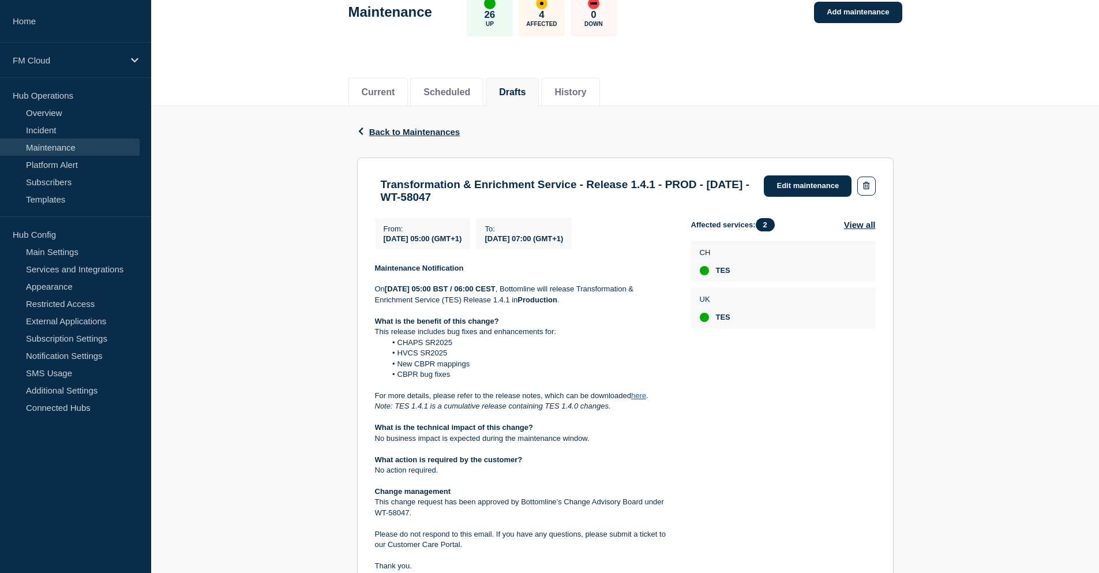
scroll to position [58, 0]
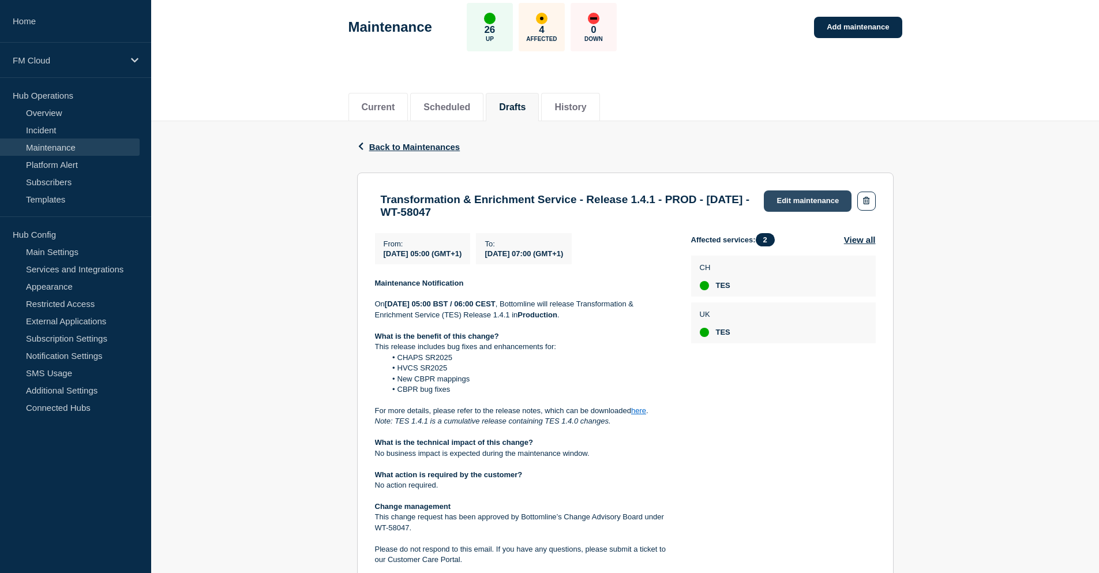
click at [792, 207] on link "Edit maintenance" at bounding box center [808, 200] width 88 height 21
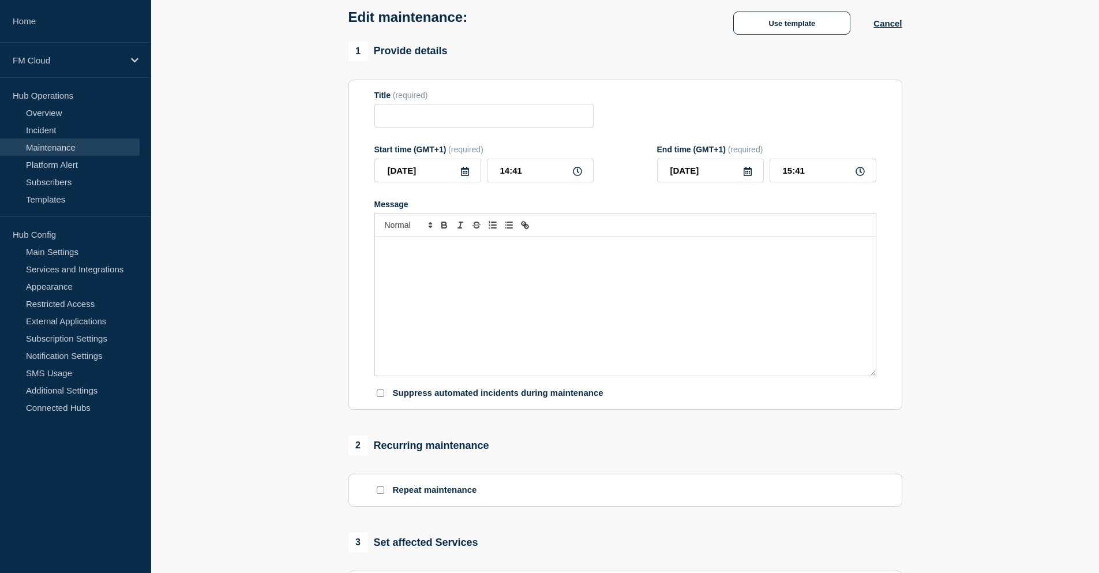
type input "Transformation & Enrichment Service - Release 1.4.1 - PROD - [DATE] - WT-58047"
type input "[DATE]"
type input "05:00"
type input "[DATE]"
type input "07:00"
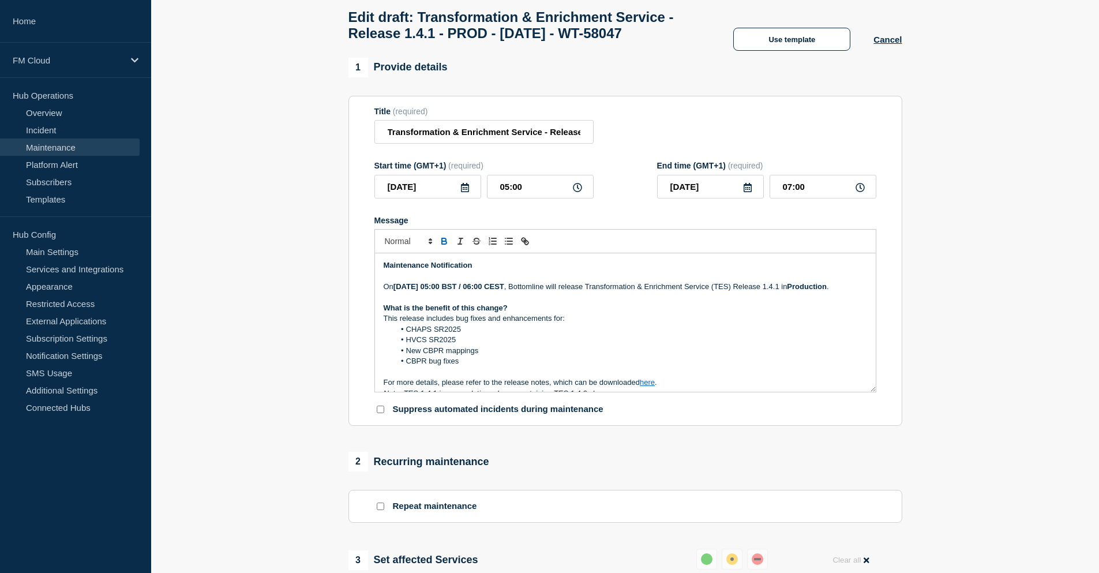
click at [551, 356] on li "New CBPR mappings" at bounding box center [631, 351] width 473 height 10
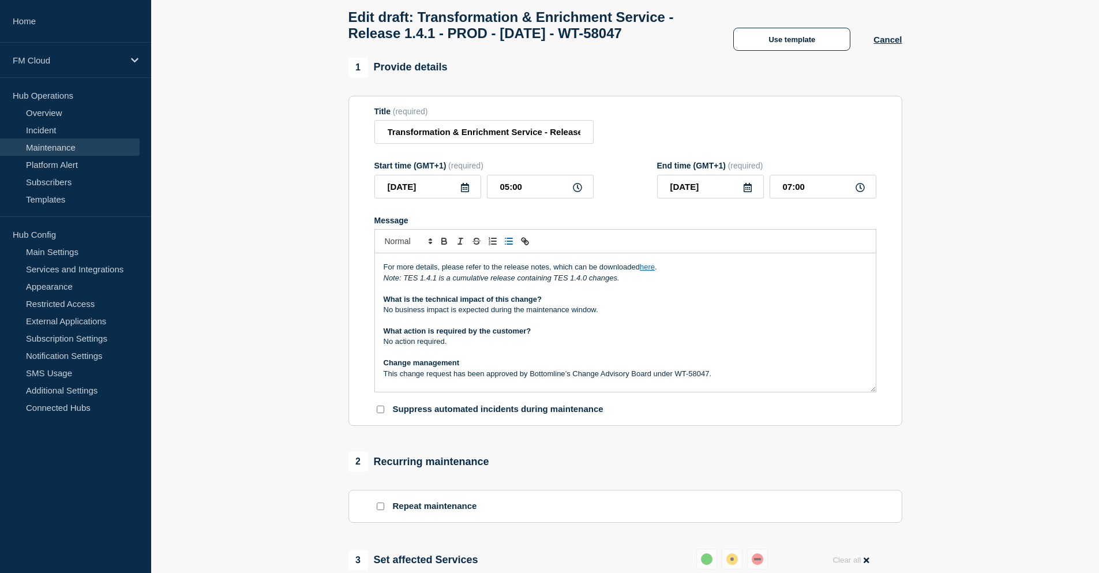
scroll to position [173, 0]
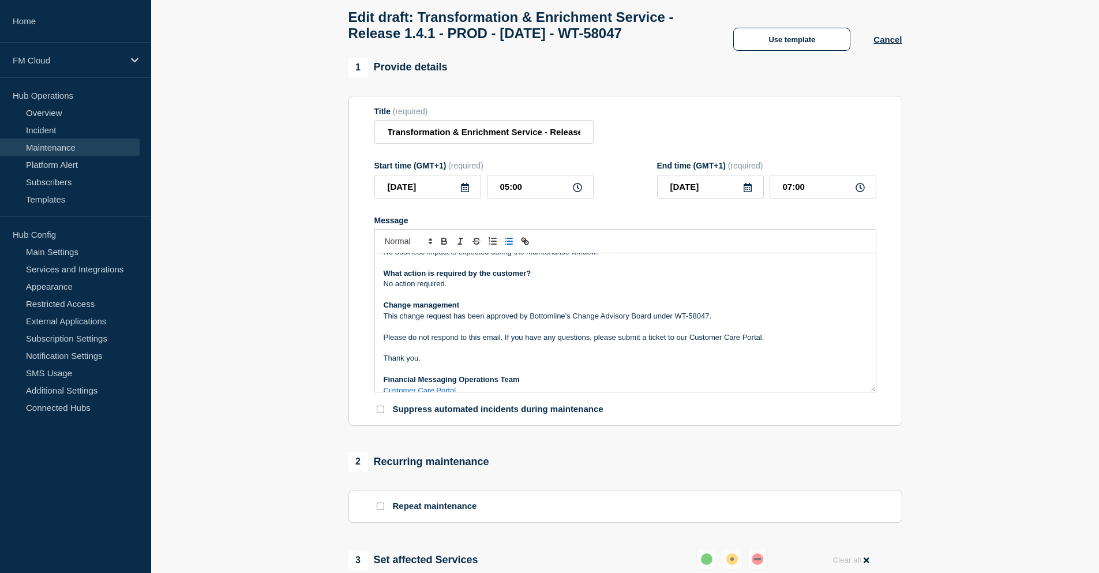
click at [559, 321] on p "This change request has been approved by Bottomline’s Change Advisory Board und…" at bounding box center [625, 316] width 483 height 10
click at [742, 321] on p "This change request has been approved by Bottomline’s Change Advisory Board und…" at bounding box center [625, 316] width 483 height 10
click at [691, 310] on p "Change management" at bounding box center [625, 305] width 483 height 10
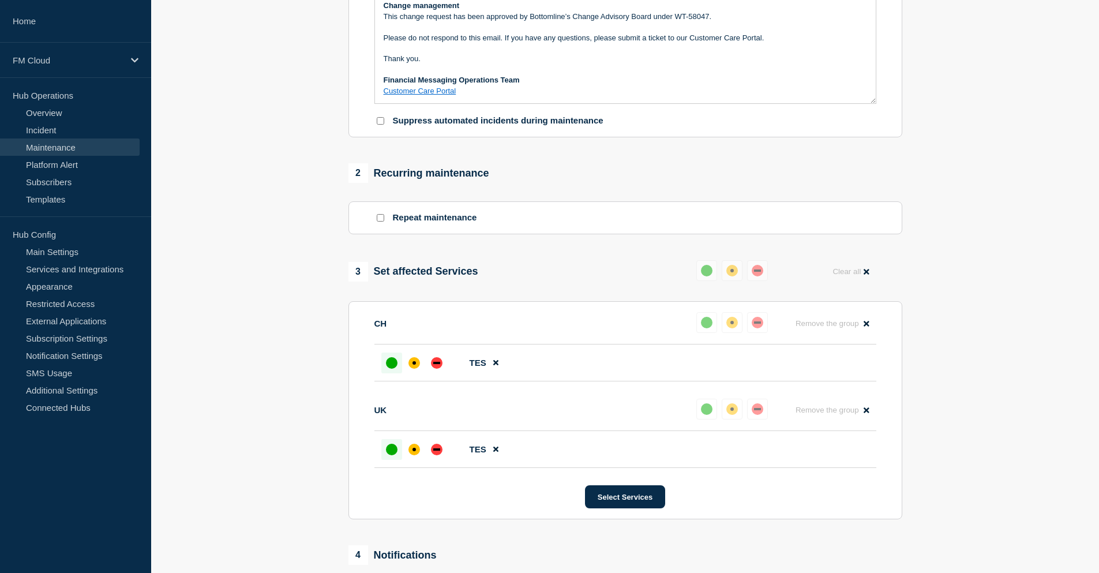
scroll to position [561, 0]
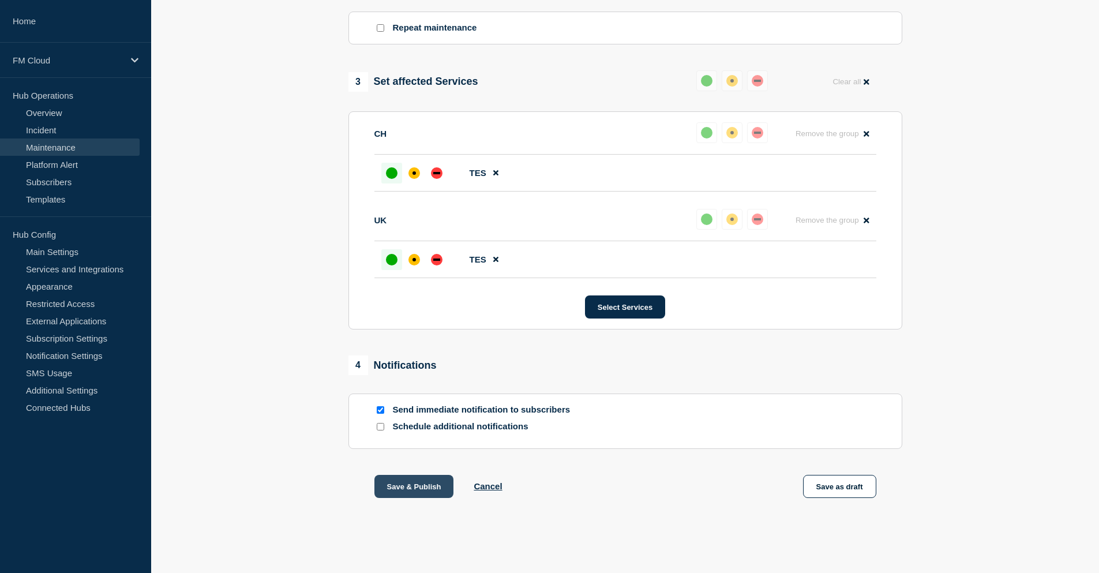
click at [413, 486] on button "Save & Publish" at bounding box center [414, 486] width 80 height 23
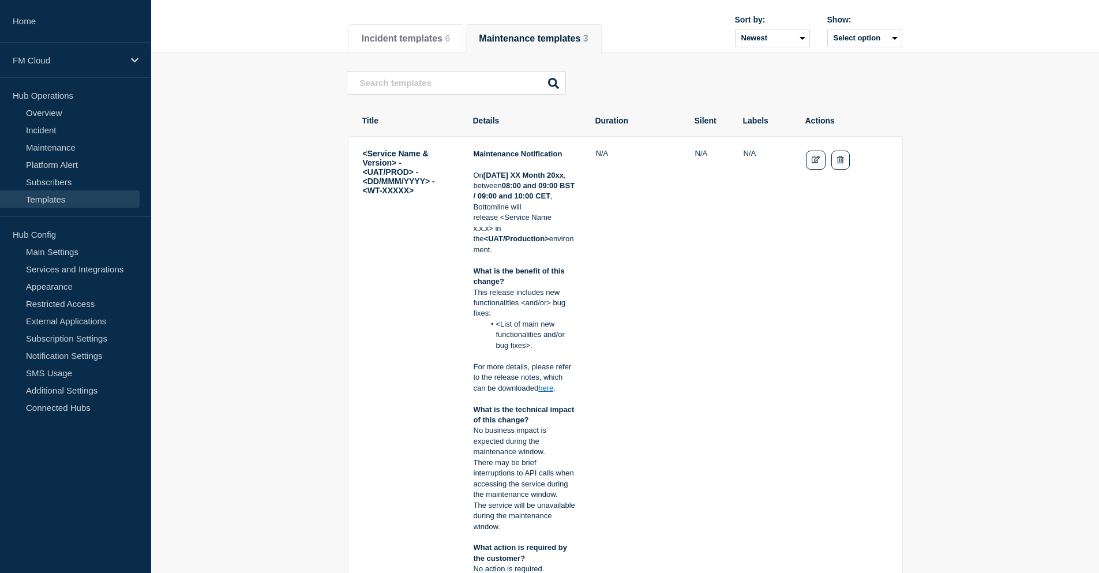
scroll to position [173, 0]
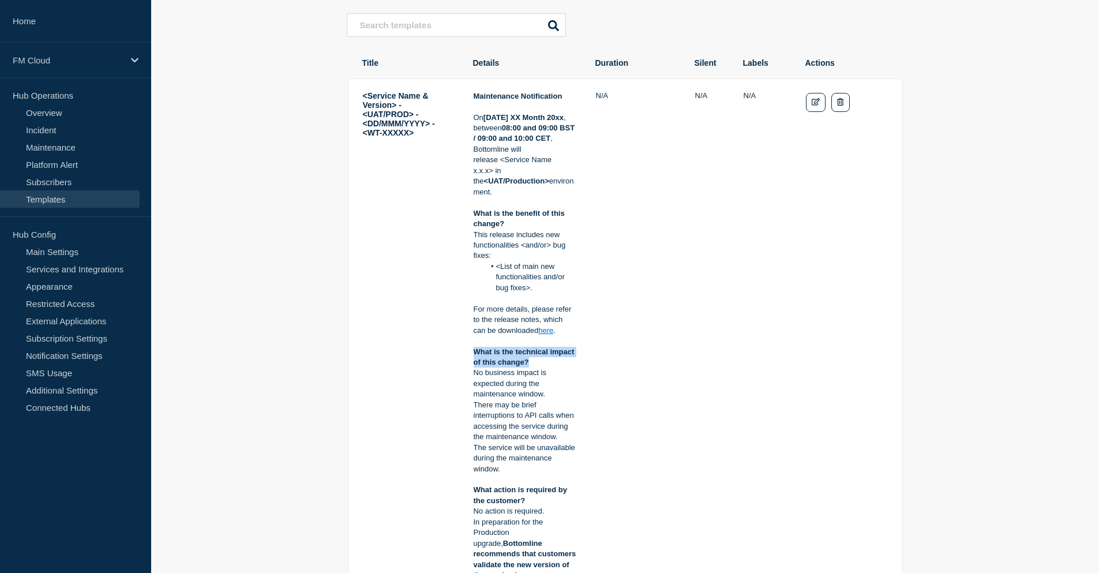
drag, startPoint x: 533, startPoint y: 364, endPoint x: 474, endPoint y: 354, distance: 59.2
click at [474, 354] on p "What is the technical impact of this change?" at bounding box center [525, 357] width 103 height 21
copy strong "What is the technical impact of this change?"
click at [474, 361] on strong "What is the technical impact of this change?" at bounding box center [525, 356] width 103 height 19
drag, startPoint x: 475, startPoint y: 354, endPoint x: 553, endPoint y: 395, distance: 88.0
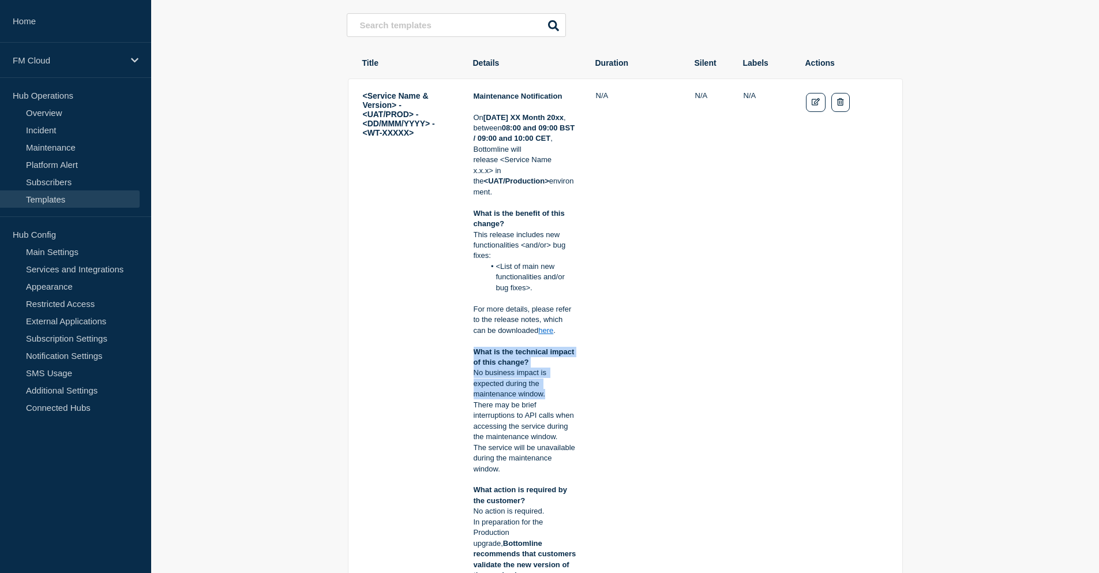
click at [553, 395] on div "Maintenance Notification [DATE] XX Month 20xx , between 08:00 and 09:00 BST / 0…" at bounding box center [525, 522] width 103 height 863
copy div "What is the technical impact of this change? No business impact is expected dur…"
